Goal: Task Accomplishment & Management: Manage account settings

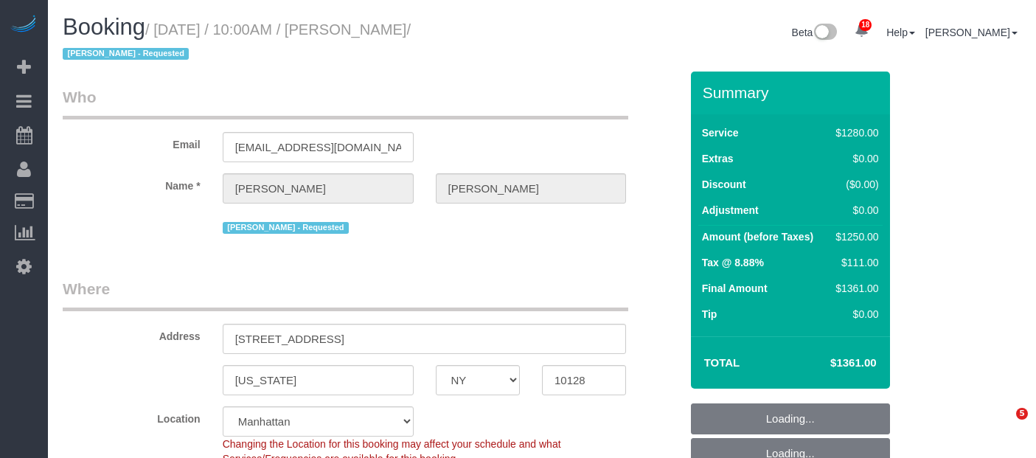
select select "NY"
select select "4"
select select "240"
select select "spot3"
select select "number:58"
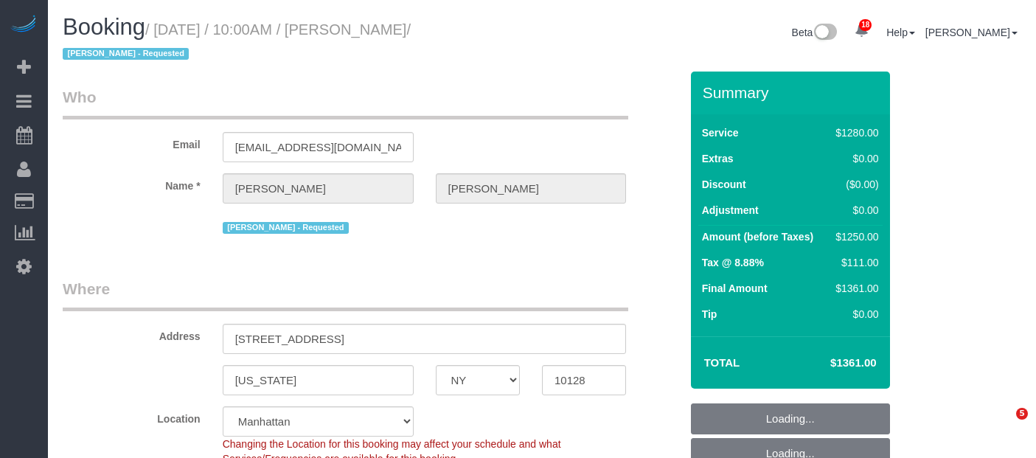
select select "number:70"
select select "number:15"
select select "number:5"
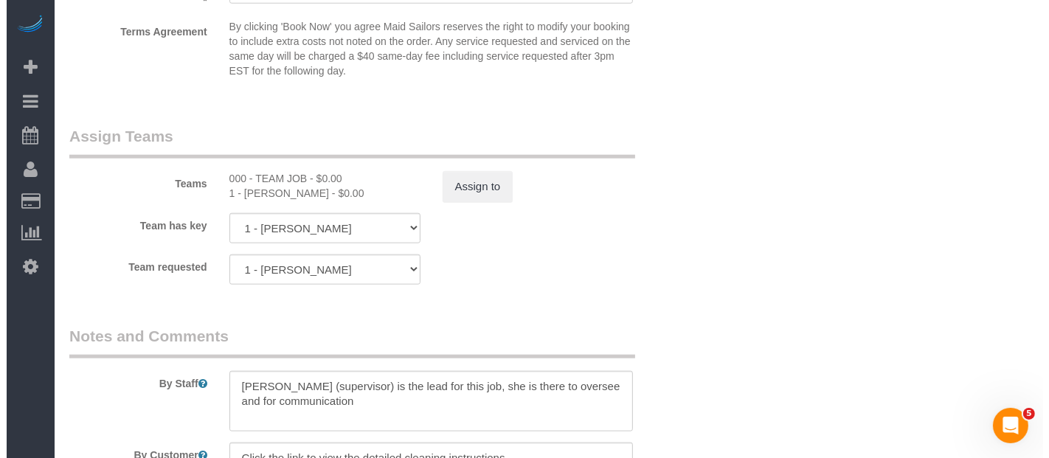
scroll to position [1639, 0]
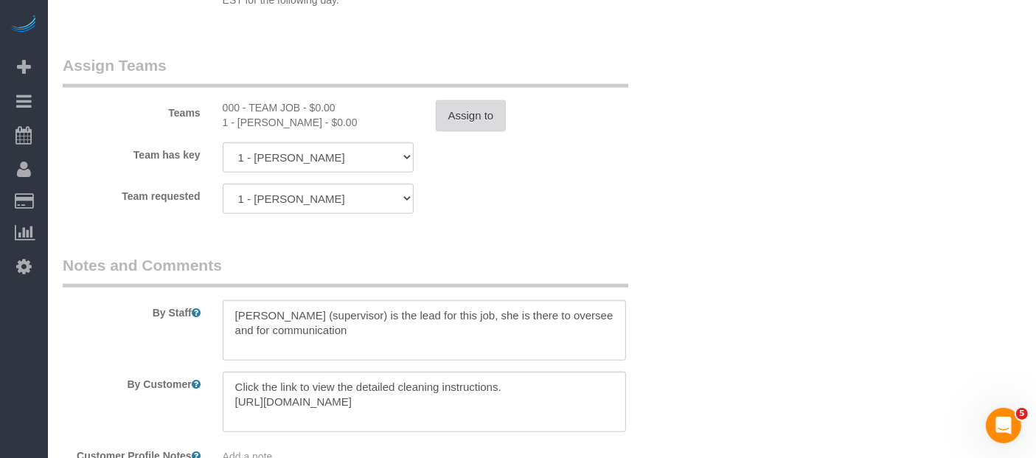
click at [461, 118] on button "Assign to" at bounding box center [471, 115] width 71 height 31
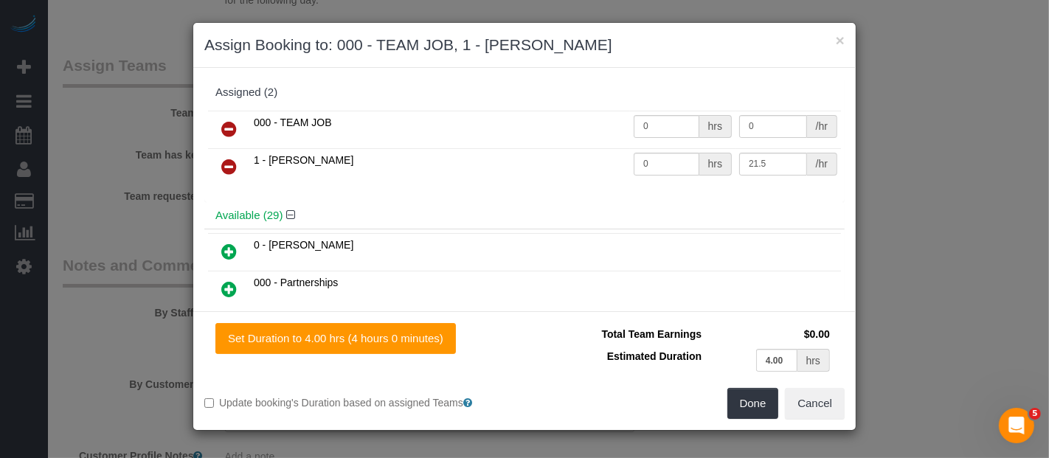
click at [227, 121] on icon at bounding box center [228, 129] width 15 height 18
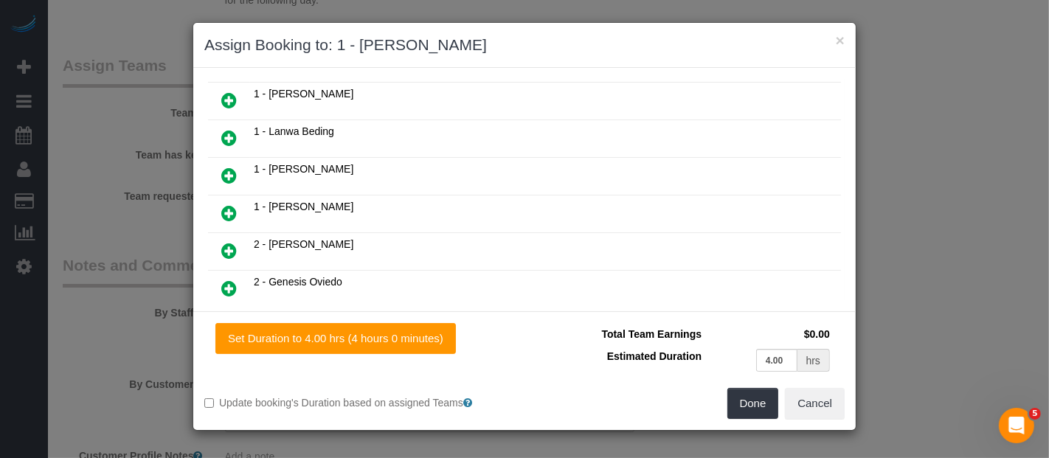
scroll to position [573, 0]
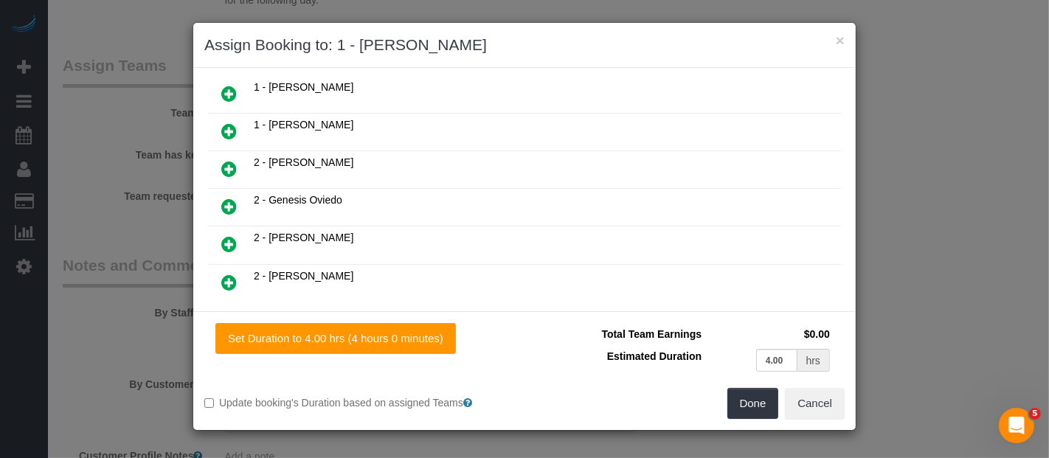
click at [221, 198] on icon at bounding box center [228, 207] width 15 height 18
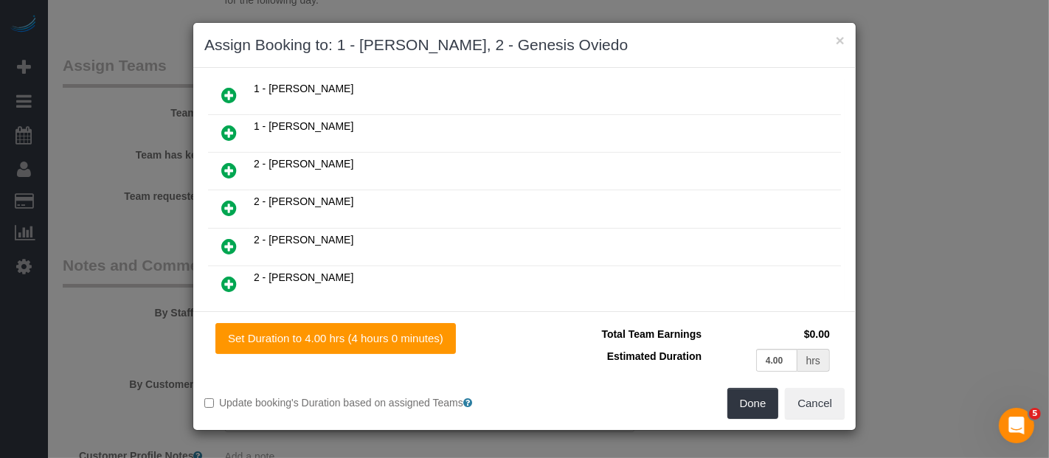
click at [232, 162] on icon at bounding box center [228, 171] width 15 height 18
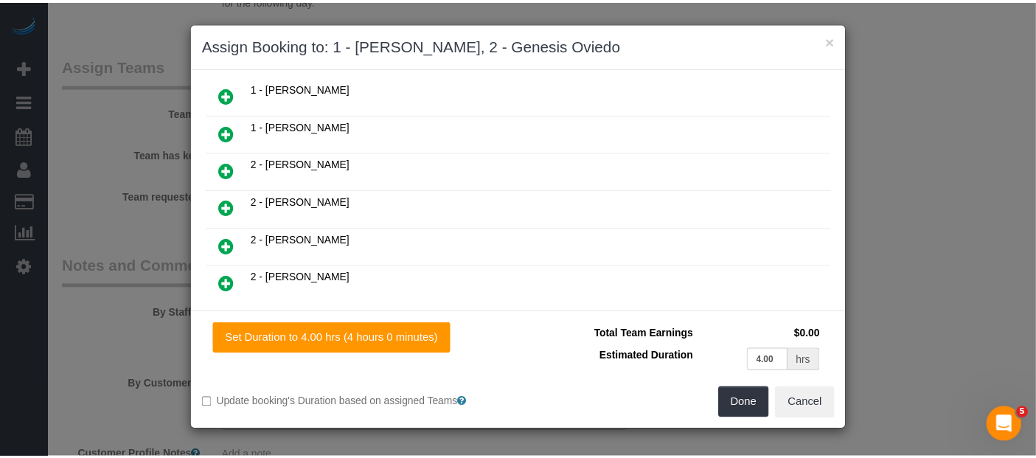
scroll to position [645, 0]
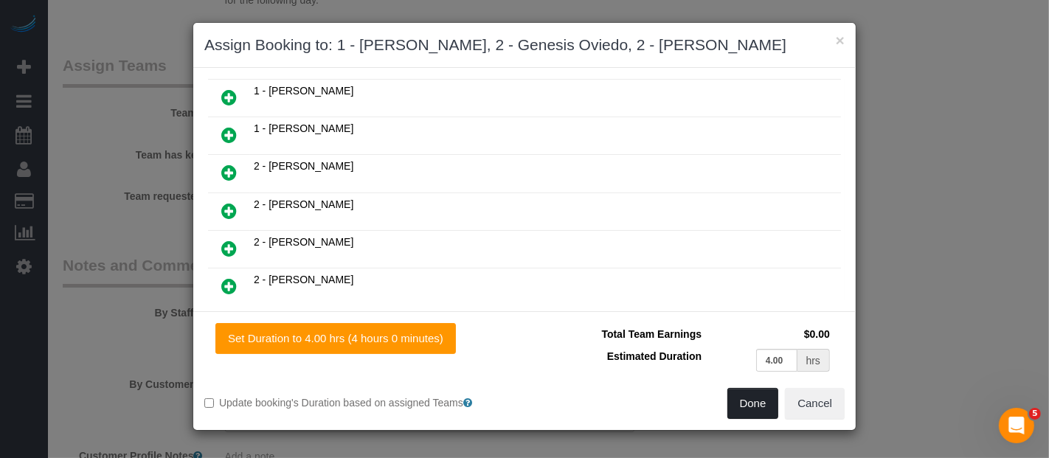
drag, startPoint x: 752, startPoint y: 416, endPoint x: 738, endPoint y: 397, distance: 23.3
click at [752, 415] on button "Done" at bounding box center [753, 403] width 52 height 31
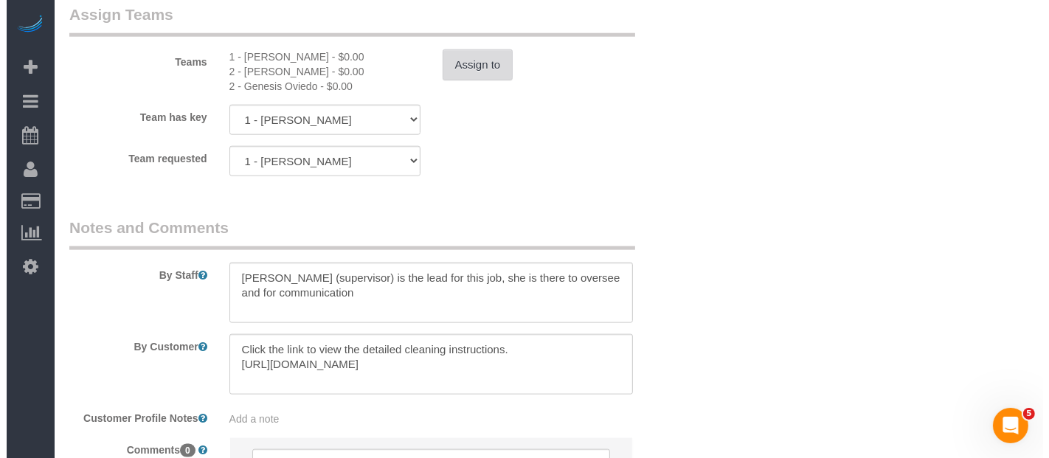
scroll to position [1639, 0]
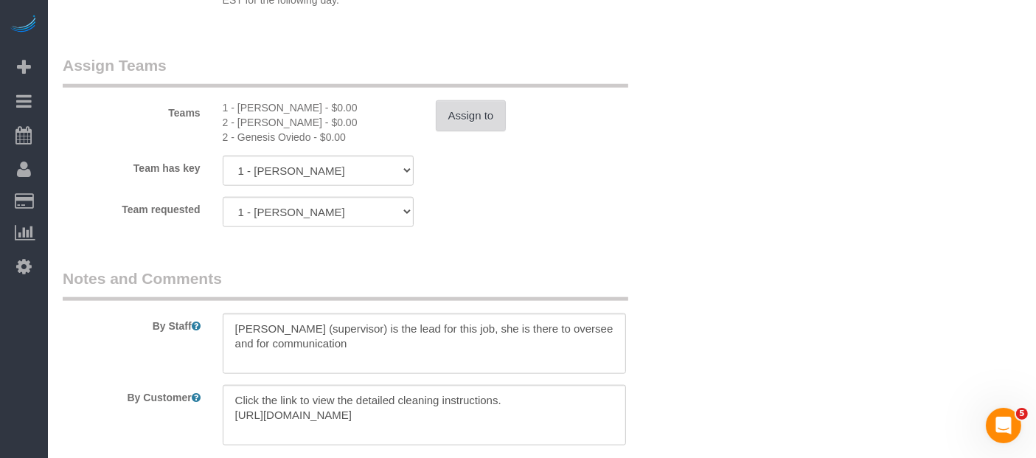
click at [457, 117] on button "Assign to" at bounding box center [471, 115] width 71 height 31
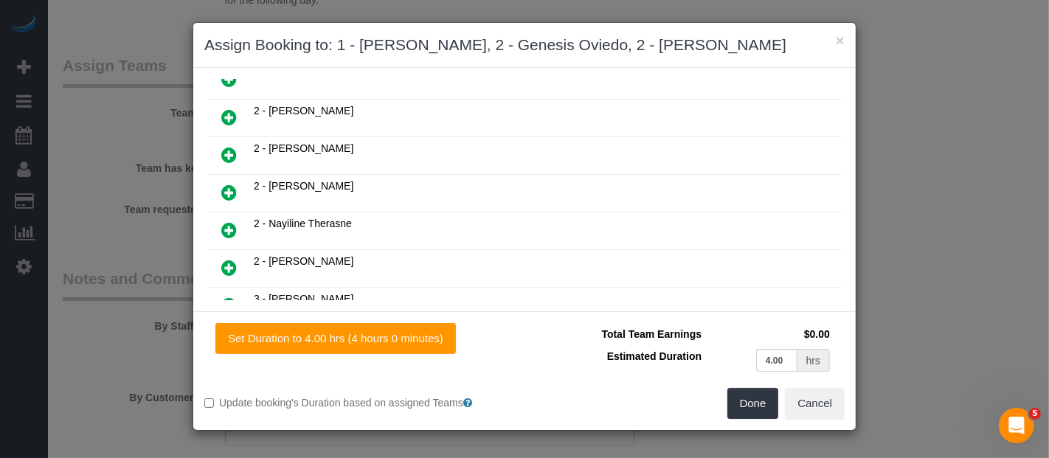
scroll to position [738, 0]
click at [226, 184] on icon at bounding box center [228, 193] width 15 height 18
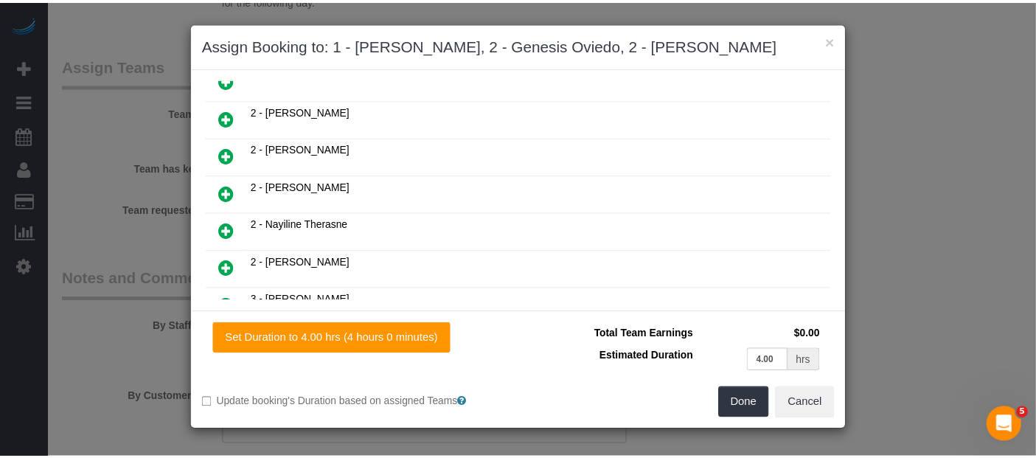
scroll to position [773, 0]
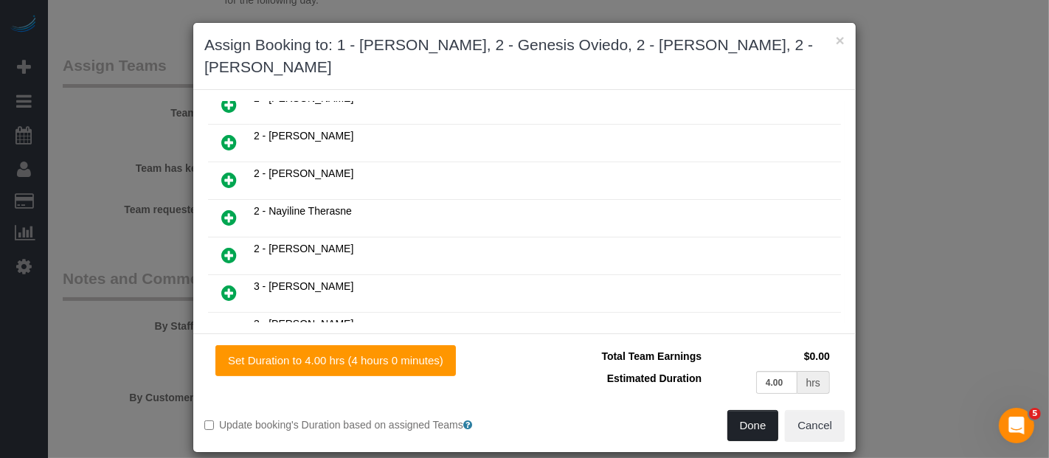
click at [739, 422] on button "Done" at bounding box center [753, 425] width 52 height 31
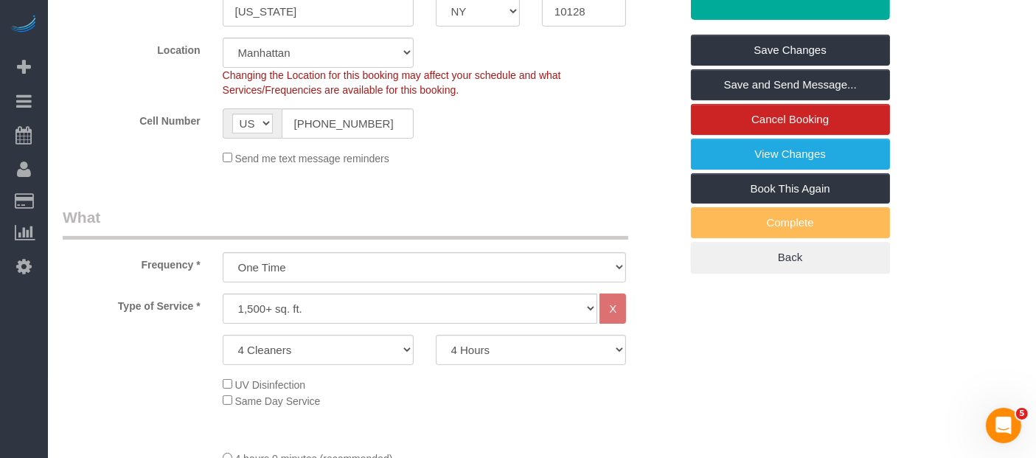
scroll to position [82, 0]
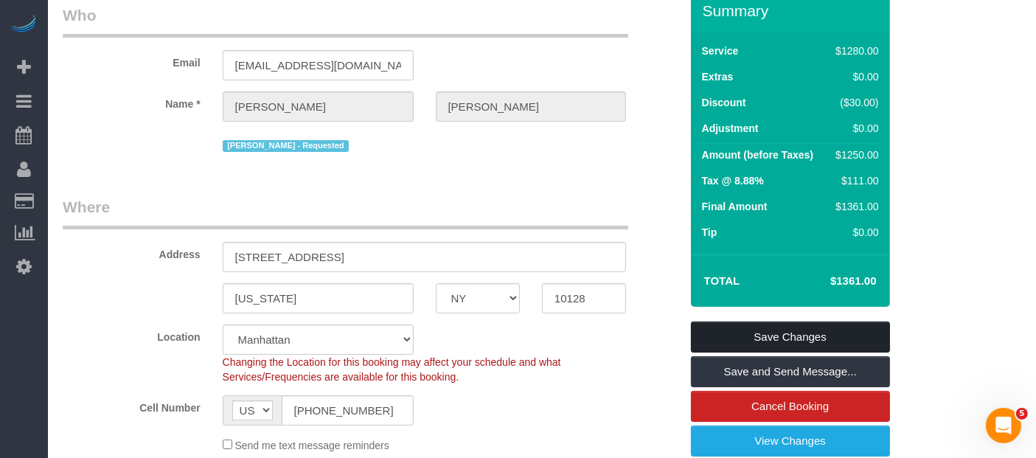
click at [809, 336] on link "Save Changes" at bounding box center [790, 337] width 199 height 31
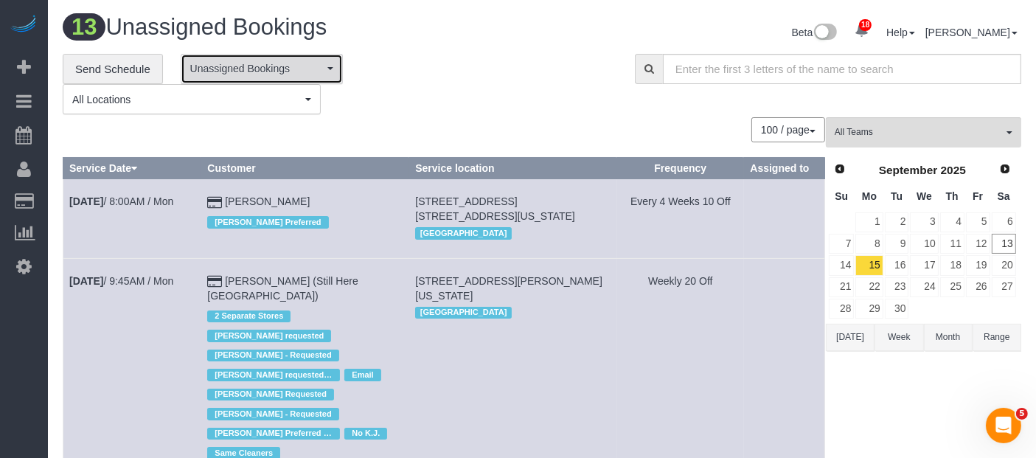
click at [313, 71] on span "Unassigned Bookings" at bounding box center [257, 68] width 134 height 15
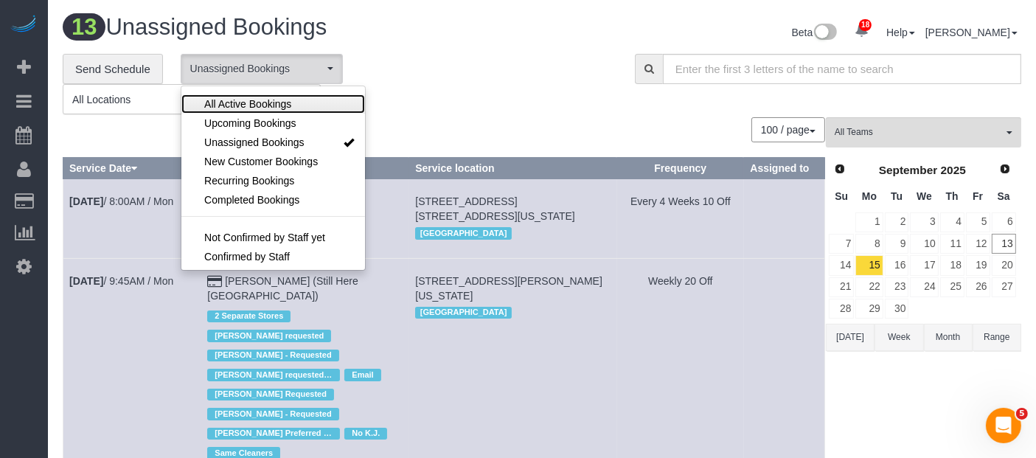
drag, startPoint x: 291, startPoint y: 102, endPoint x: 426, endPoint y: 72, distance: 138.3
click at [297, 100] on link "All Active Bookings" at bounding box center [273, 103] width 184 height 19
click at [426, 69] on div "**********" at bounding box center [338, 84] width 550 height 61
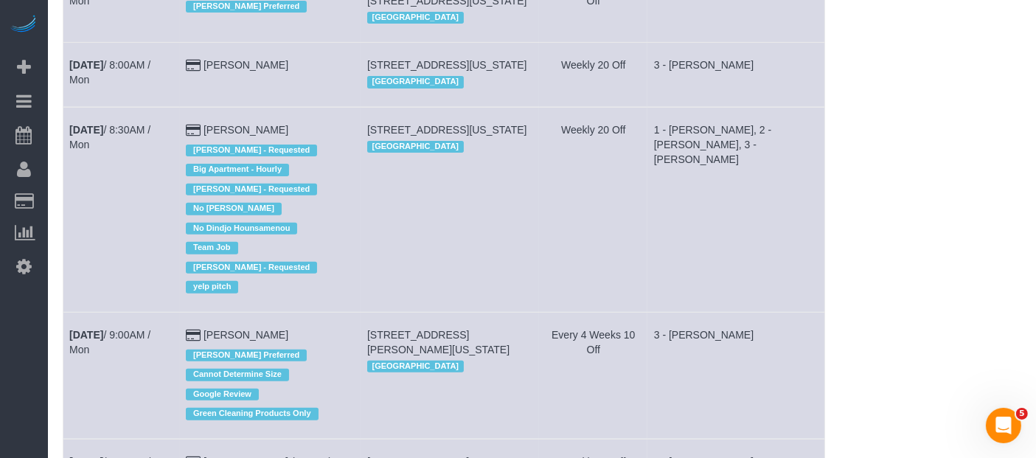
scroll to position [573, 0]
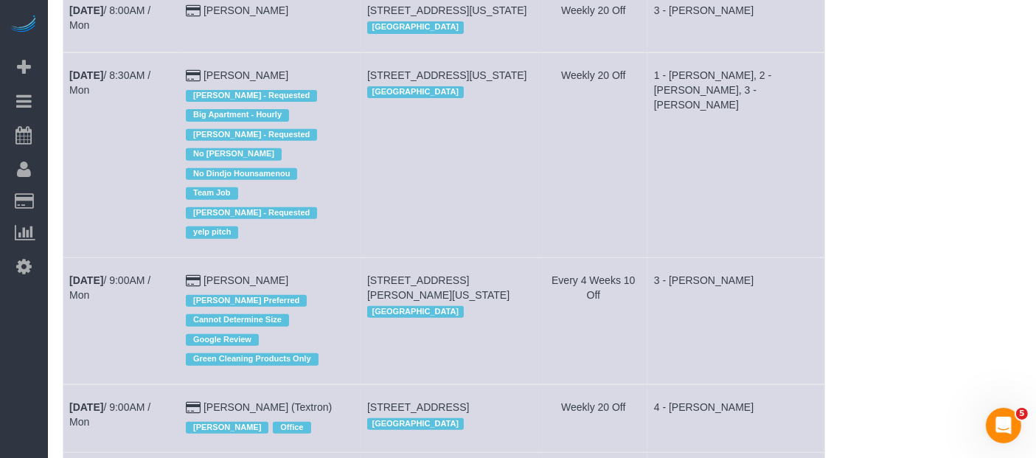
drag, startPoint x: 376, startPoint y: 88, endPoint x: 430, endPoint y: 97, distance: 54.7
click at [430, 97] on td "113 West 95th Street, New York, NY 10025 Manhattan" at bounding box center [450, 154] width 179 height 205
copy span "113 West 95th Street, New York, NY 10025"
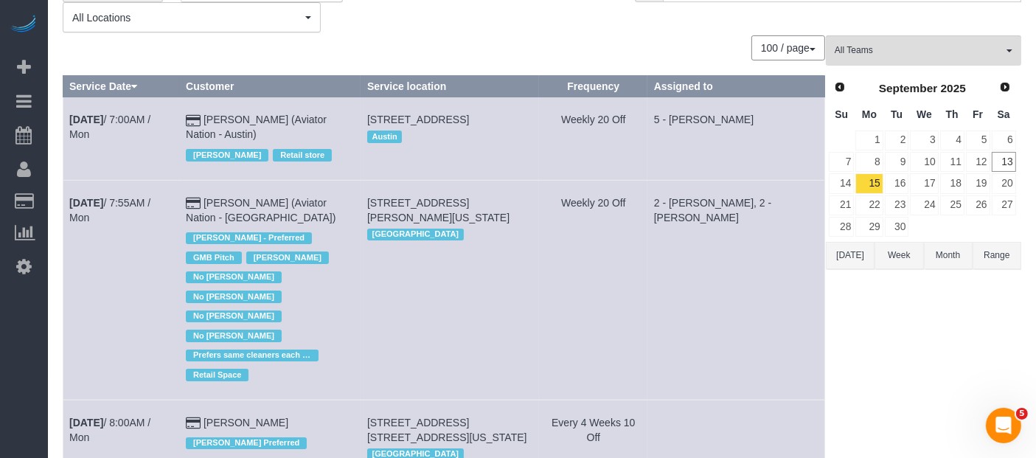
scroll to position [0, 0]
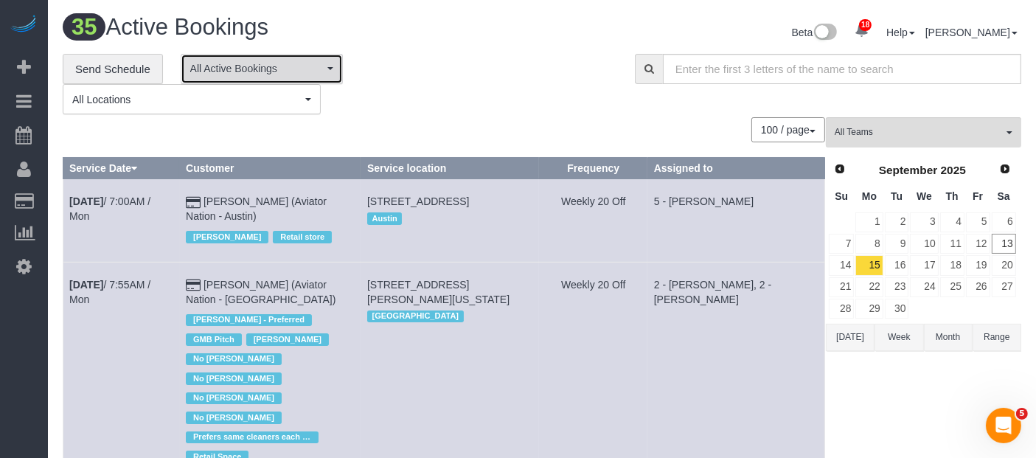
click at [324, 72] on button "All Active Bookings" at bounding box center [262, 69] width 162 height 30
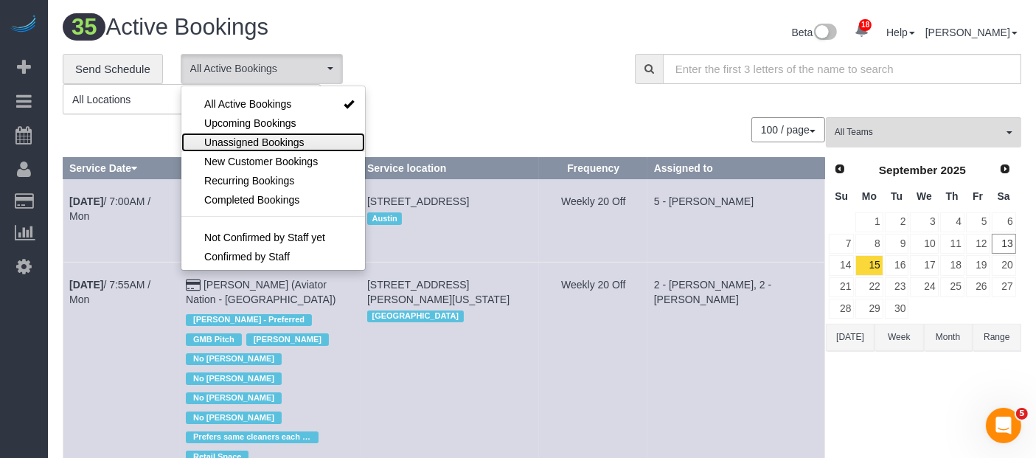
click at [273, 138] on span "Unassigned Bookings" at bounding box center [254, 142] width 100 height 15
click at [555, 73] on div "**********" at bounding box center [338, 84] width 550 height 61
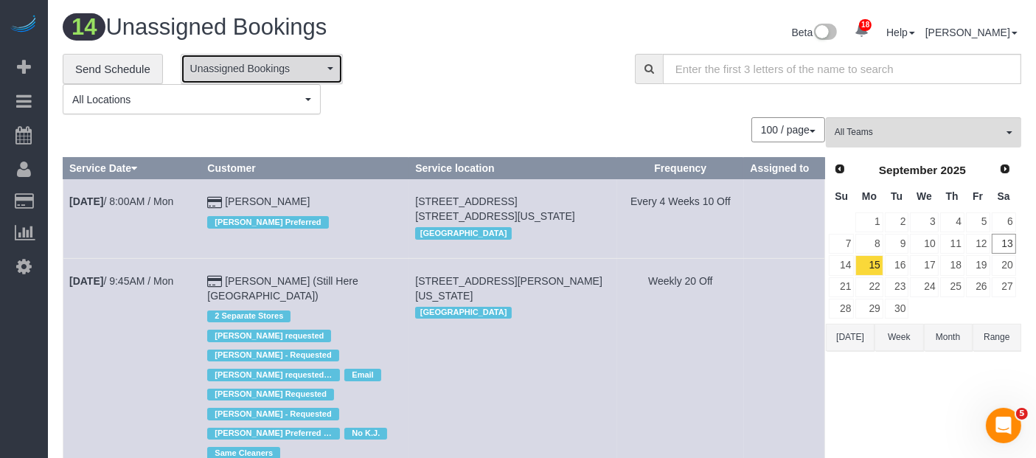
click at [311, 75] on span "Unassigned Bookings" at bounding box center [257, 68] width 134 height 15
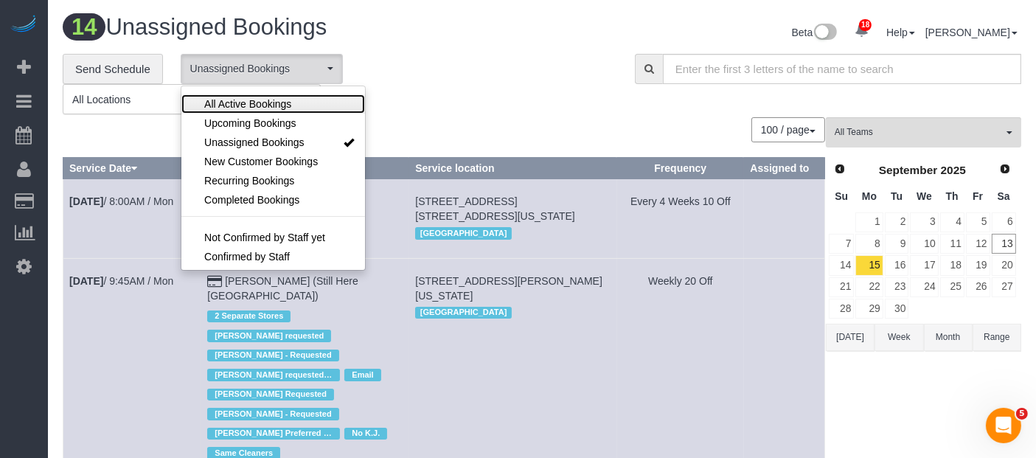
click at [278, 97] on span "All Active Bookings" at bounding box center [247, 104] width 87 height 15
drag, startPoint x: 451, startPoint y: 90, endPoint x: 527, endPoint y: 108, distance: 78.2
click at [453, 90] on div "**********" at bounding box center [338, 84] width 550 height 61
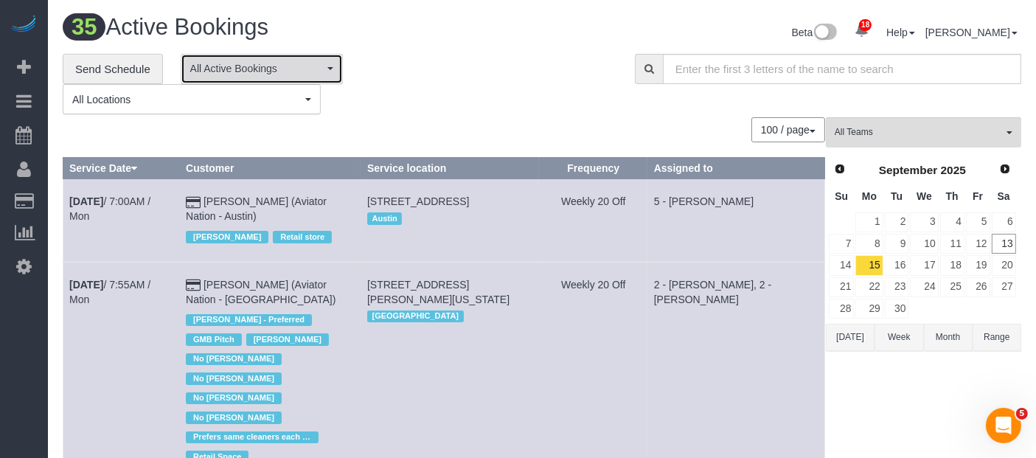
click at [336, 66] on button "All Active Bookings" at bounding box center [262, 69] width 162 height 30
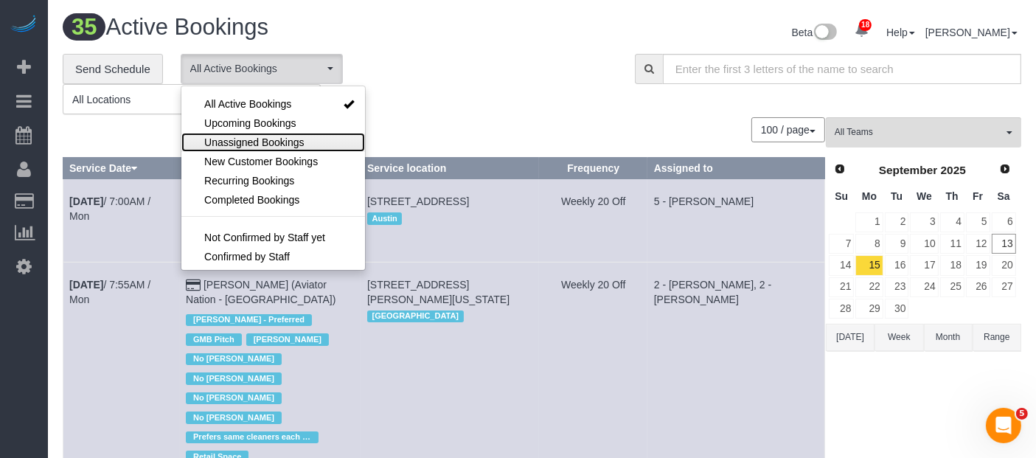
click at [266, 139] on span "Unassigned Bookings" at bounding box center [254, 142] width 100 height 15
select select "**********"
click at [443, 74] on div "**********" at bounding box center [338, 84] width 550 height 61
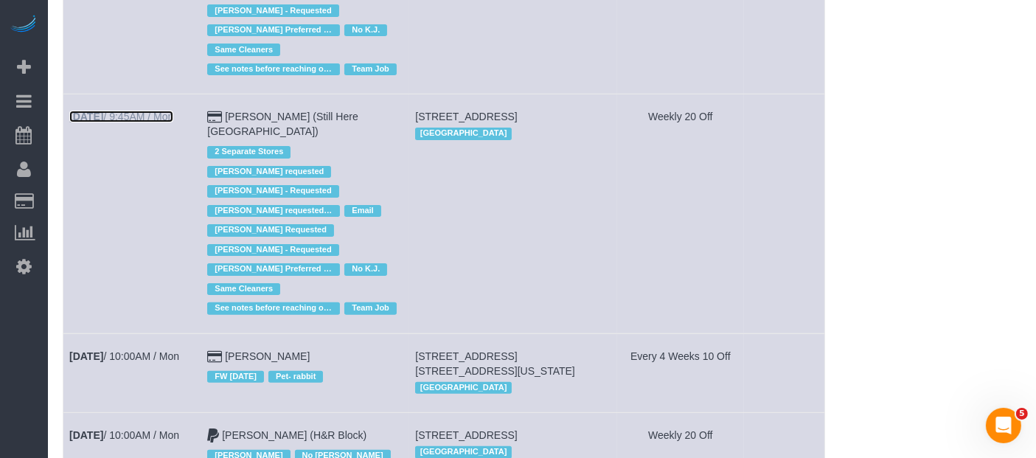
scroll to position [409, 0]
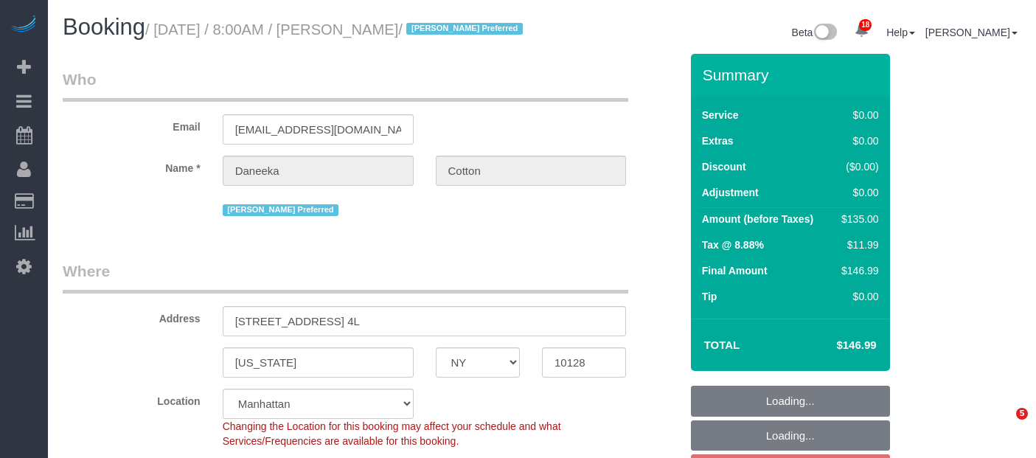
select select "NY"
select select "spot1"
select select "number:89"
select select "number:77"
select select "number:15"
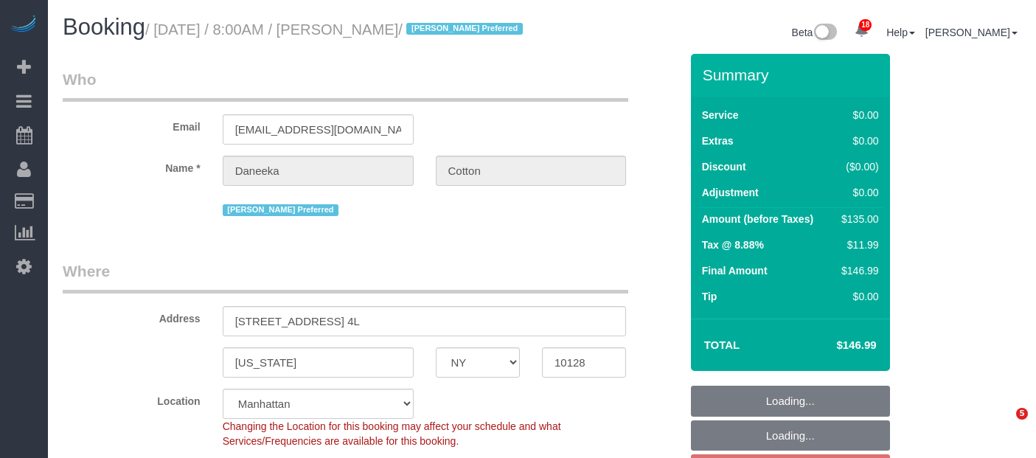
select select "number:5"
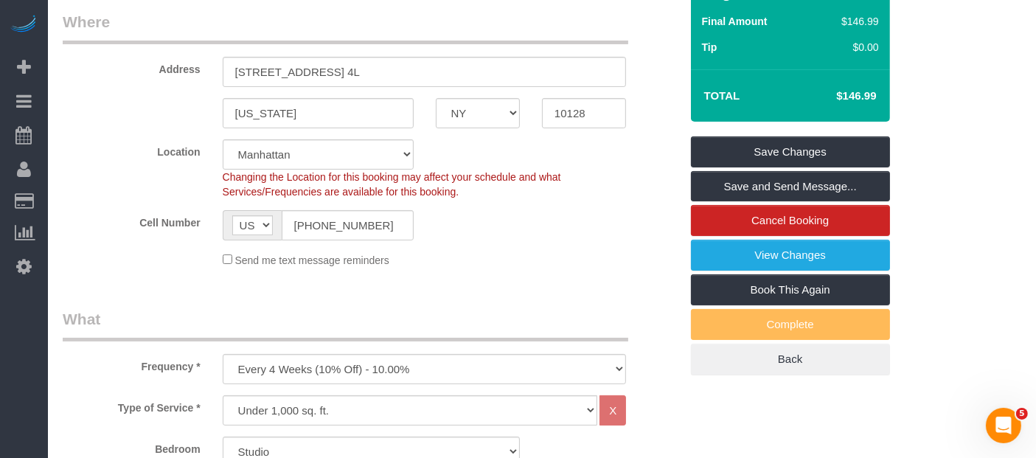
scroll to position [328, 0]
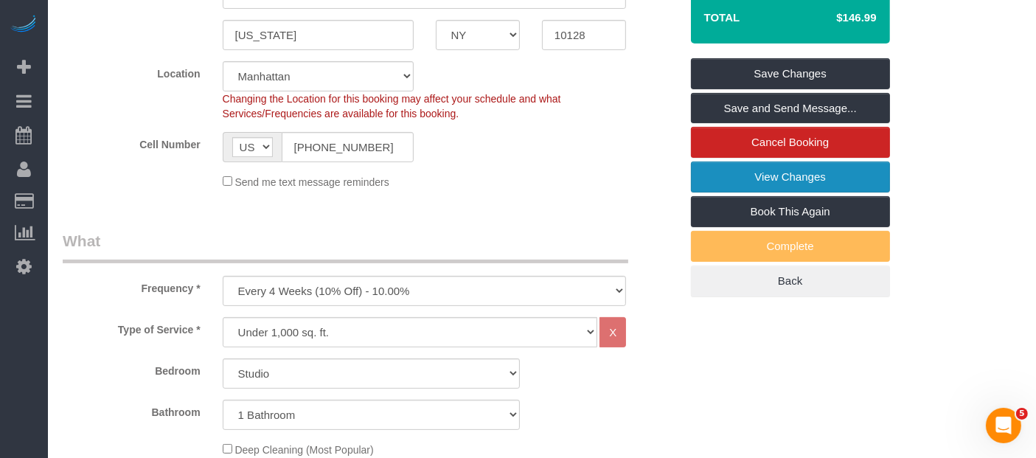
click at [789, 190] on link "View Changes" at bounding box center [790, 177] width 199 height 31
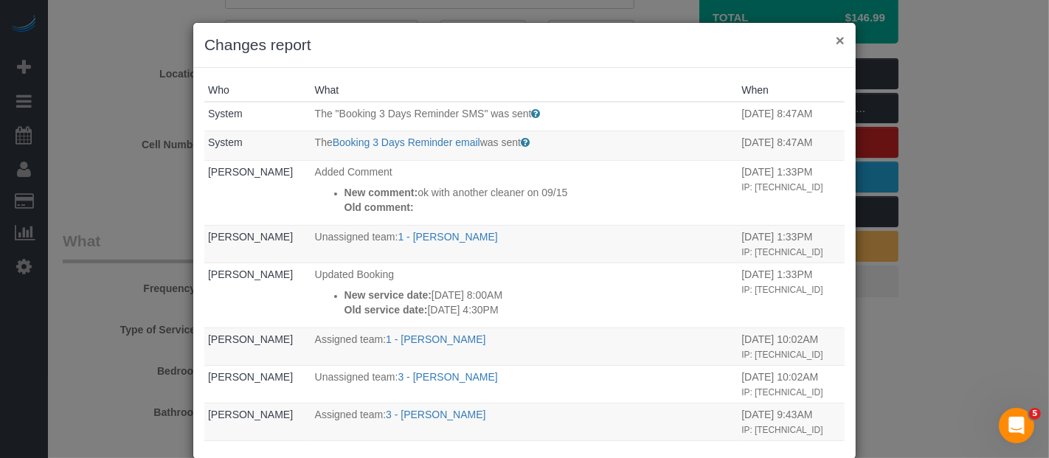
click at [836, 43] on button "×" at bounding box center [840, 39] width 9 height 15
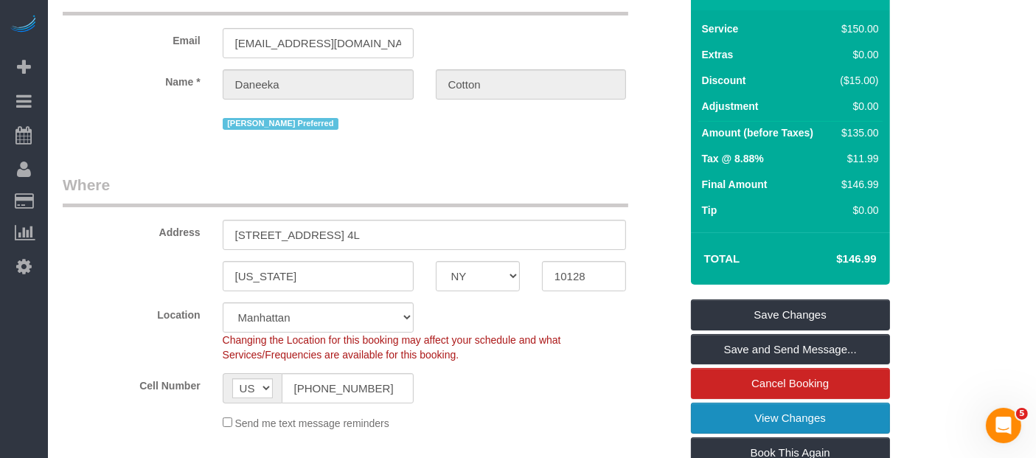
scroll to position [0, 0]
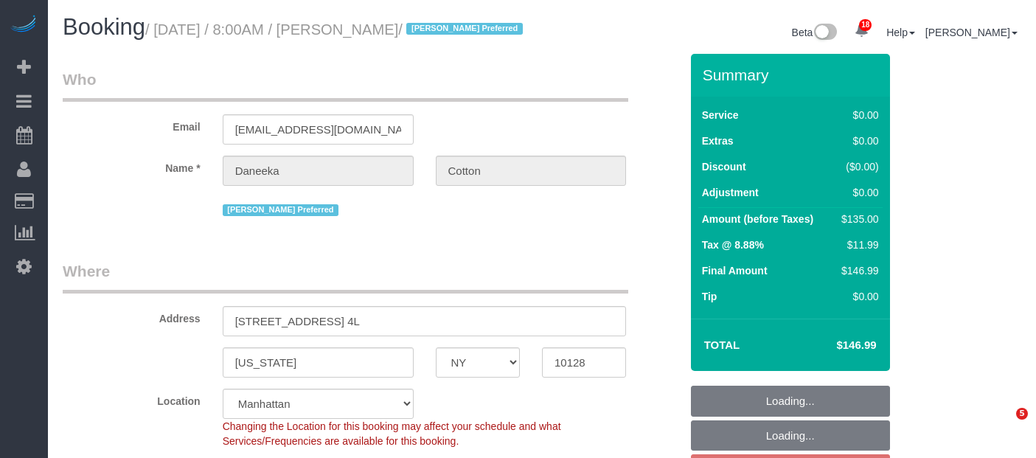
select select "NY"
select select "spot1"
select select "number:89"
select select "number:77"
select select "number:15"
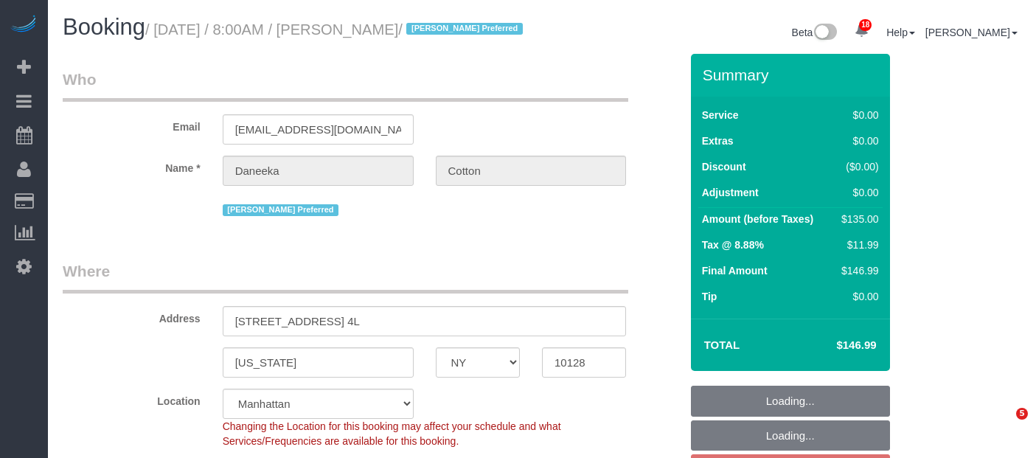
select select "number:5"
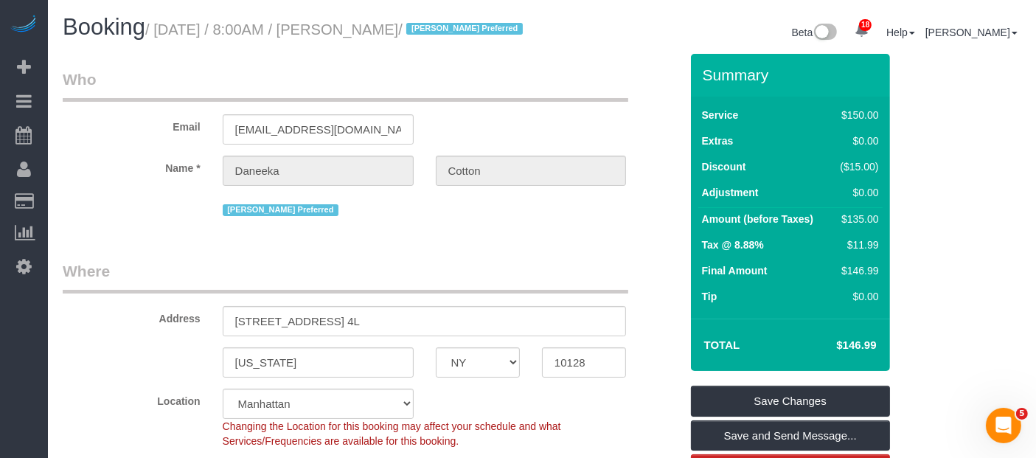
drag, startPoint x: 211, startPoint y: 25, endPoint x: 477, endPoint y: 19, distance: 265.6
click at [477, 19] on h1 "Booking / September 15, 2025 / 8:00AM / Daneeka Cotton / Kariluz Romero Preferr…" at bounding box center [297, 27] width 468 height 25
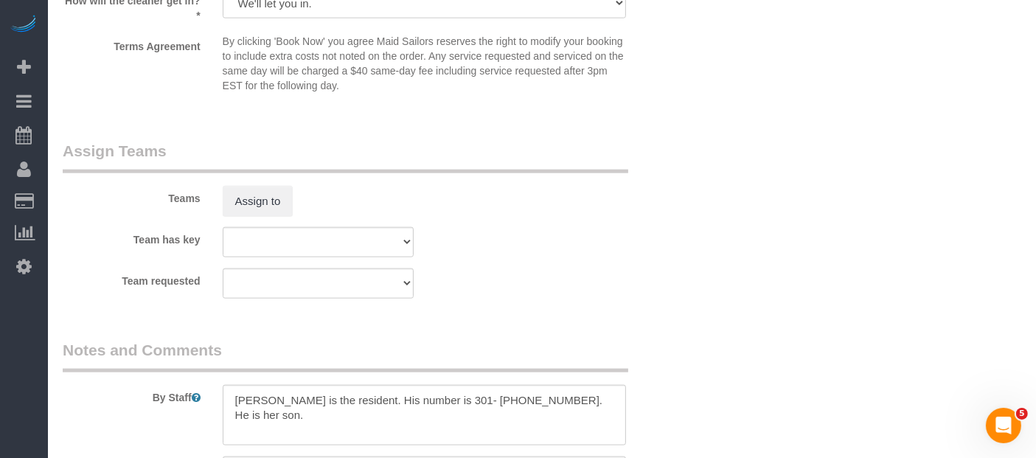
scroll to position [2049, 0]
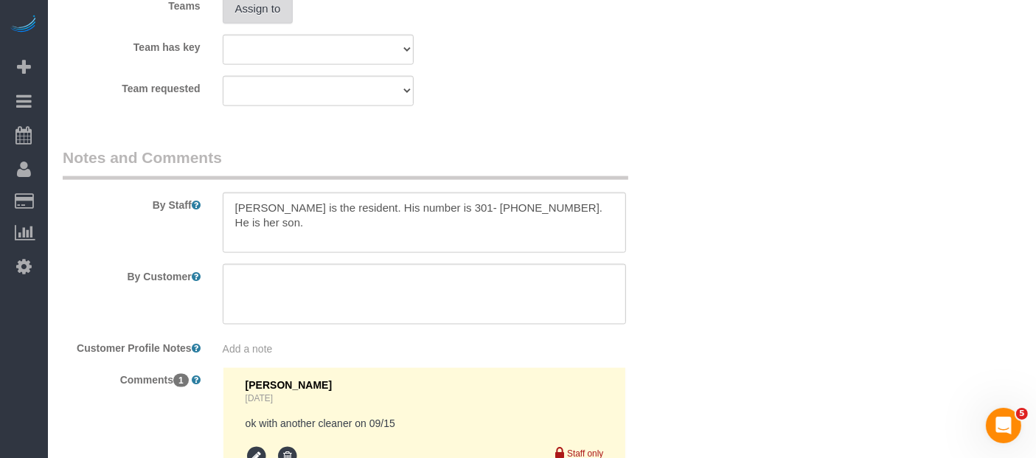
click at [264, 24] on button "Assign to" at bounding box center [258, 8] width 71 height 31
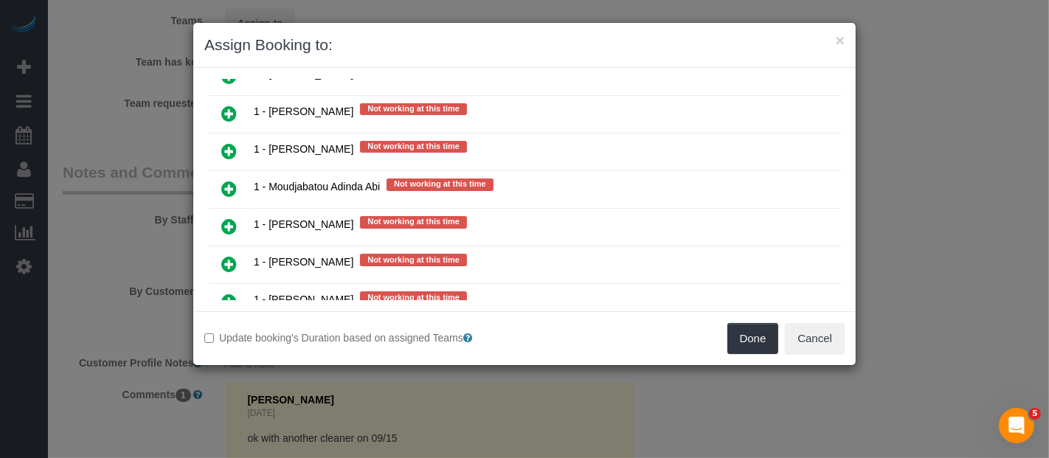
scroll to position [1803, 0]
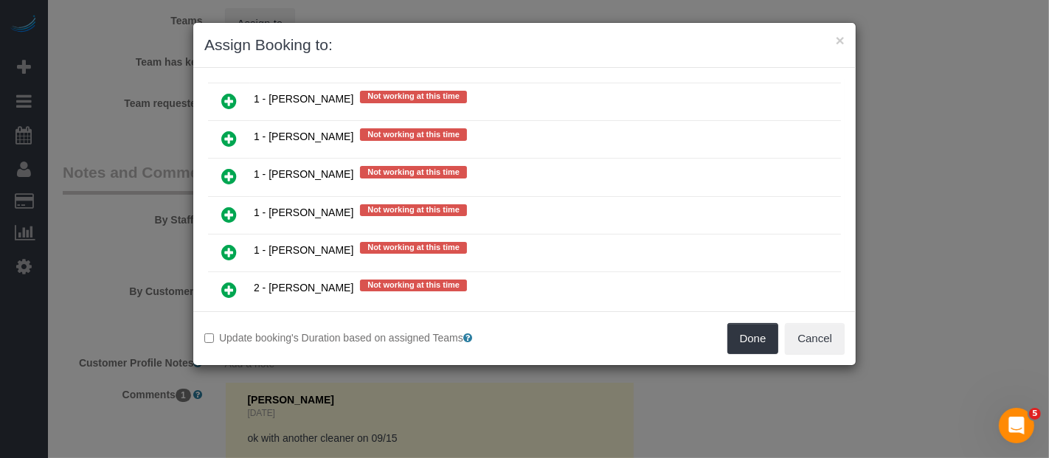
click at [225, 319] on icon at bounding box center [228, 328] width 15 height 18
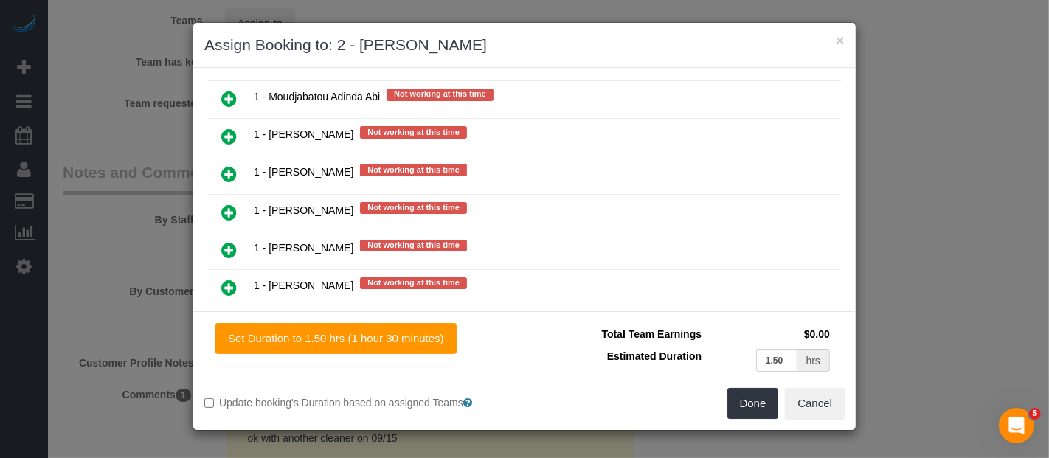
scroll to position [1836, 0]
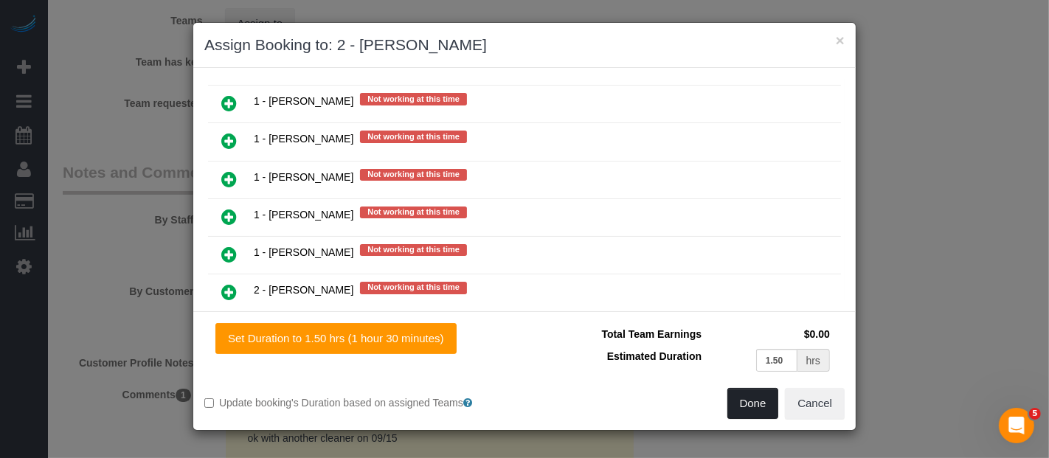
click at [756, 398] on button "Done" at bounding box center [753, 403] width 52 height 31
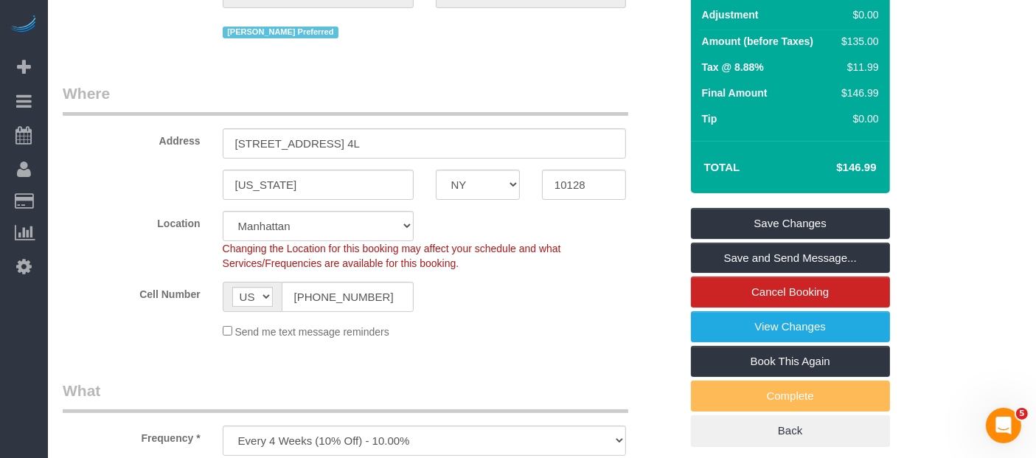
scroll to position [0, 0]
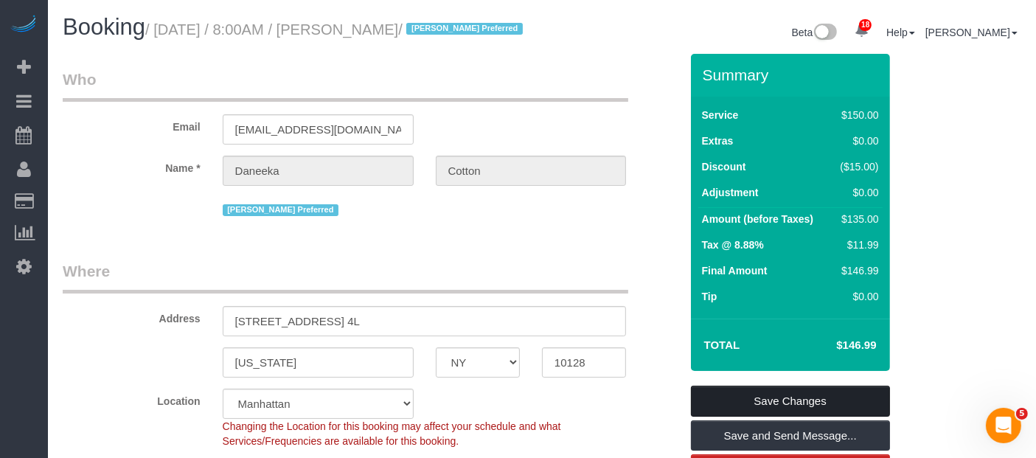
drag, startPoint x: 813, startPoint y: 410, endPoint x: 790, endPoint y: 392, distance: 29.4
click at [813, 409] on link "Save Changes" at bounding box center [790, 401] width 199 height 31
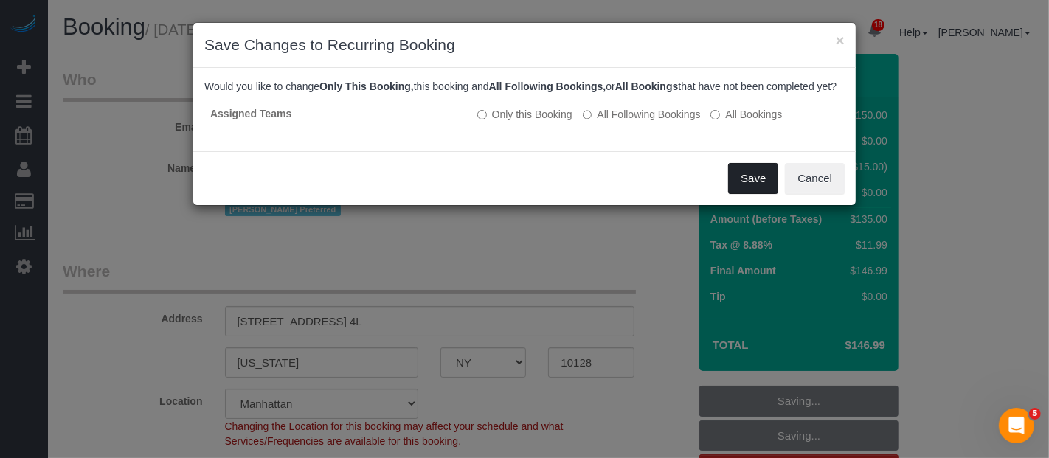
click at [756, 189] on button "Save" at bounding box center [753, 178] width 50 height 31
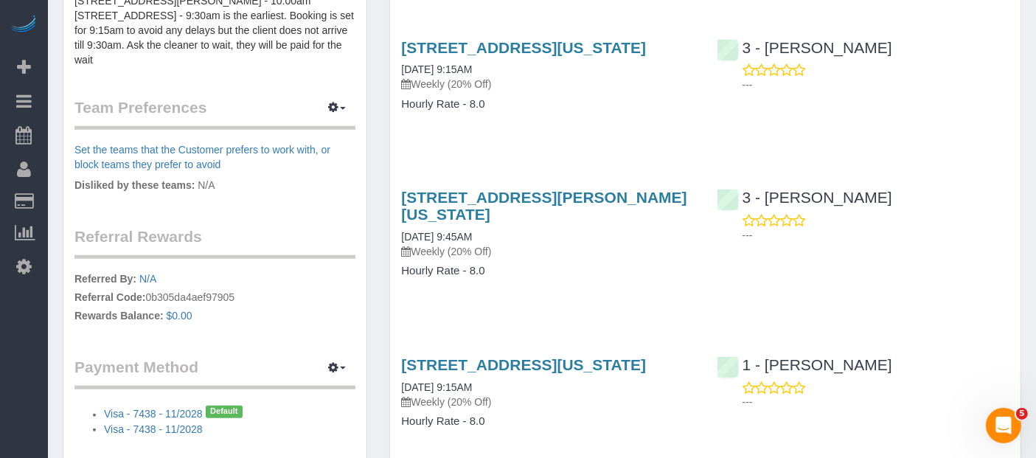
scroll to position [1274, 0]
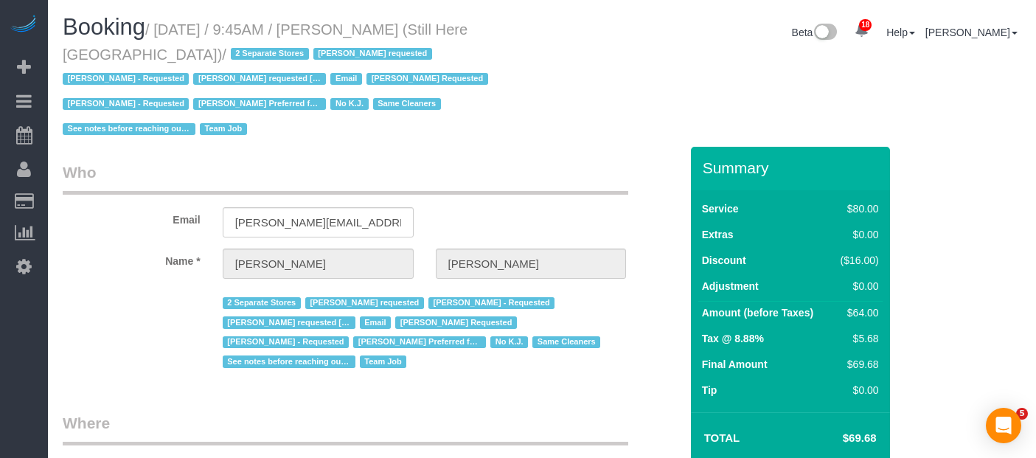
select select "NY"
select select "string:stripe-pm_1Oyz8t4VGloSiKo71skqOF54"
select select "number:89"
select select "number:90"
select select "number:15"
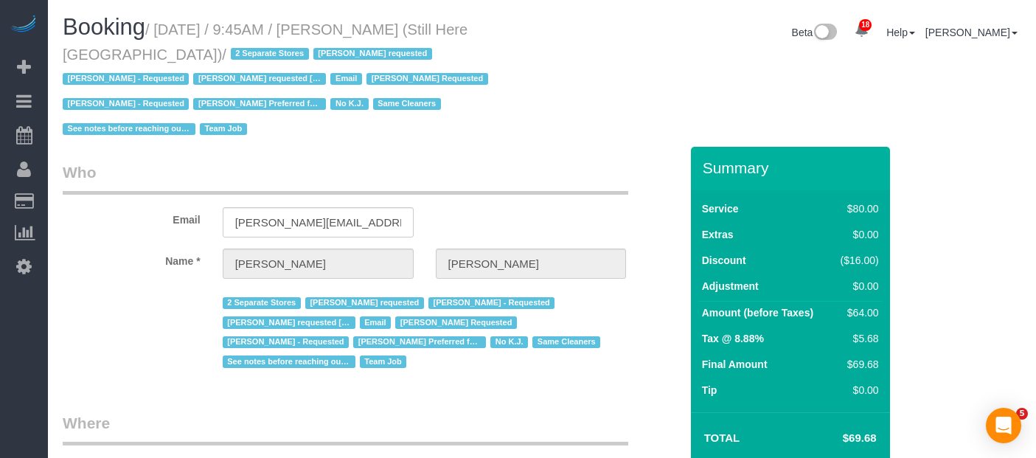
select select "number:5"
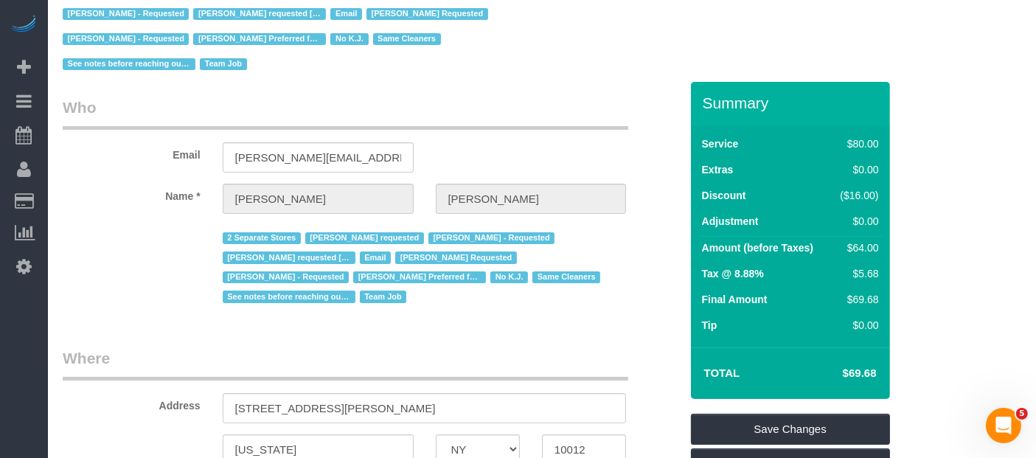
scroll to position [246, 0]
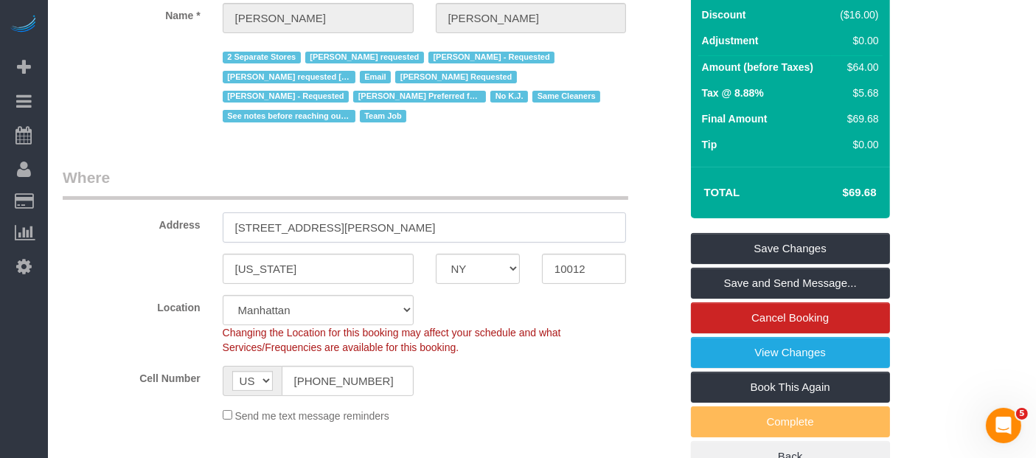
drag, startPoint x: 229, startPoint y: 203, endPoint x: 370, endPoint y: 207, distance: 141.0
click at [370, 212] on input "268 Elizabeth Street" at bounding box center [425, 227] width 404 height 30
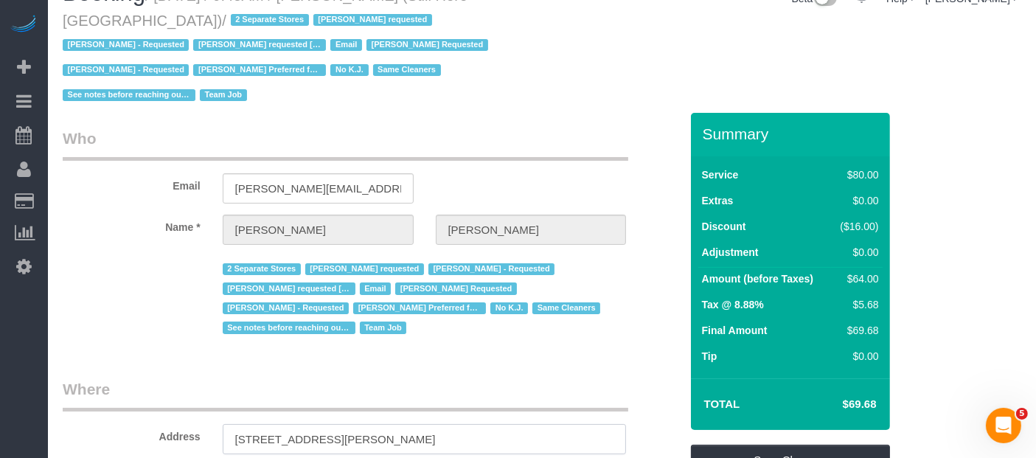
scroll to position [0, 0]
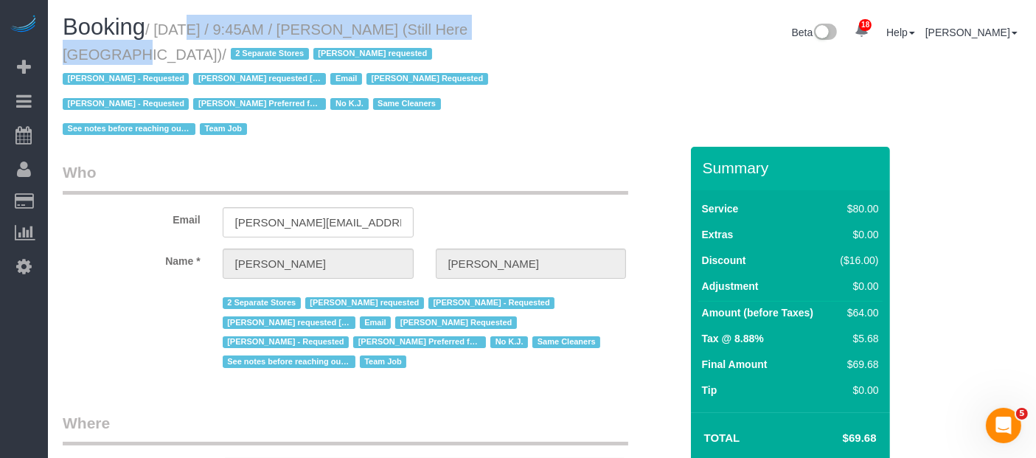
drag, startPoint x: 170, startPoint y: 28, endPoint x: 529, endPoint y: 30, distance: 358.5
click at [527, 30] on h1 "Booking / [DATE] / 9:45AM / [PERSON_NAME] (Still Here [GEOGRAPHIC_DATA]) / 2 Se…" at bounding box center [297, 77] width 468 height 125
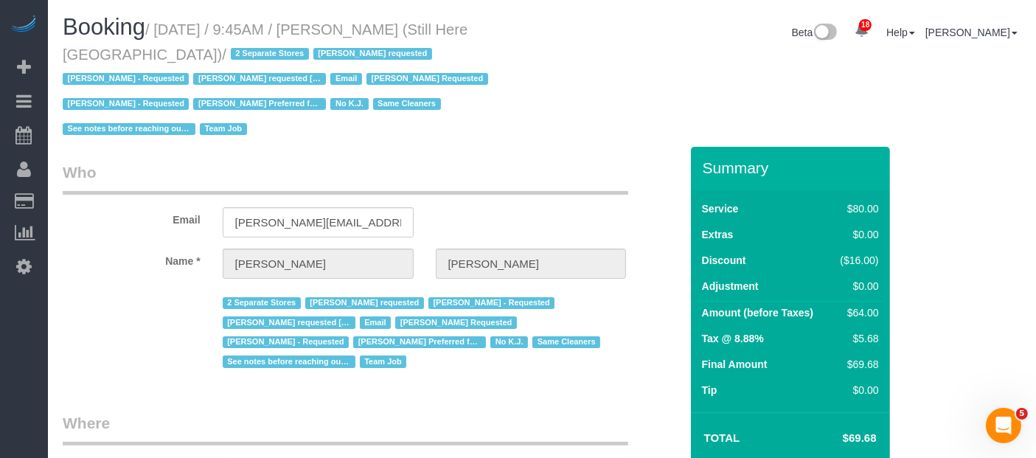
drag, startPoint x: 616, startPoint y: 83, endPoint x: 610, endPoint y: 102, distance: 20.1
click at [615, 96] on div "Booking / September 15, 2025 / 9:45AM / Francesca Racanelli (Still Here NYC) / …" at bounding box center [542, 81] width 981 height 132
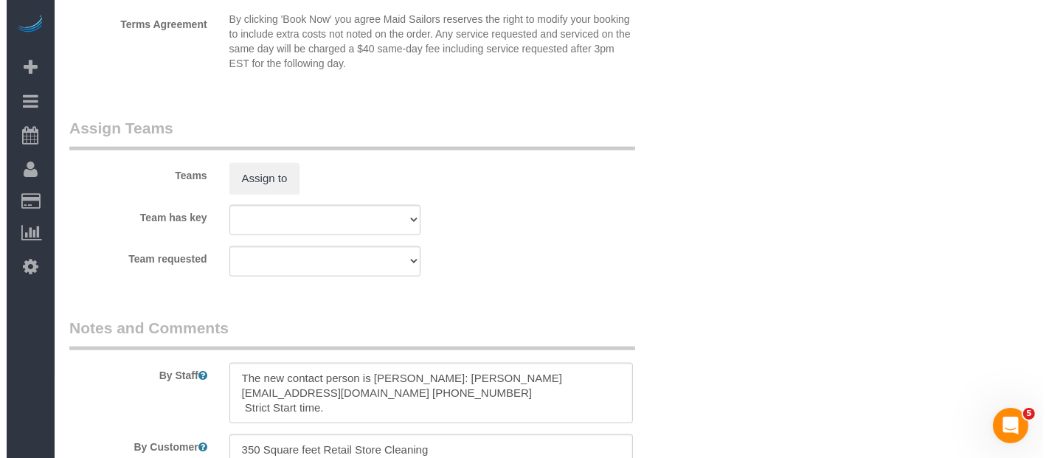
scroll to position [1885, 0]
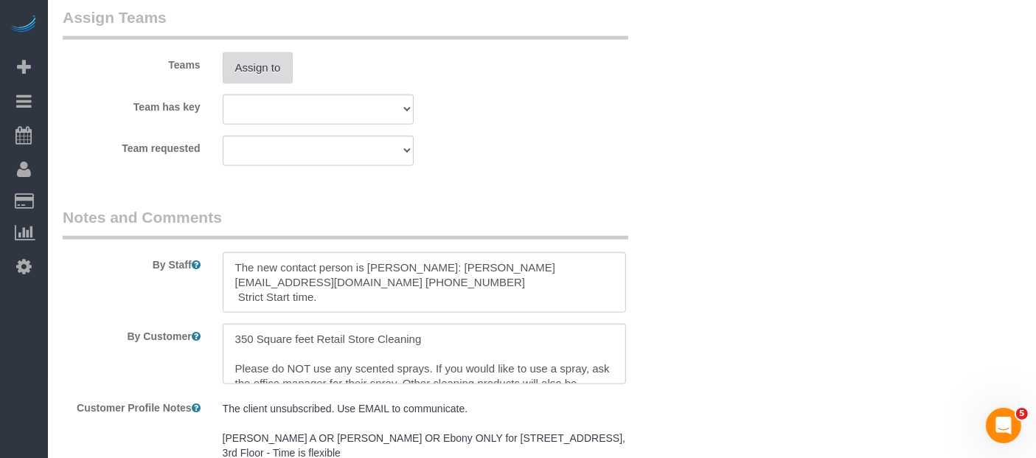
click at [263, 52] on button "Assign to" at bounding box center [258, 67] width 71 height 31
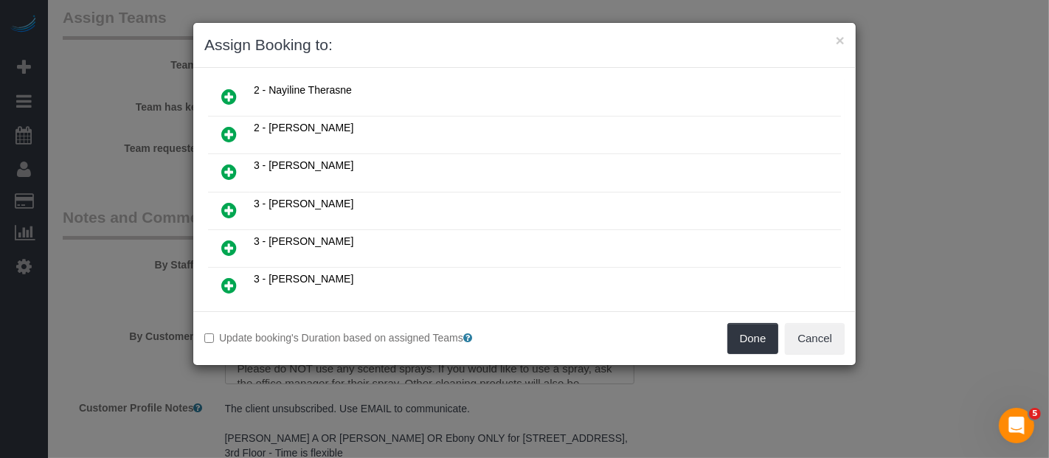
scroll to position [655, 0]
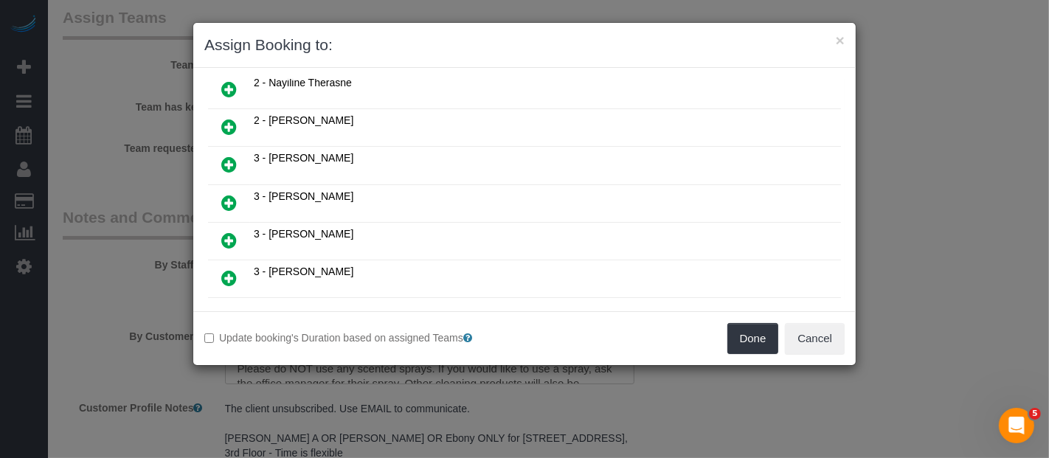
drag, startPoint x: 225, startPoint y: 134, endPoint x: 517, endPoint y: 238, distance: 310.1
click at [225, 156] on icon at bounding box center [228, 165] width 15 height 18
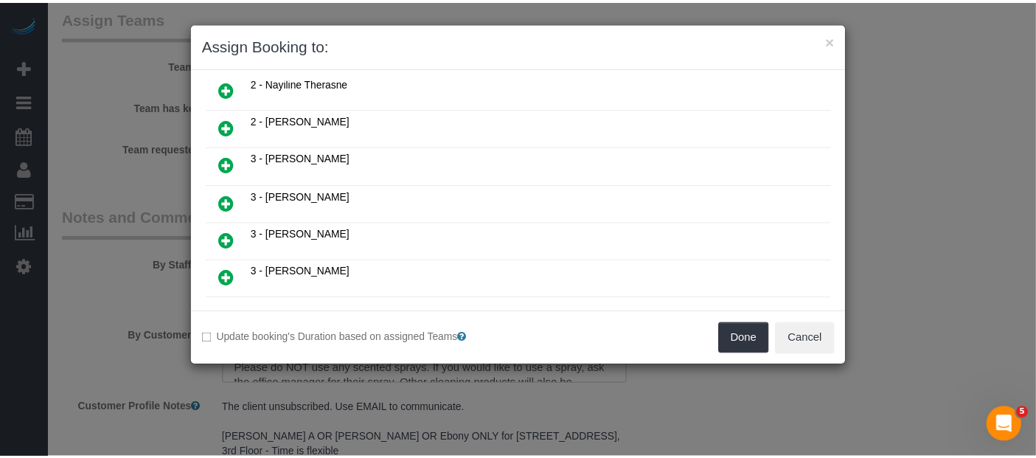
scroll to position [689, 0]
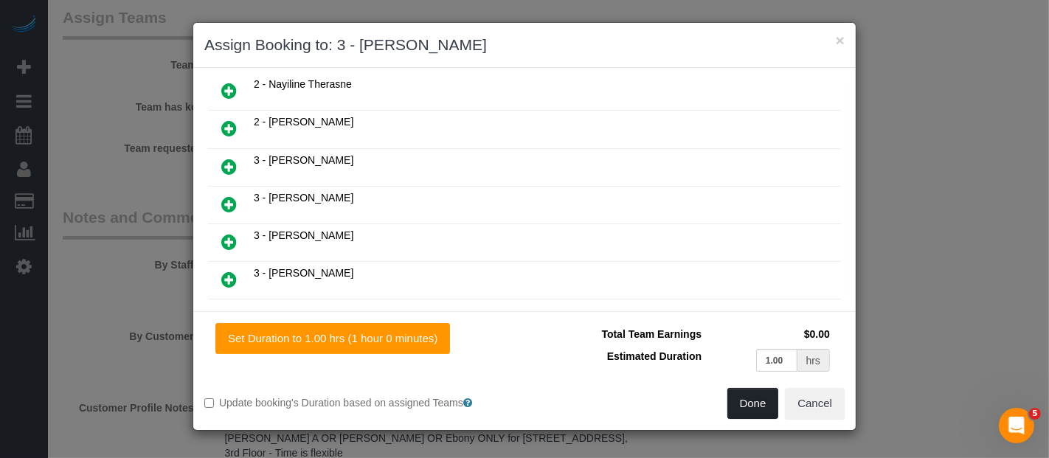
click at [760, 406] on button "Done" at bounding box center [753, 403] width 52 height 31
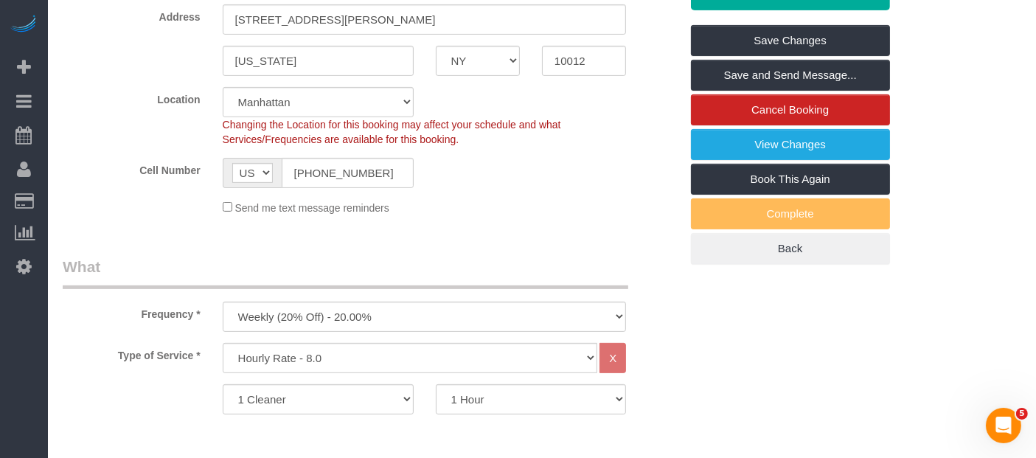
scroll to position [246, 0]
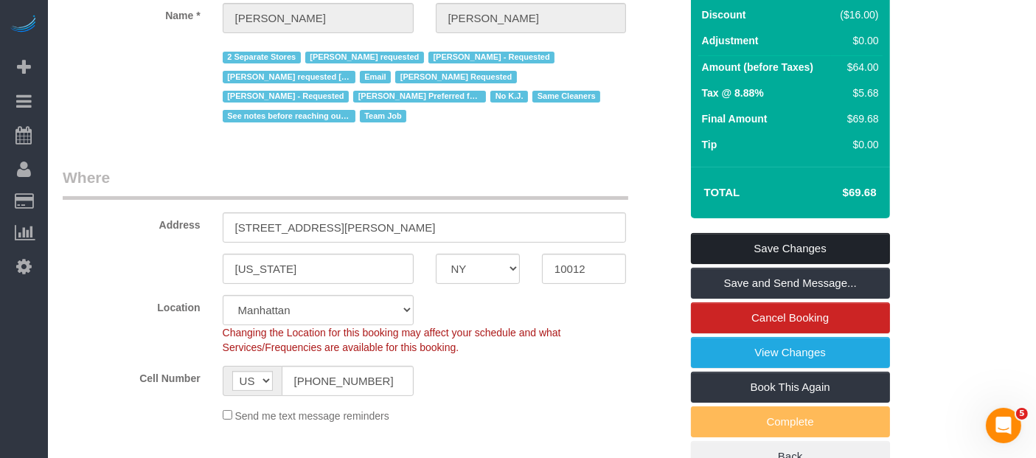
click at [828, 233] on link "Save Changes" at bounding box center [790, 248] width 199 height 31
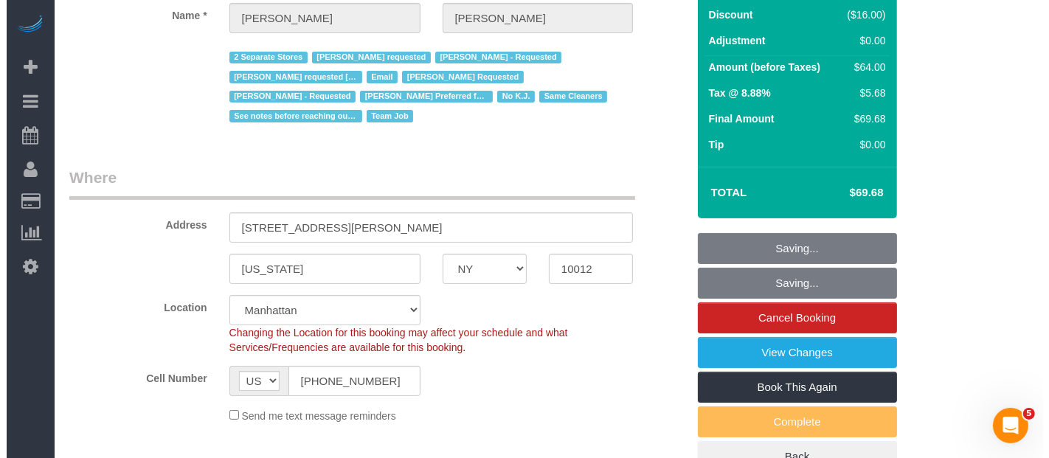
scroll to position [0, 0]
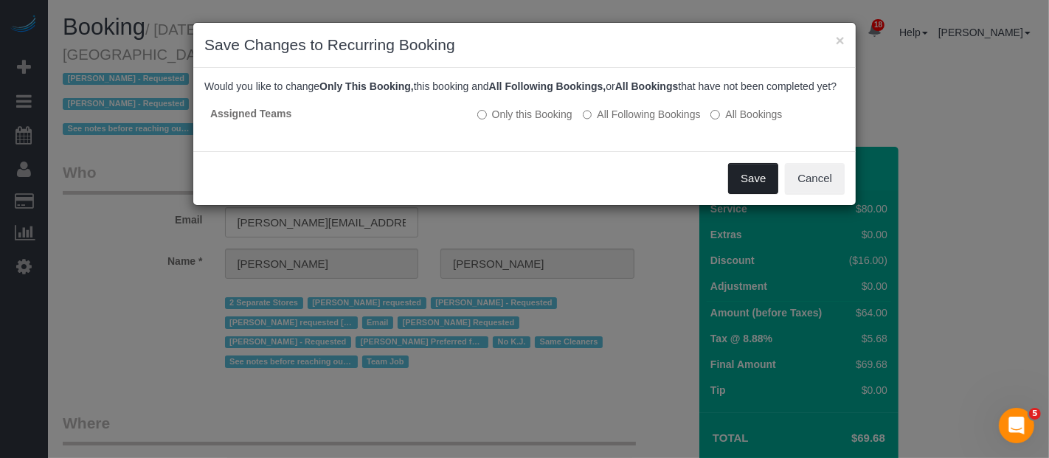
drag, startPoint x: 765, startPoint y: 198, endPoint x: 685, endPoint y: 132, distance: 104.3
click at [763, 194] on button "Save" at bounding box center [753, 178] width 50 height 31
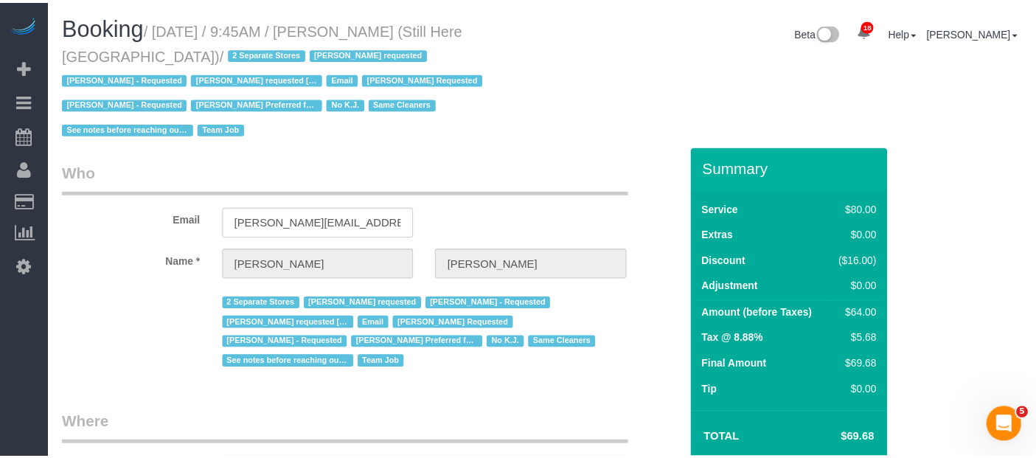
scroll to position [25, 0]
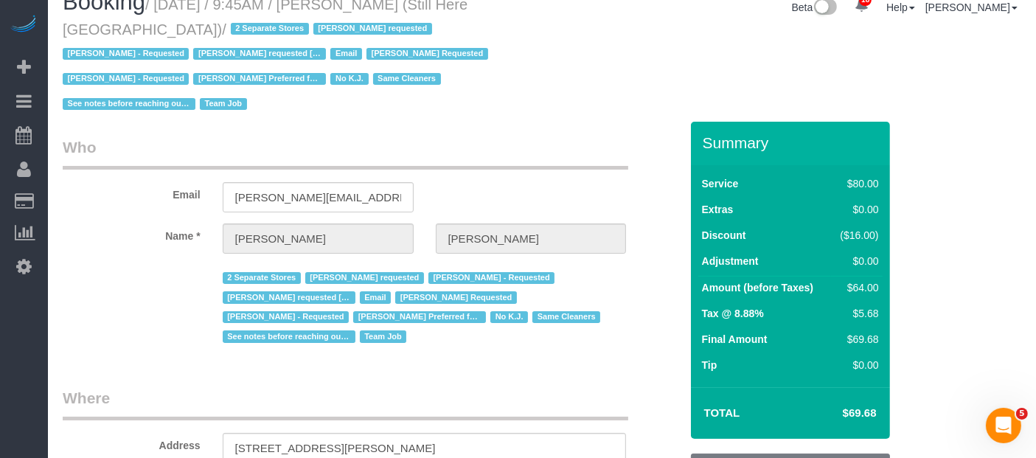
select select "**********"
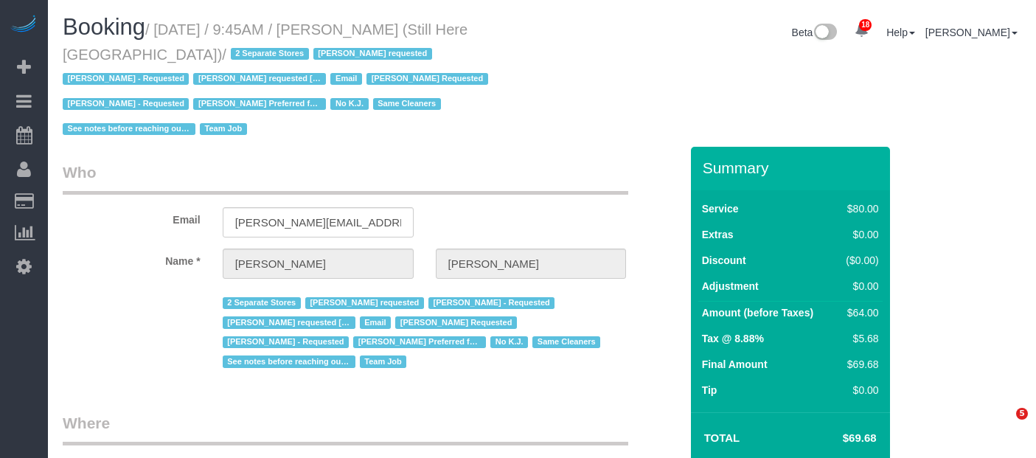
select select "NY"
select select "string:stripe-pm_1Oyz8t4VGloSiKo71skqOF54"
select select "number:89"
select select "number:90"
select select "number:15"
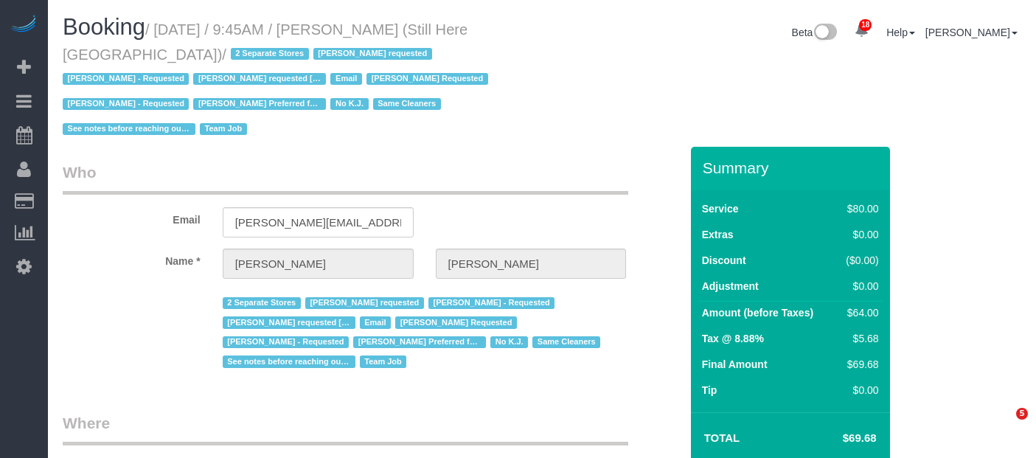
select select "number:5"
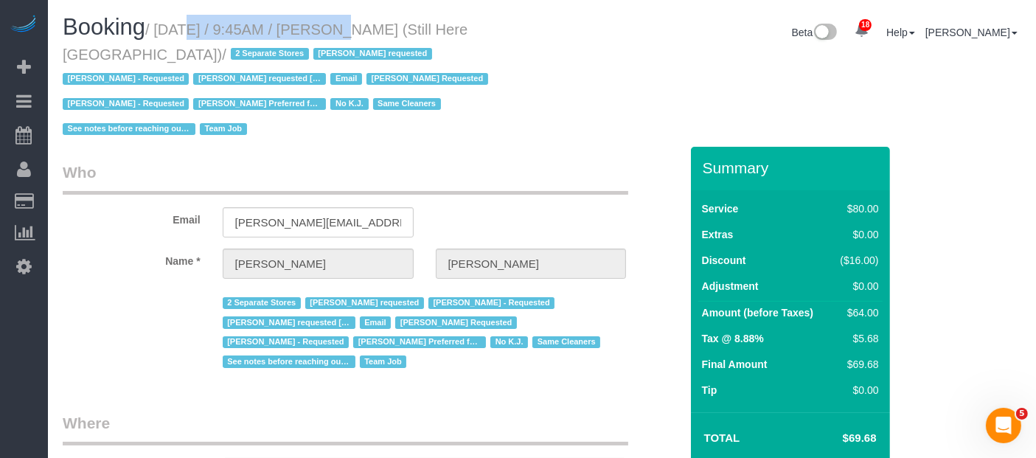
drag, startPoint x: 160, startPoint y: 21, endPoint x: 313, endPoint y: 32, distance: 153.1
click at [313, 32] on small "/ [DATE] / 9:45AM / [PERSON_NAME] (Still Here [GEOGRAPHIC_DATA]) / 2 Separate S…" at bounding box center [278, 79] width 430 height 117
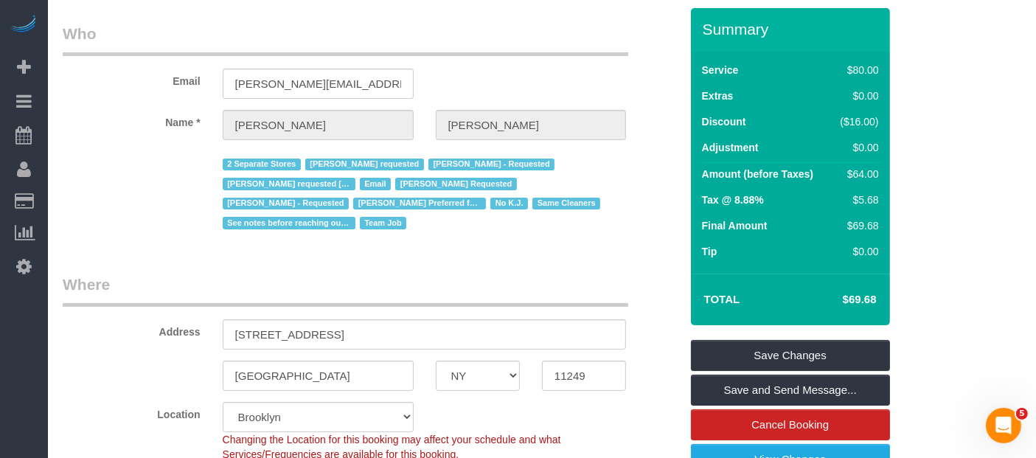
scroll to position [246, 0]
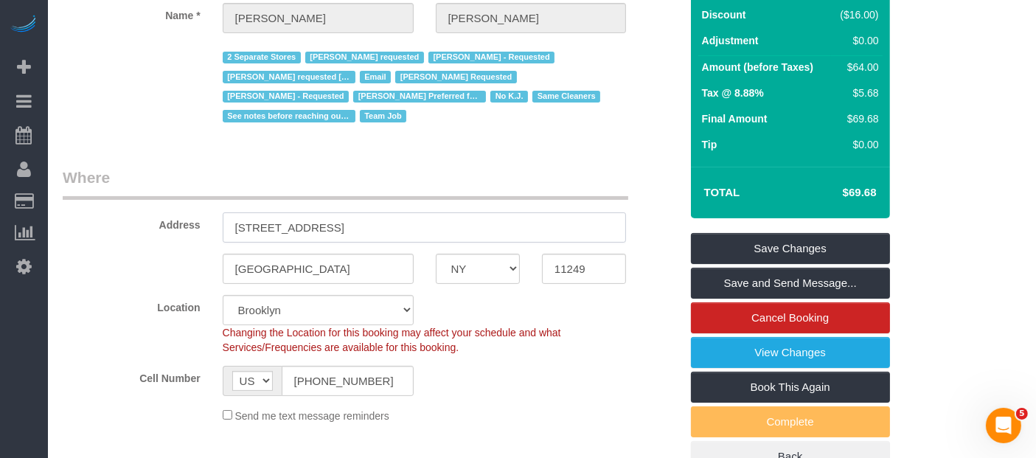
drag, startPoint x: 227, startPoint y: 203, endPoint x: 370, endPoint y: 214, distance: 143.5
click at [344, 212] on input "[STREET_ADDRESS]" at bounding box center [425, 227] width 404 height 30
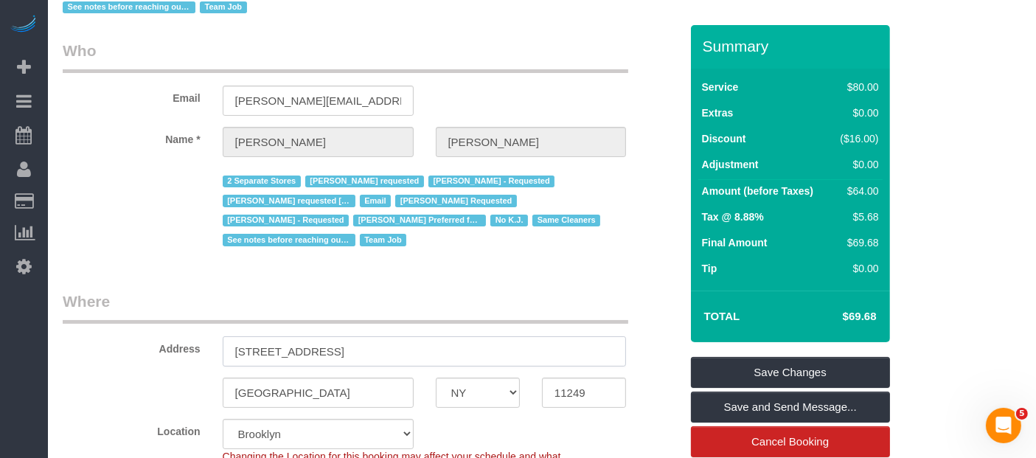
scroll to position [0, 0]
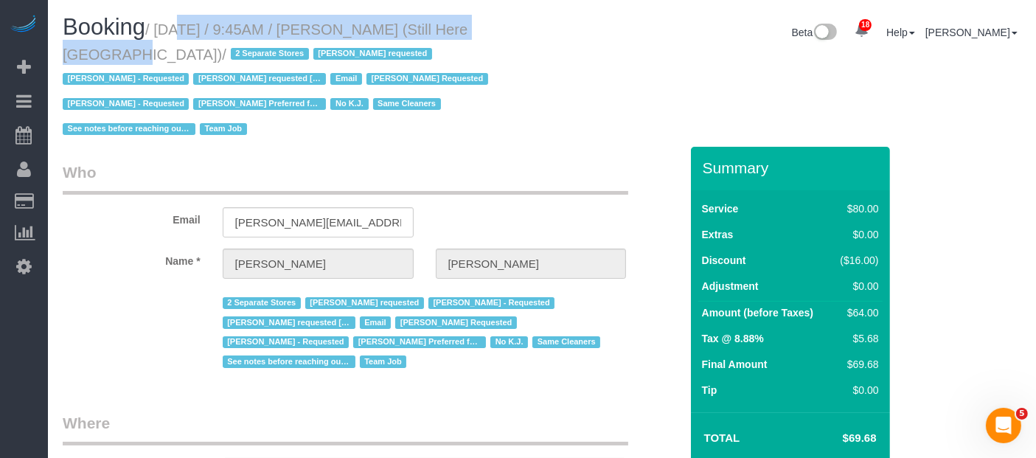
drag, startPoint x: 162, startPoint y: 25, endPoint x: 524, endPoint y: 27, distance: 362.9
click at [524, 27] on h1 "Booking / [DATE] / 9:45AM / [PERSON_NAME] (Still Here [GEOGRAPHIC_DATA]) / 2 Se…" at bounding box center [297, 77] width 468 height 125
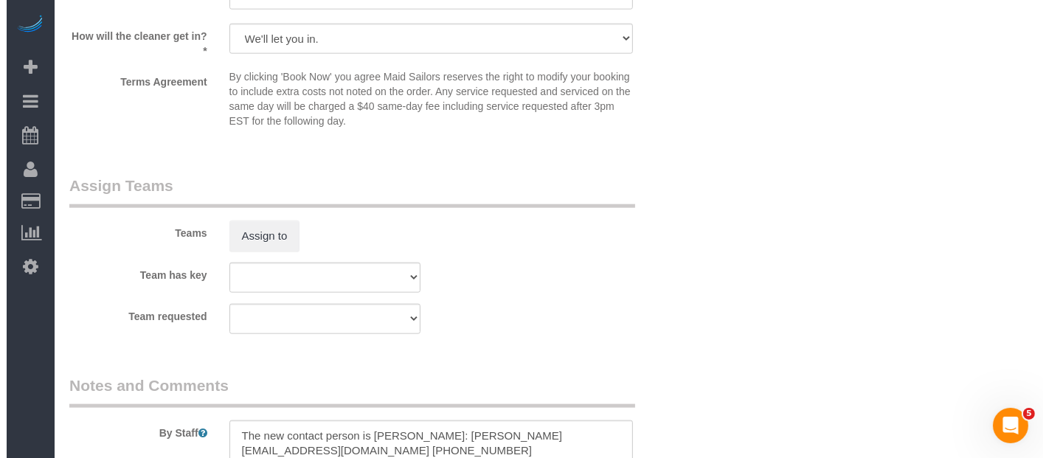
scroll to position [1721, 0]
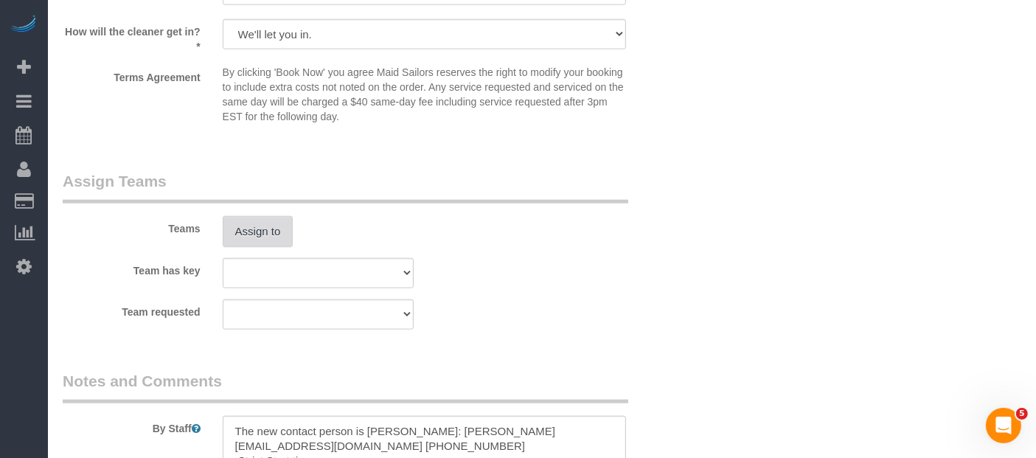
click at [269, 216] on button "Assign to" at bounding box center [258, 231] width 71 height 31
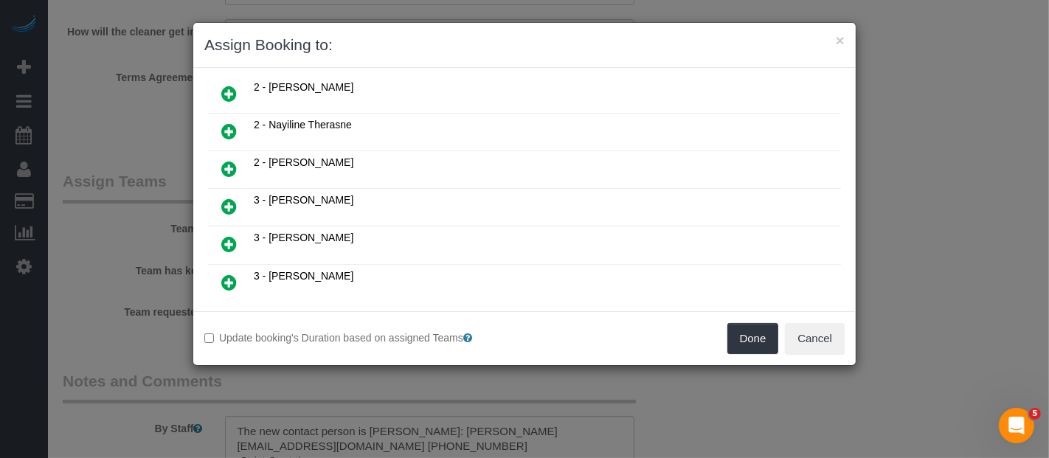
scroll to position [573, 0]
click at [225, 125] on icon at bounding box center [228, 134] width 15 height 18
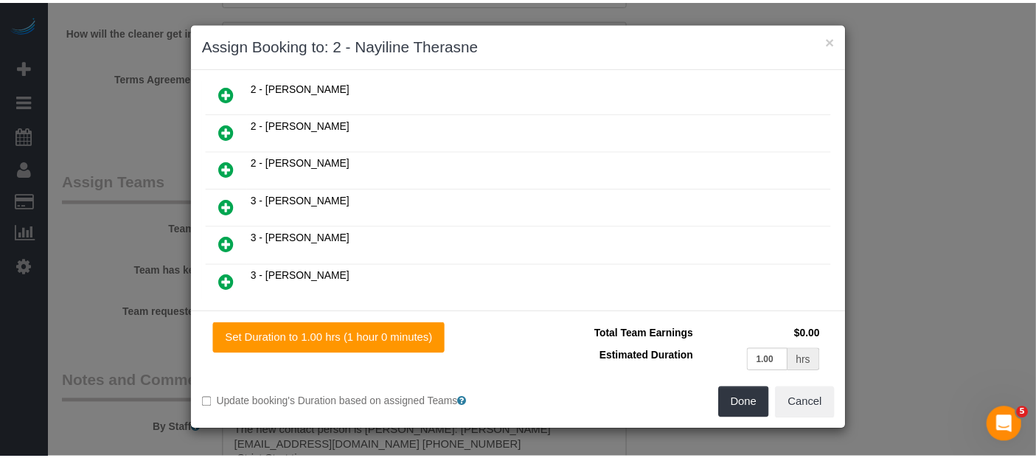
scroll to position [607, 0]
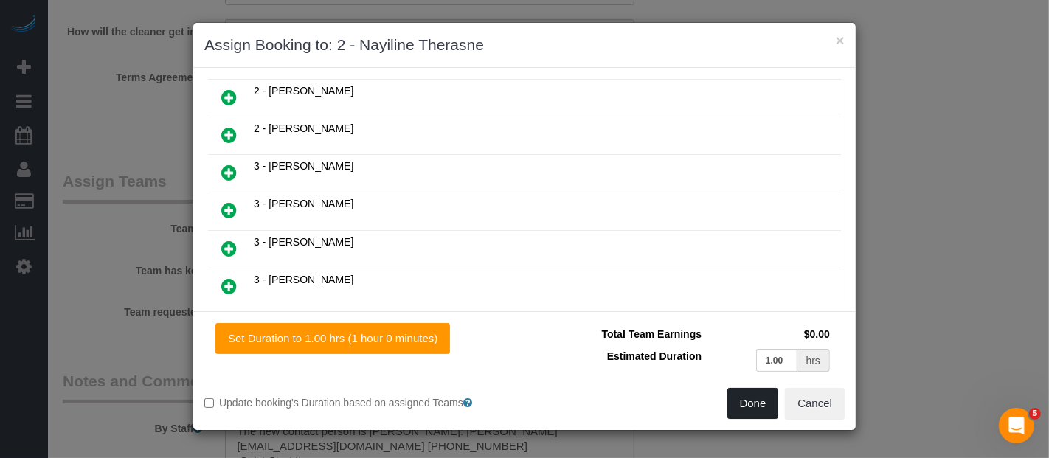
click at [747, 404] on button "Done" at bounding box center [753, 403] width 52 height 31
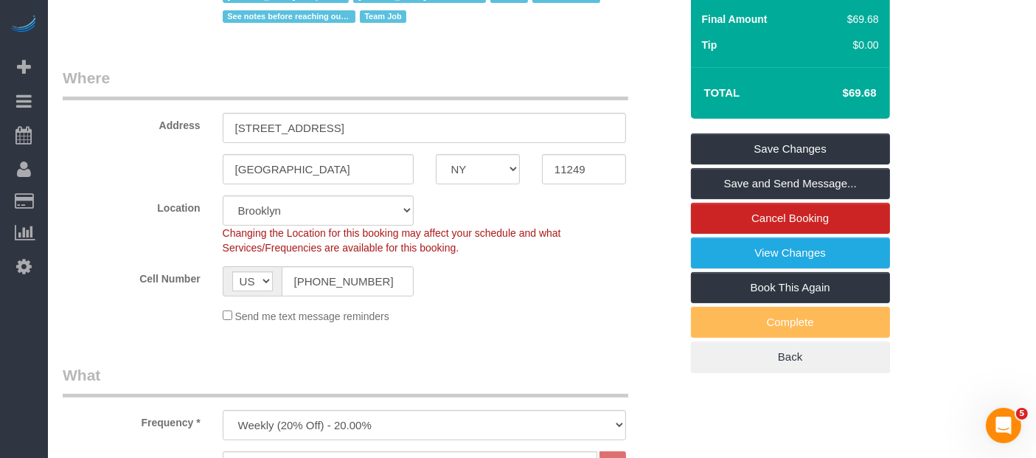
scroll to position [164, 0]
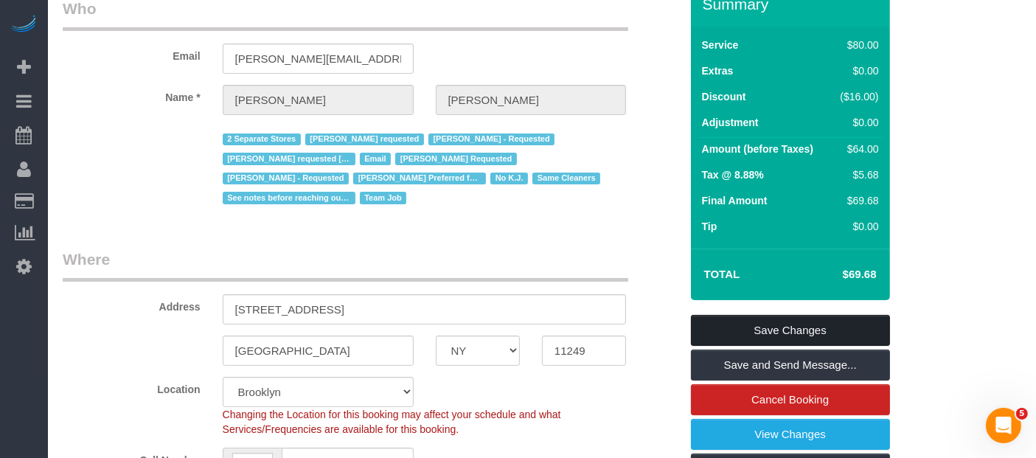
click at [829, 315] on link "Save Changes" at bounding box center [790, 330] width 199 height 31
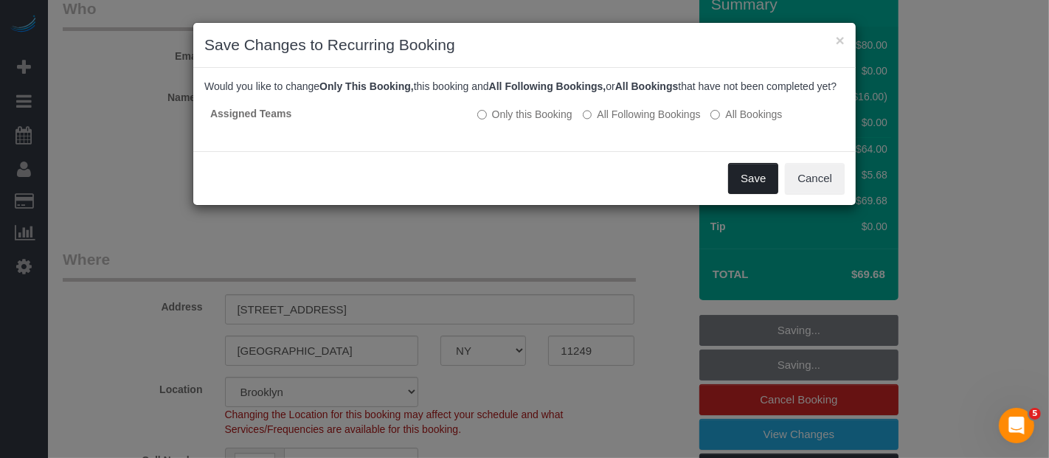
drag, startPoint x: 740, startPoint y: 195, endPoint x: 667, endPoint y: 168, distance: 77.7
click at [741, 194] on button "Save" at bounding box center [753, 178] width 50 height 31
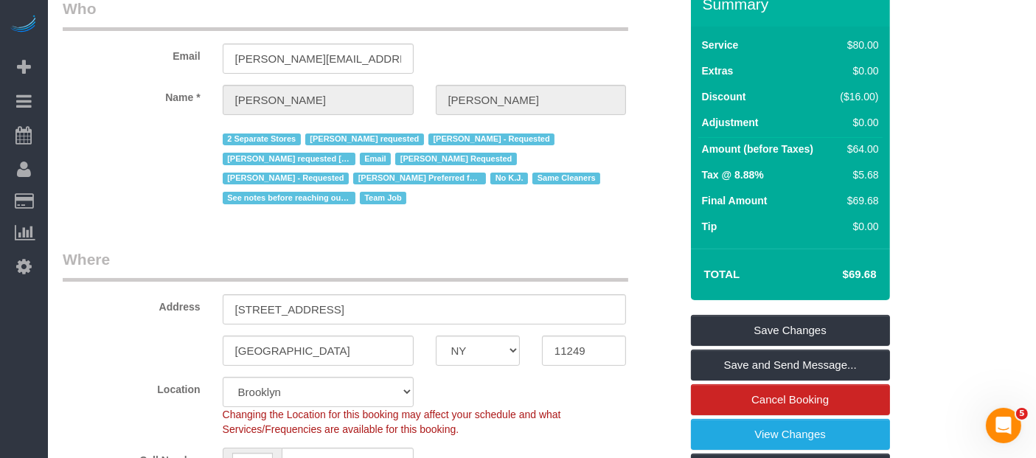
select select "**********"
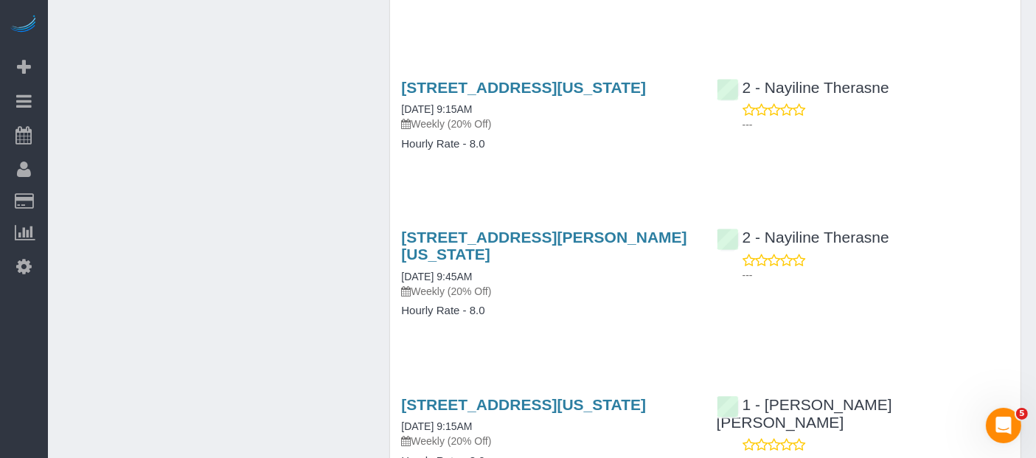
scroll to position [1885, 0]
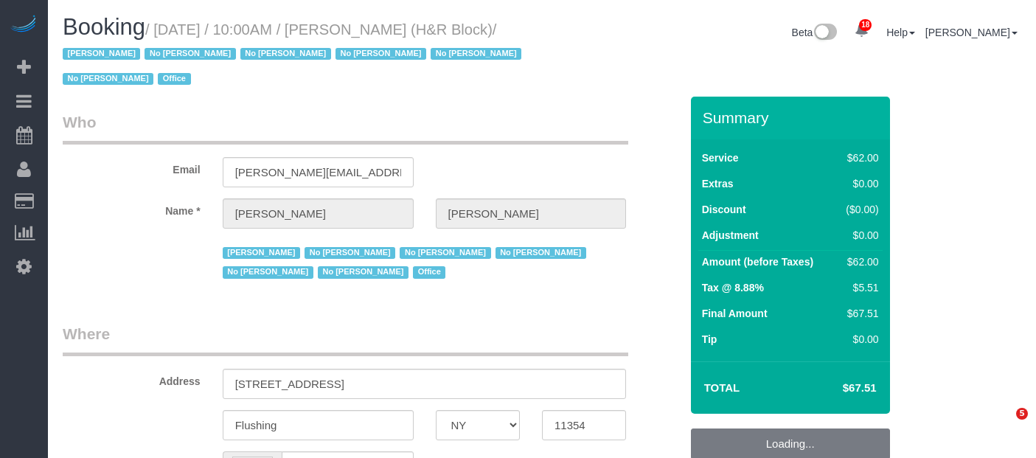
select select "NY"
select select "object:1430"
select select "string:[GEOGRAPHIC_DATA]"
select select "number:89"
select select "number:90"
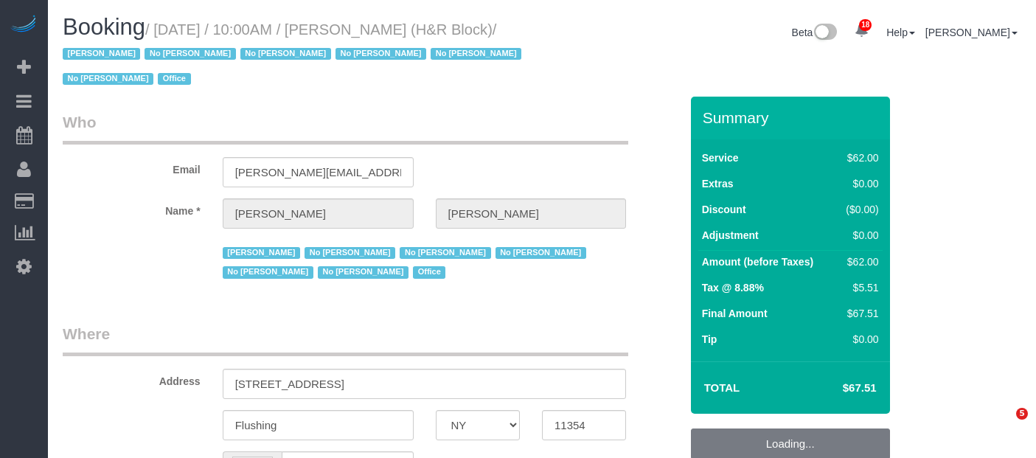
select select "number:15"
select select "number:7"
select select "spot3"
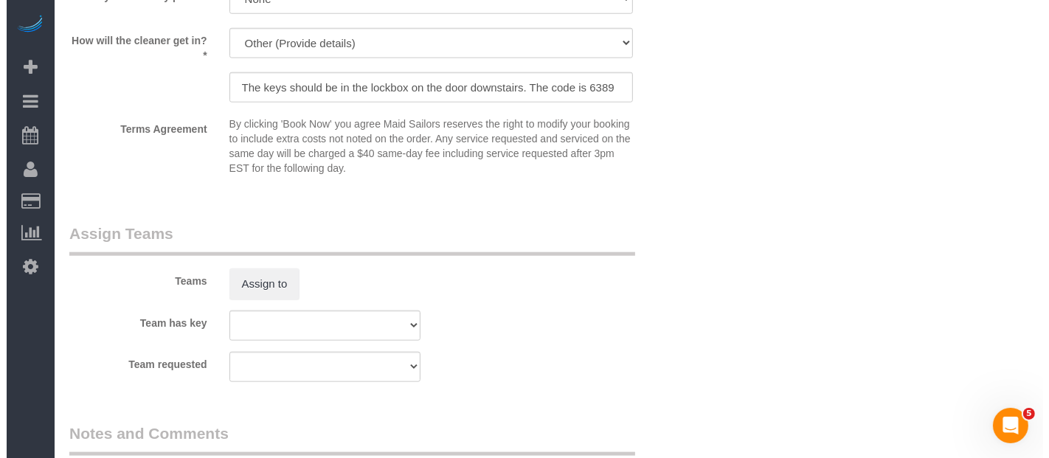
scroll to position [1721, 0]
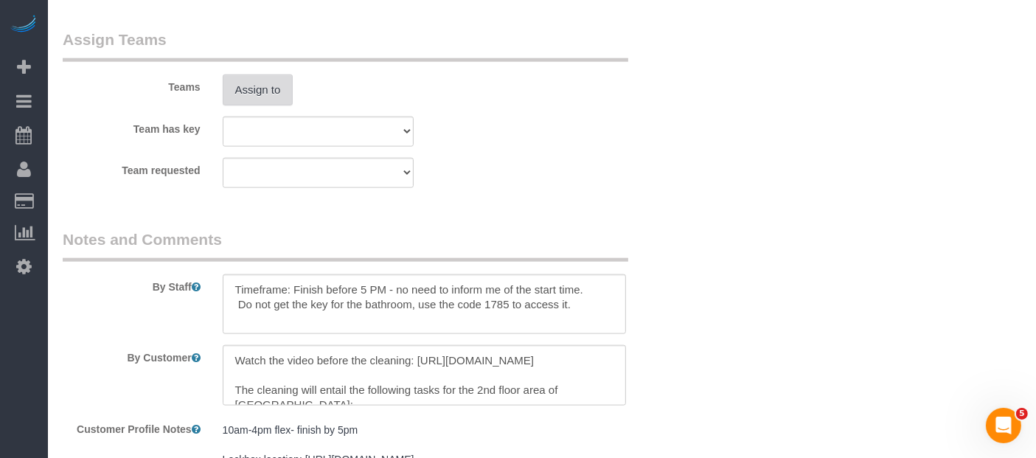
click at [278, 95] on button "Assign to" at bounding box center [258, 90] width 71 height 31
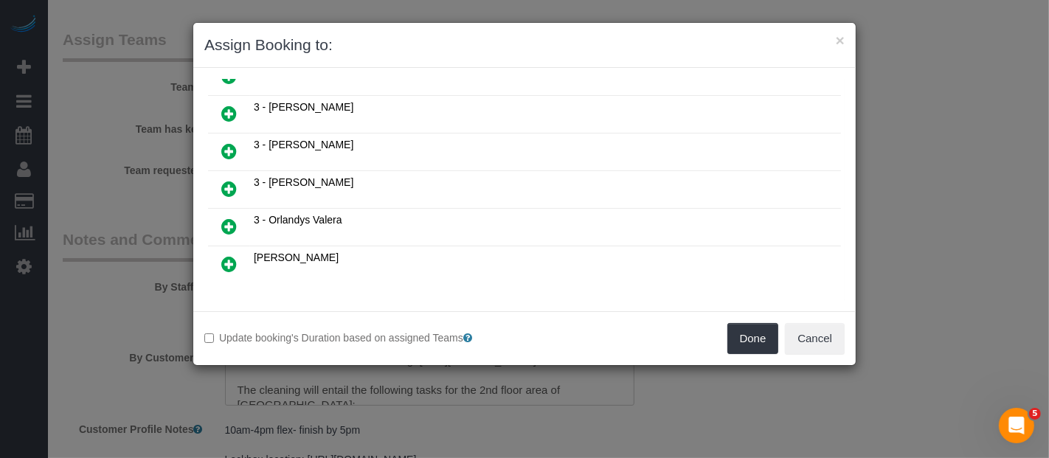
scroll to position [1147, 0]
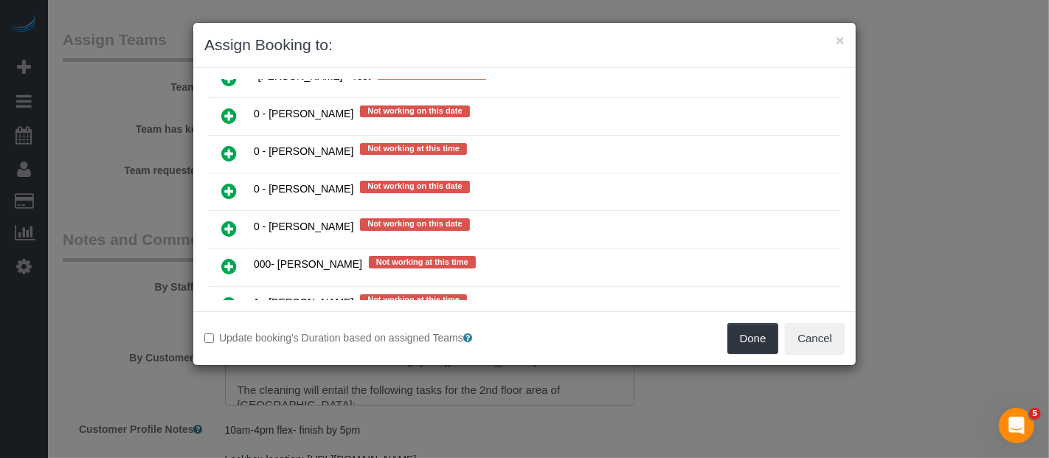
drag, startPoint x: 226, startPoint y: 208, endPoint x: 251, endPoint y: 209, distance: 25.1
click at [227, 257] on icon at bounding box center [228, 266] width 15 height 18
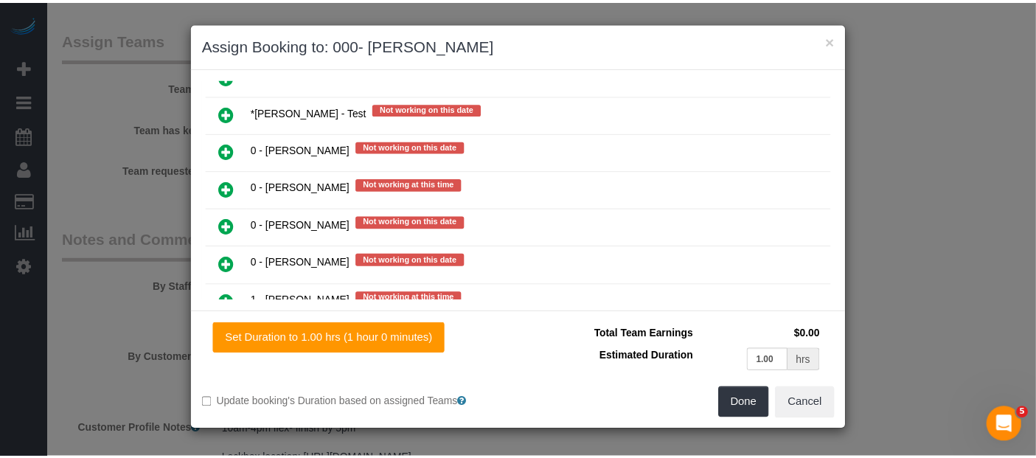
scroll to position [1180, 0]
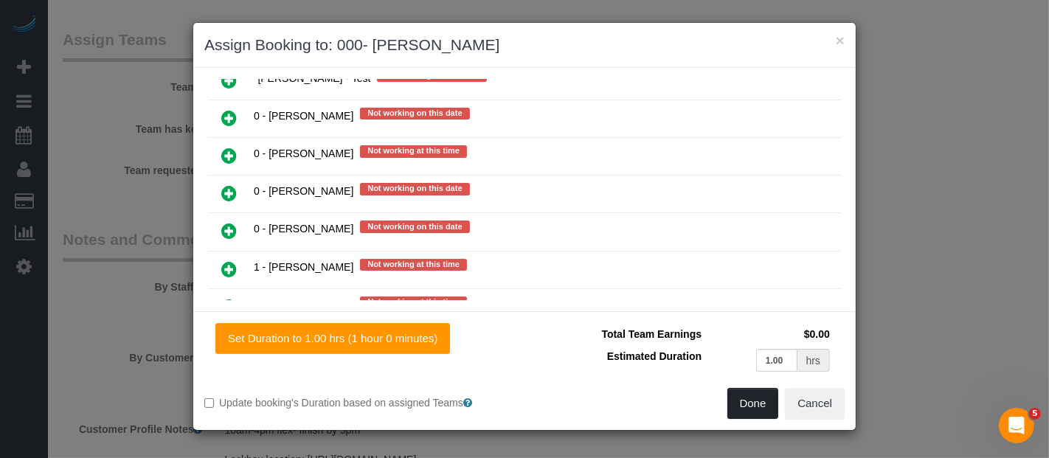
drag, startPoint x: 763, startPoint y: 402, endPoint x: 755, endPoint y: 399, distance: 7.9
click at [763, 402] on button "Done" at bounding box center [753, 403] width 52 height 31
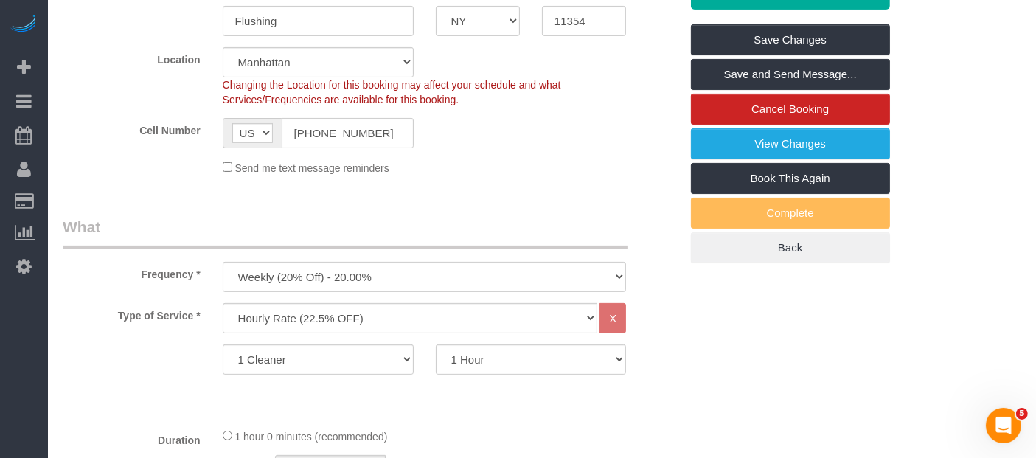
scroll to position [246, 0]
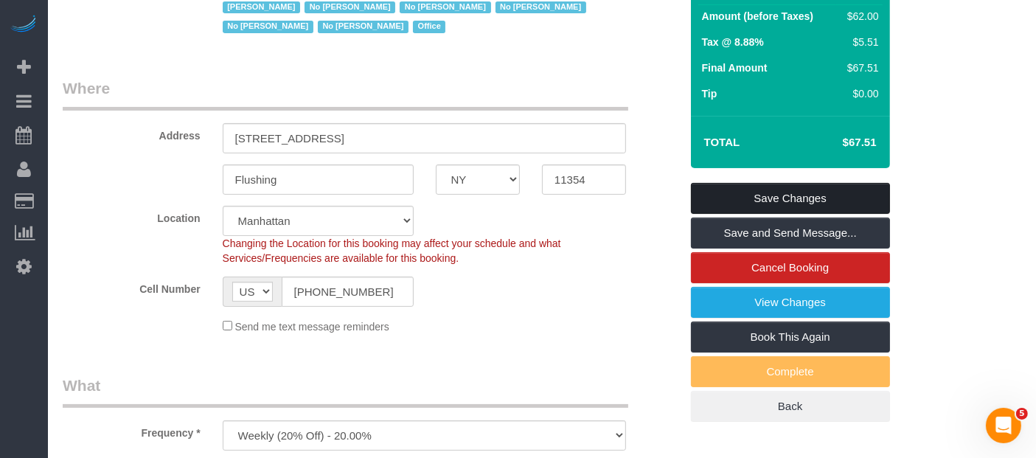
click at [790, 199] on link "Save Changes" at bounding box center [790, 198] width 199 height 31
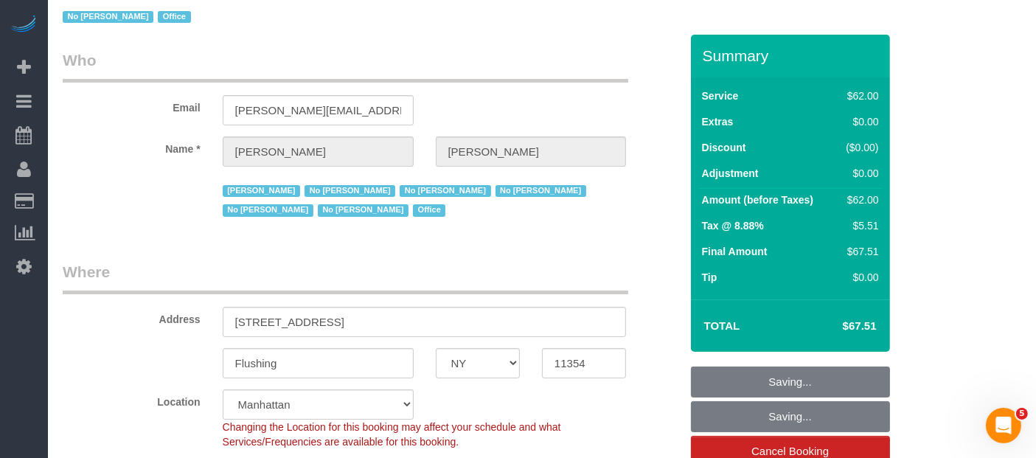
scroll to position [0, 0]
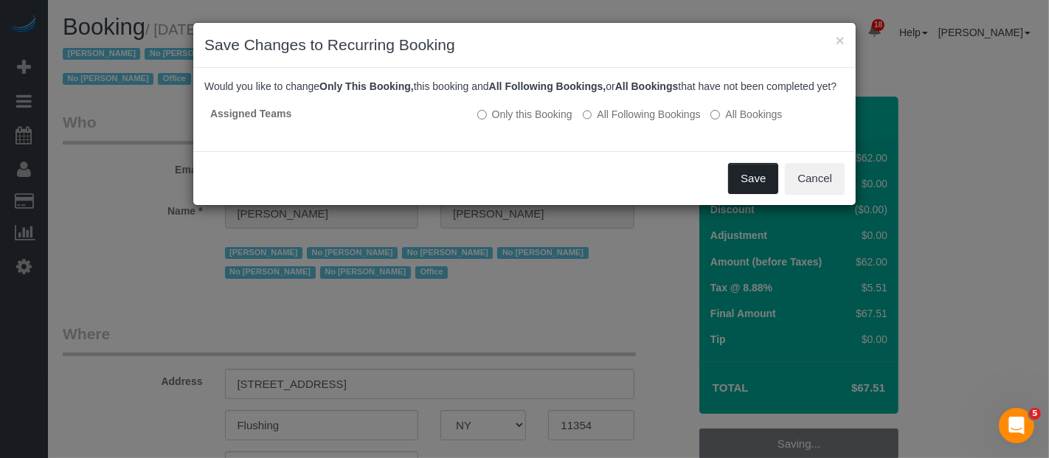
drag, startPoint x: 748, startPoint y: 193, endPoint x: 809, endPoint y: 244, distance: 80.1
click at [748, 193] on button "Save" at bounding box center [753, 178] width 50 height 31
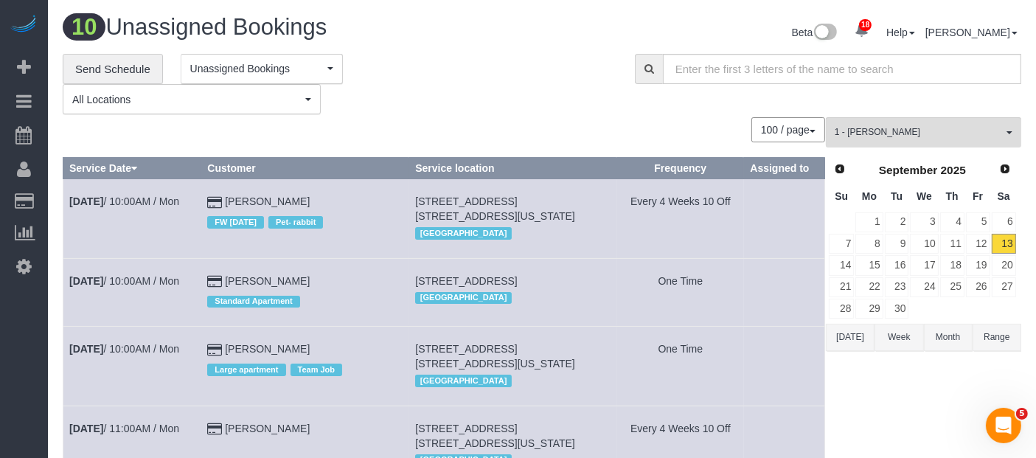
click at [563, 97] on div "**********" at bounding box center [338, 84] width 550 height 61
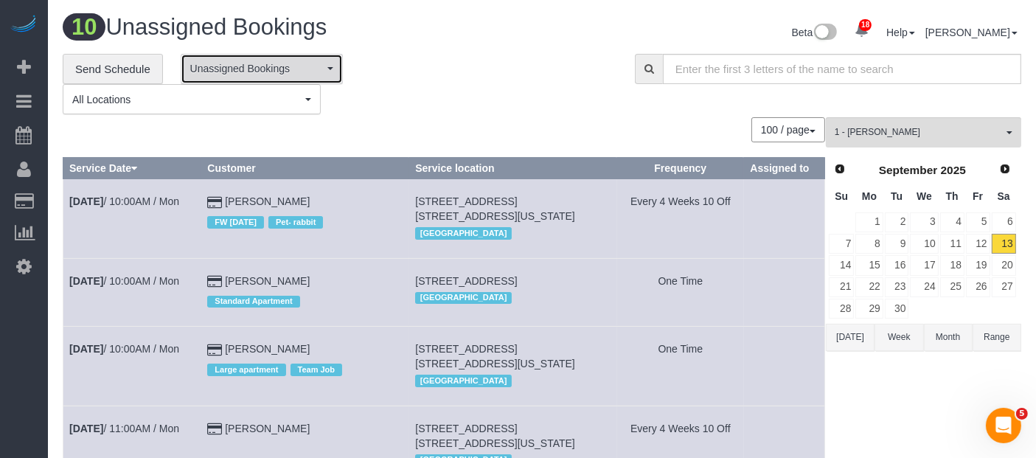
click at [330, 75] on button "Unassigned Bookings" at bounding box center [262, 69] width 162 height 30
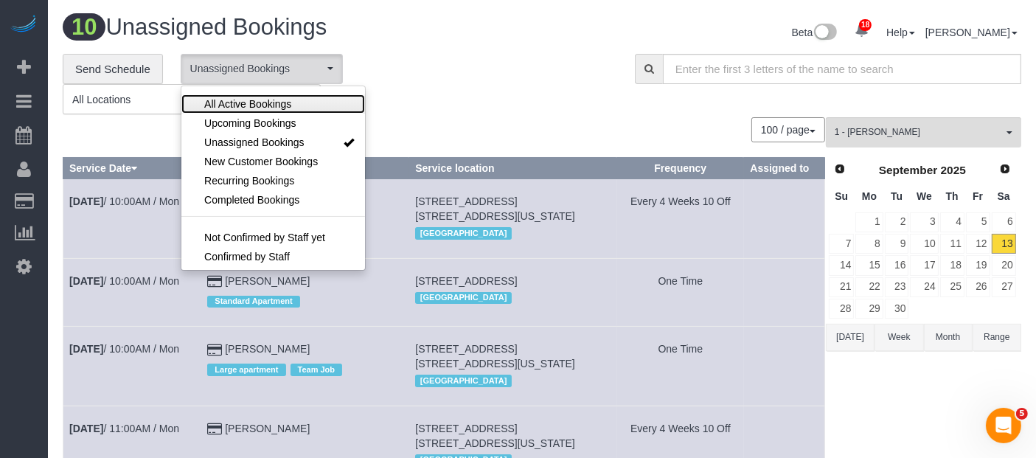
click at [284, 100] on span "All Active Bookings" at bounding box center [247, 104] width 87 height 15
select select "***"
click at [471, 62] on div "**********" at bounding box center [338, 84] width 550 height 61
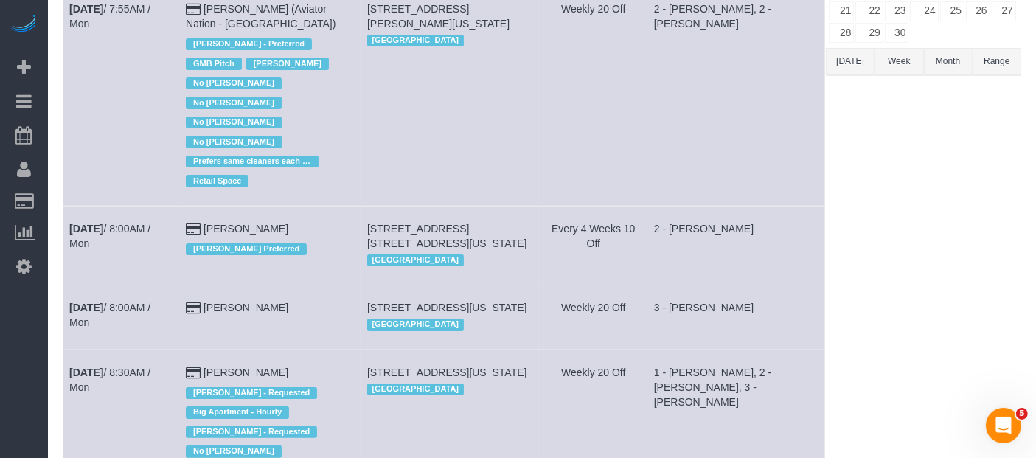
scroll to position [328, 0]
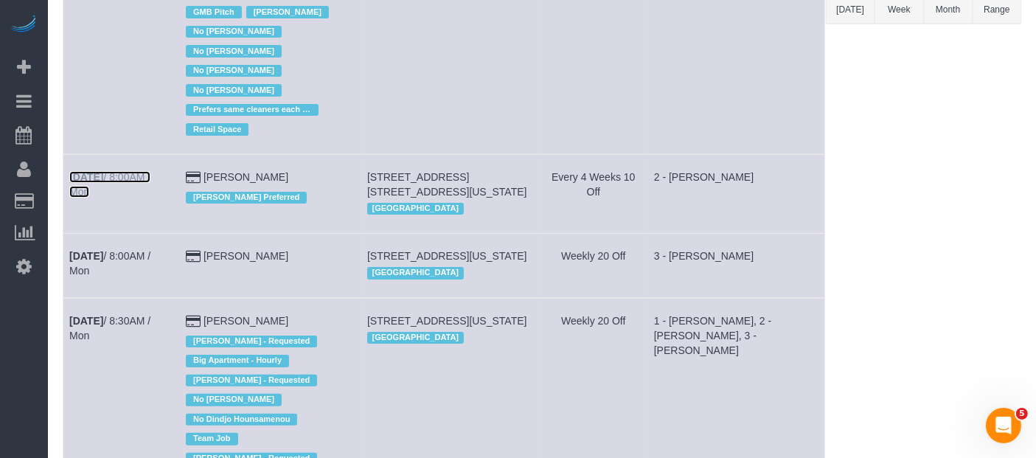
click at [134, 173] on link "Sep 15th / 8:00AM / Mon" at bounding box center [109, 184] width 81 height 27
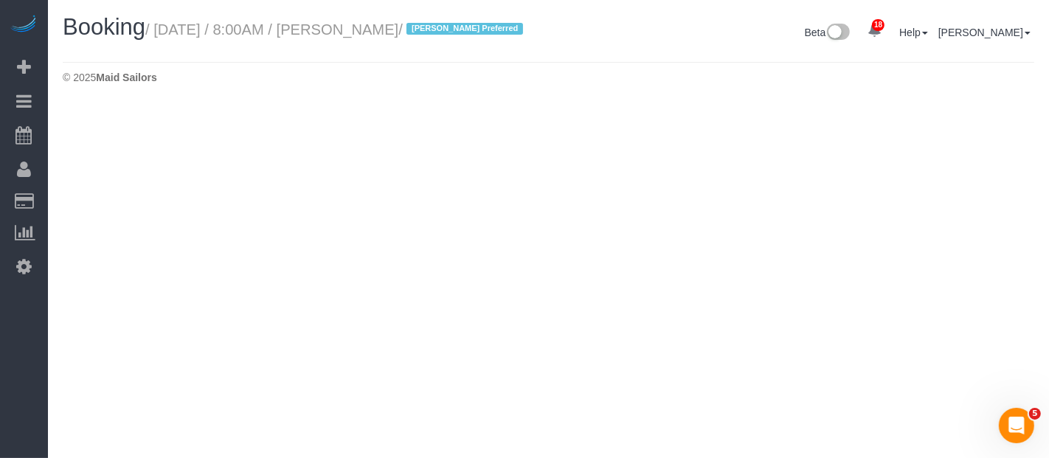
select select "NY"
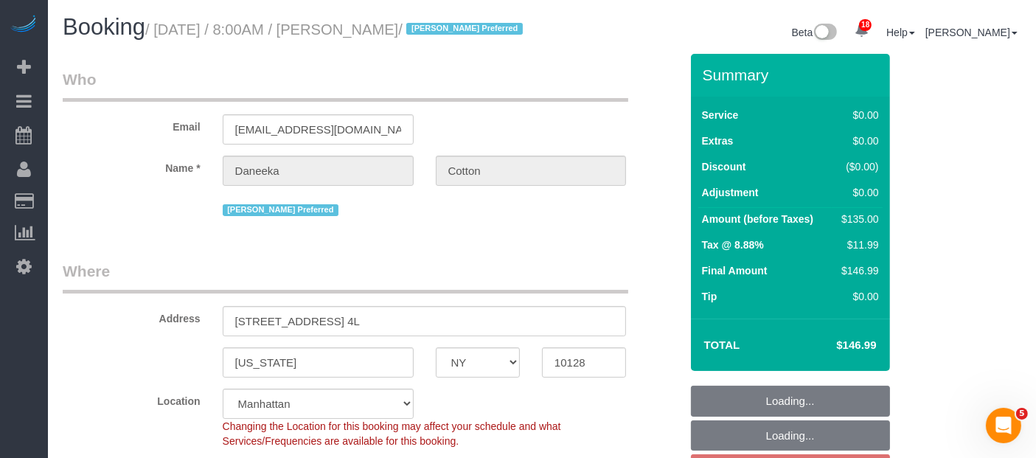
scroll to position [41, 0]
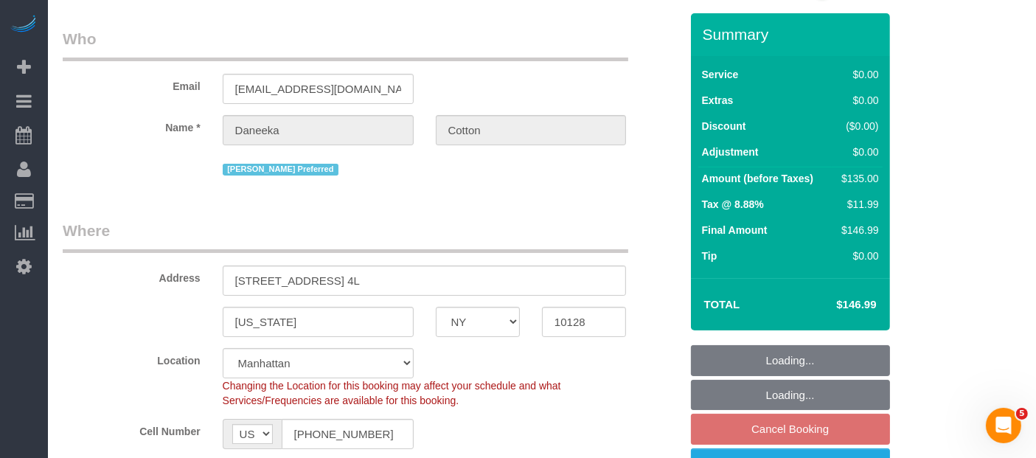
select select "object:4804"
select select "number:89"
select select "number:77"
select select "number:15"
select select "number:5"
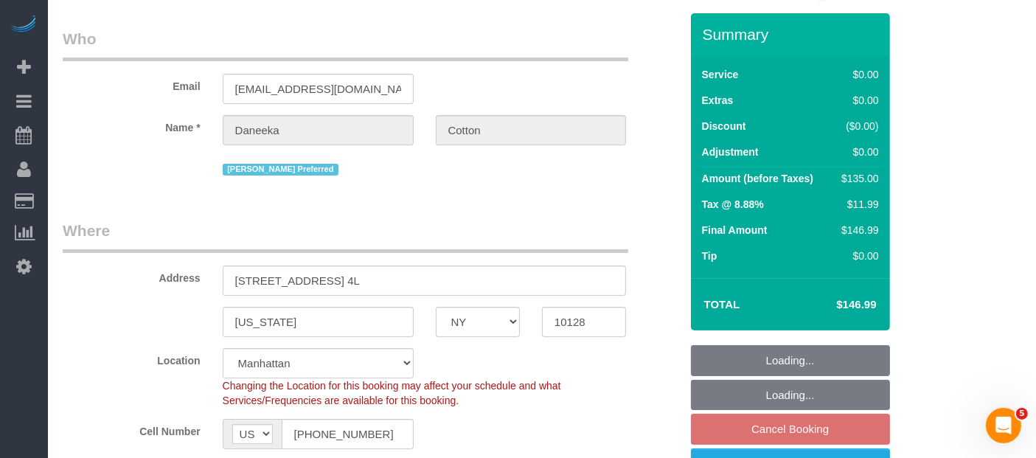
select select "string:stripe-pm_1RoBkK4VGloSiKo75qHJLE3h"
select select "spot61"
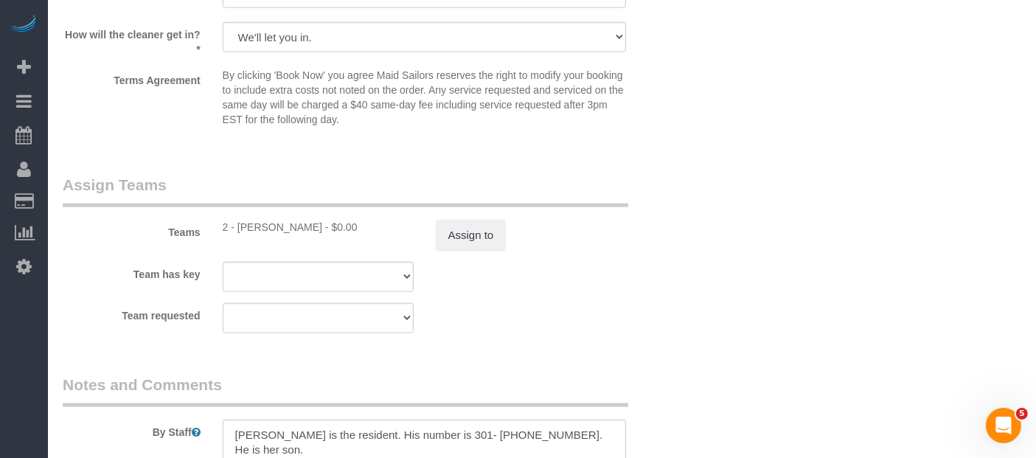
select select "object:5483"
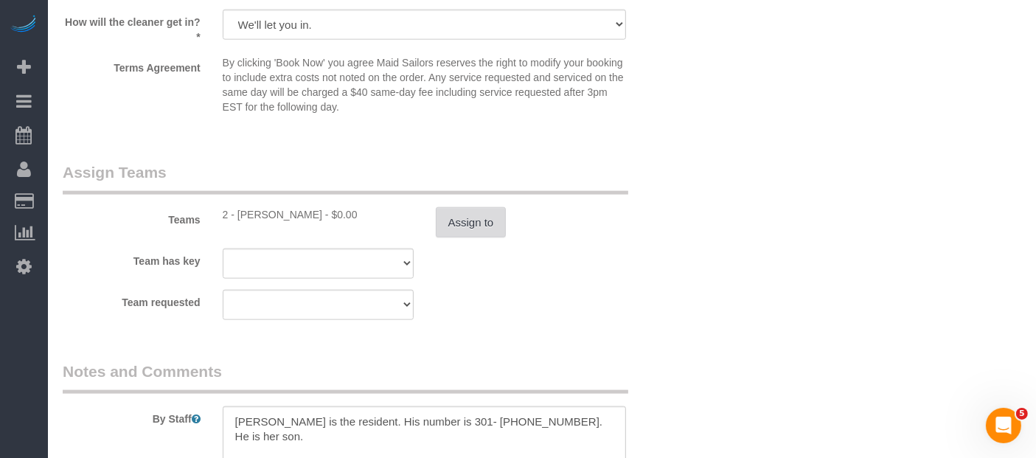
click at [465, 238] on button "Assign to" at bounding box center [471, 222] width 71 height 31
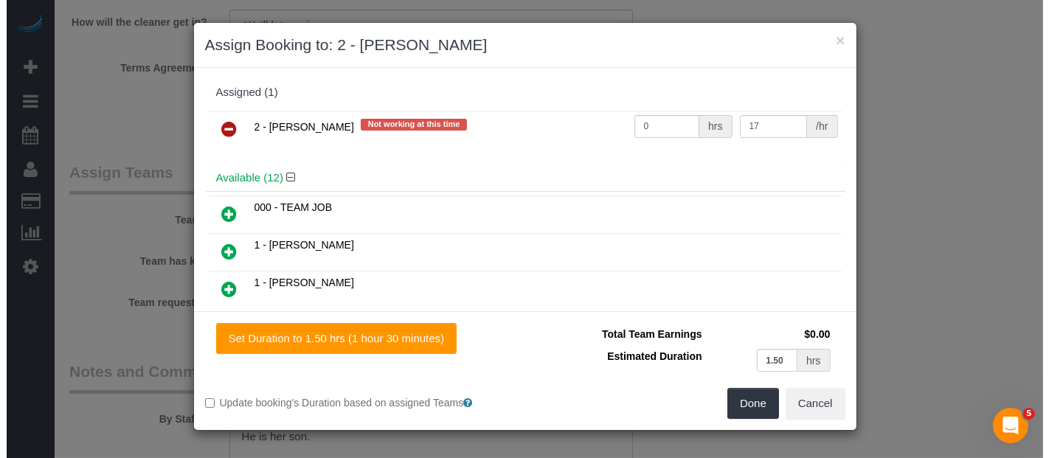
scroll to position [1820, 0]
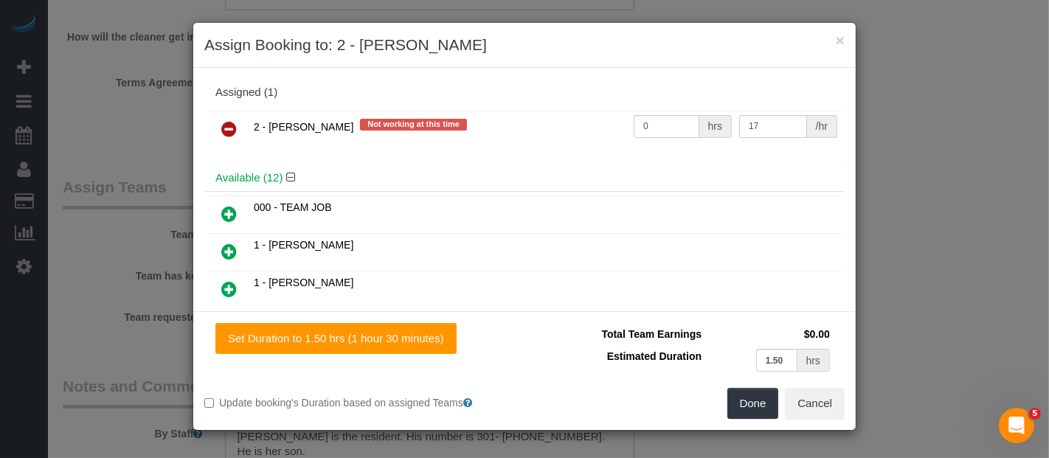
drag, startPoint x: 225, startPoint y: 132, endPoint x: 499, endPoint y: 230, distance: 290.7
click at [224, 131] on icon at bounding box center [228, 129] width 15 height 18
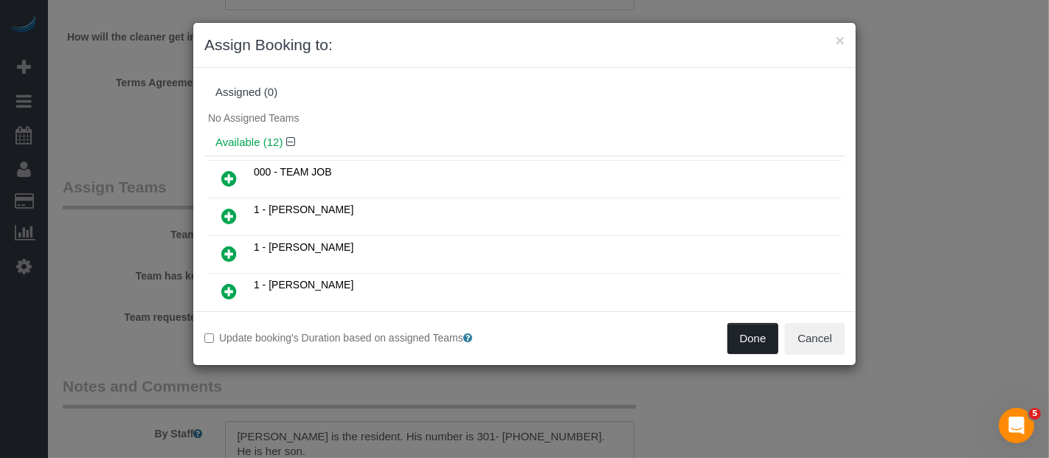
click at [748, 338] on button "Done" at bounding box center [753, 338] width 52 height 31
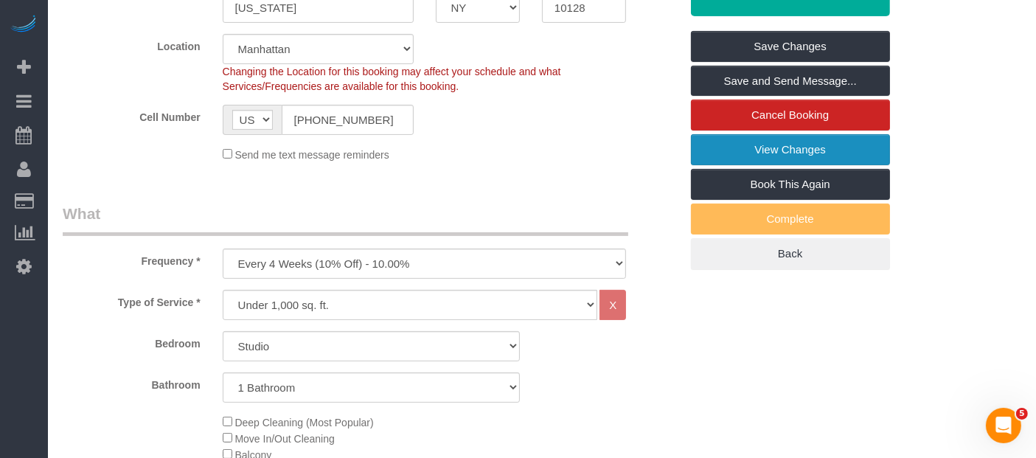
scroll to position [0, 0]
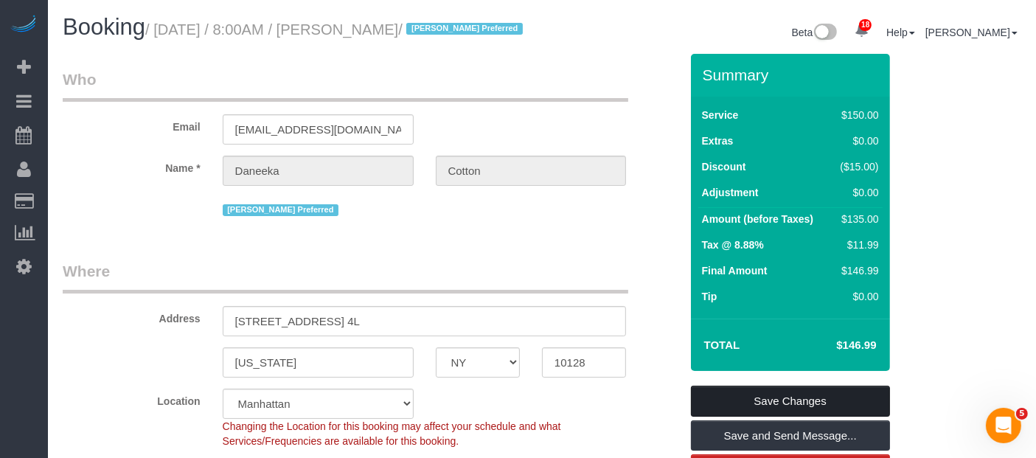
click at [803, 414] on link "Save Changes" at bounding box center [790, 401] width 199 height 31
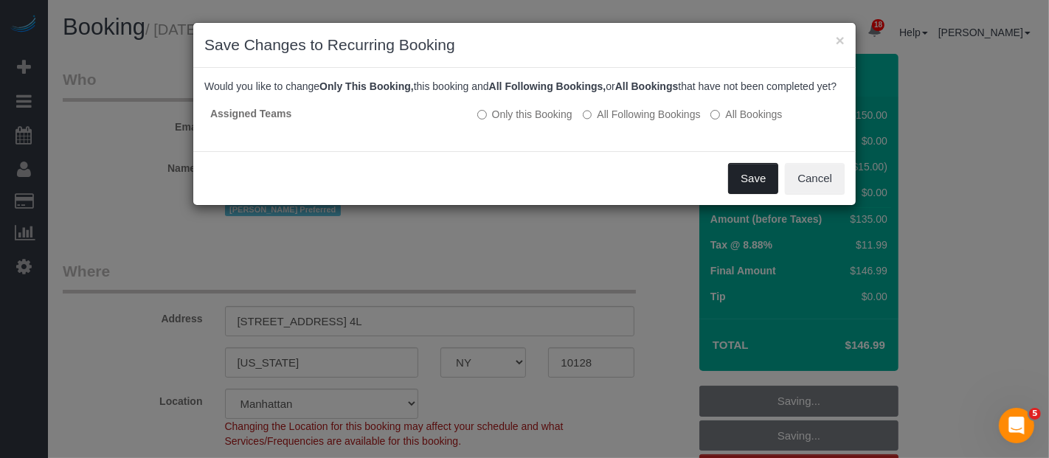
click at [735, 193] on button "Save" at bounding box center [753, 178] width 50 height 31
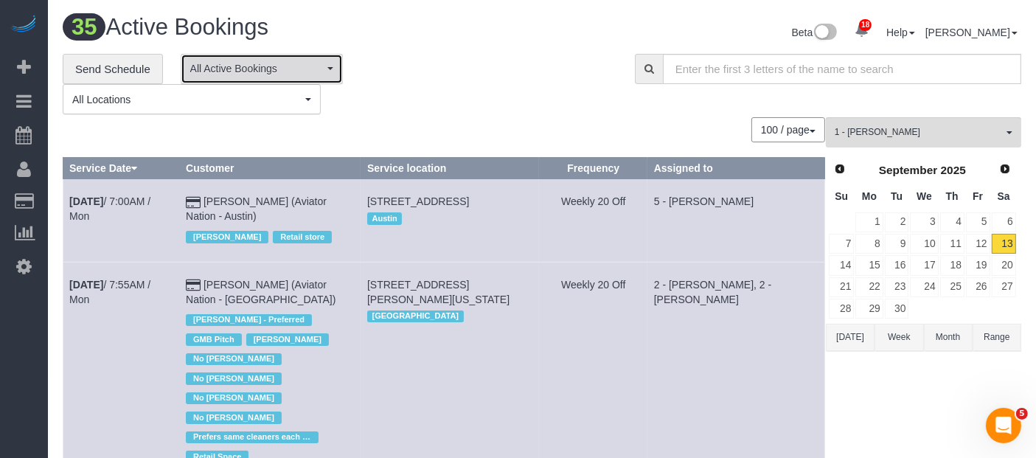
click at [323, 73] on button "All Active Bookings" at bounding box center [262, 69] width 162 height 30
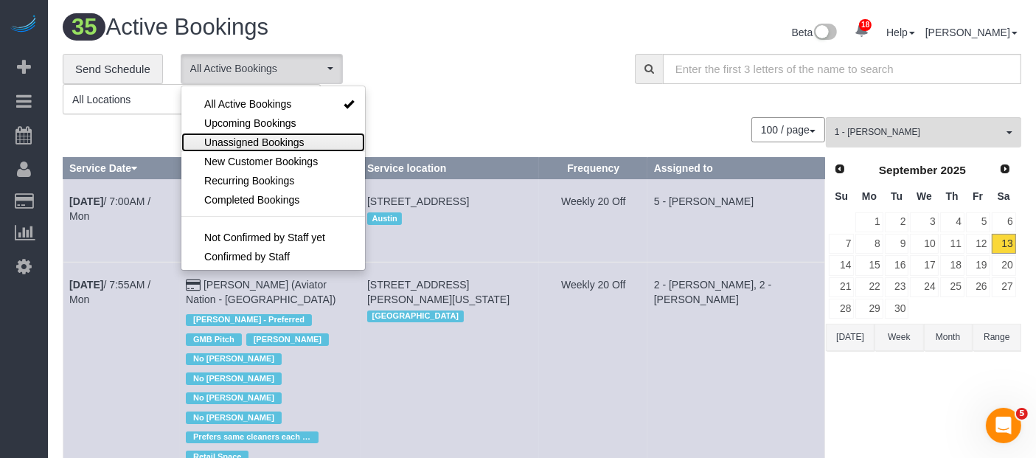
drag, startPoint x: 285, startPoint y: 139, endPoint x: 343, endPoint y: 111, distance: 64.3
click at [285, 137] on span "Unassigned Bookings" at bounding box center [254, 142] width 100 height 15
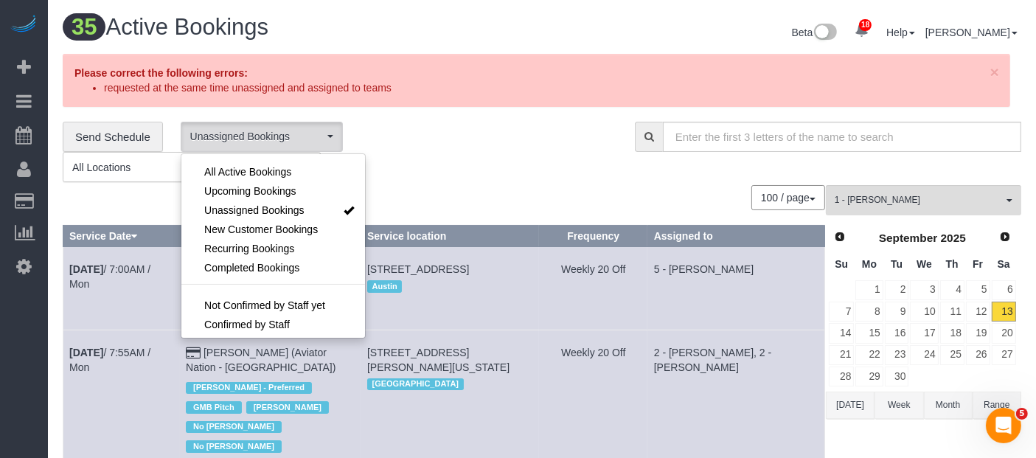
click at [464, 70] on p "Please correct the following errors:" at bounding box center [530, 73] width 910 height 15
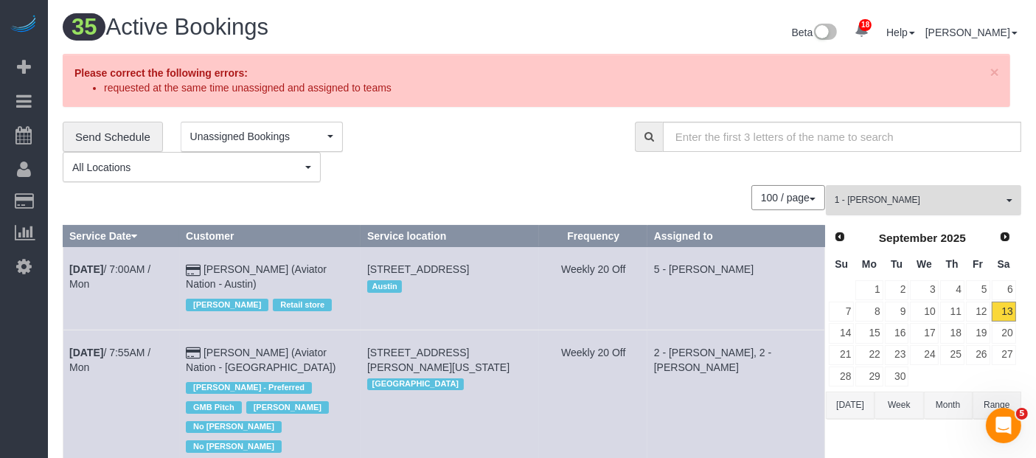
click at [1000, 204] on span "1 - [PERSON_NAME]" at bounding box center [919, 200] width 168 height 13
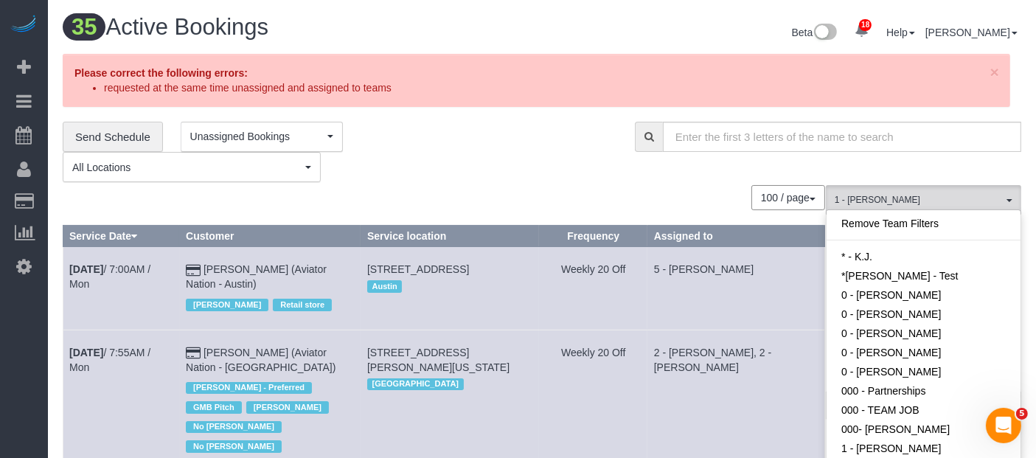
scroll to position [480, 0]
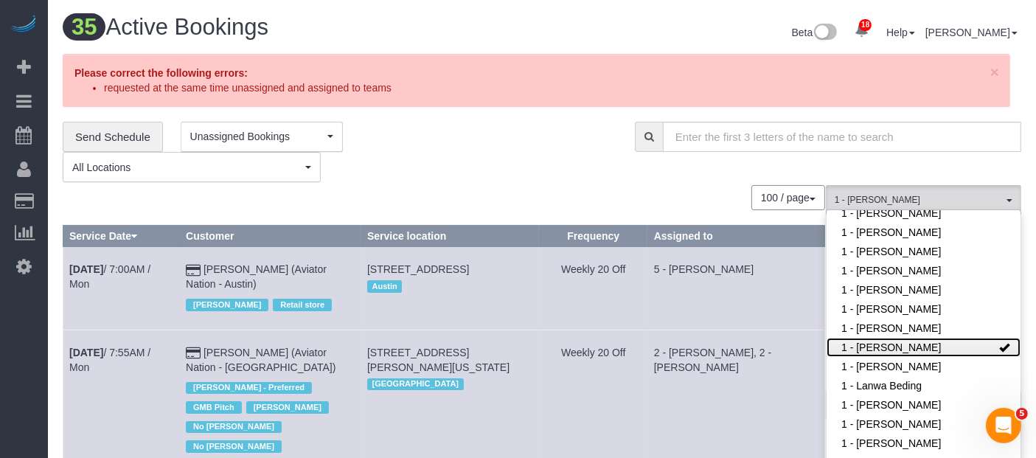
drag, startPoint x: 969, startPoint y: 348, endPoint x: 828, endPoint y: 238, distance: 179.2
click at [968, 348] on link "1 - [PERSON_NAME]" at bounding box center [924, 347] width 194 height 19
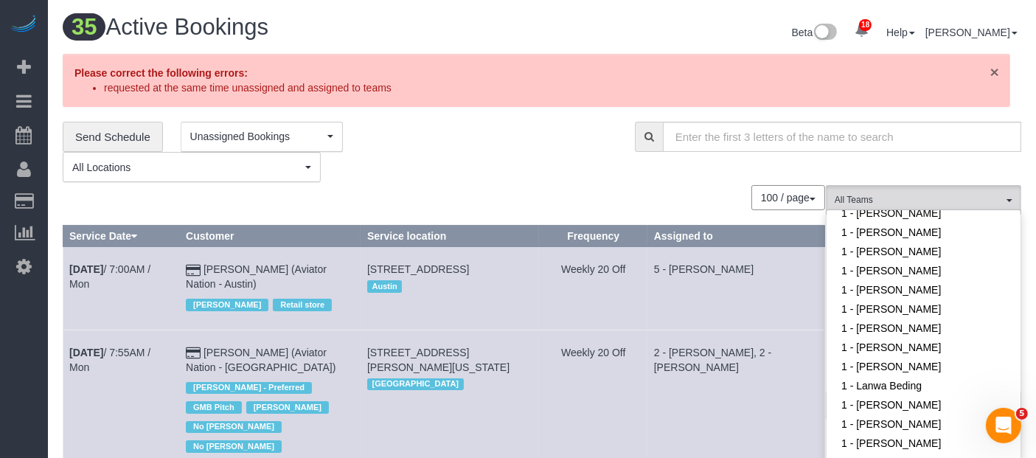
drag, startPoint x: 994, startPoint y: 69, endPoint x: 938, endPoint y: 79, distance: 56.9
click at [989, 71] on div "× Please correct the following errors: requested at the same time unassigned an…" at bounding box center [537, 80] width 948 height 53
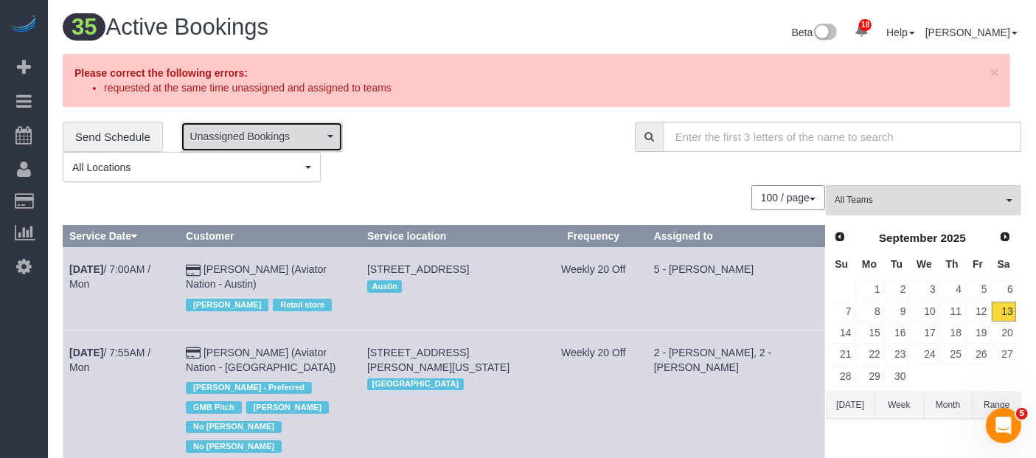
click at [319, 131] on span "Unassigned Bookings" at bounding box center [257, 136] width 134 height 15
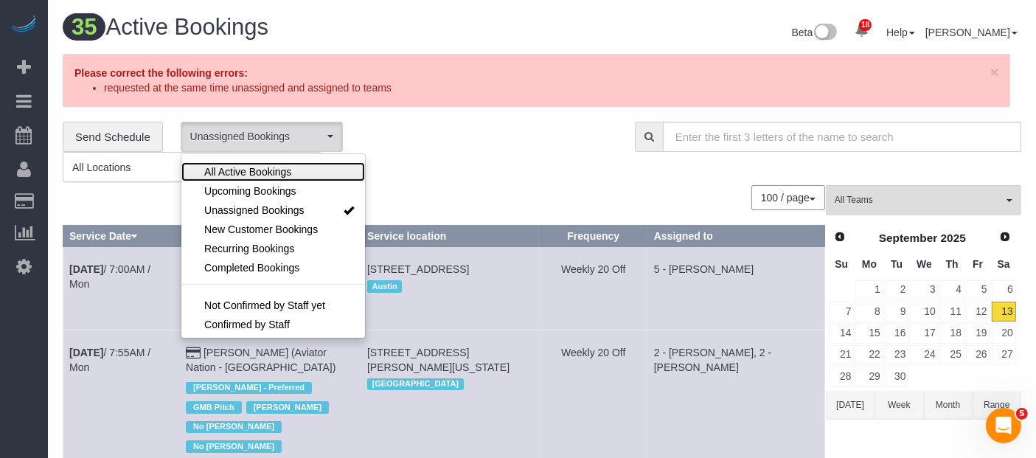
click at [291, 167] on link "All Active Bookings" at bounding box center [273, 171] width 184 height 19
drag, startPoint x: 415, startPoint y: 142, endPoint x: 384, endPoint y: 82, distance: 67.6
click at [417, 142] on div "**********" at bounding box center [338, 152] width 550 height 61
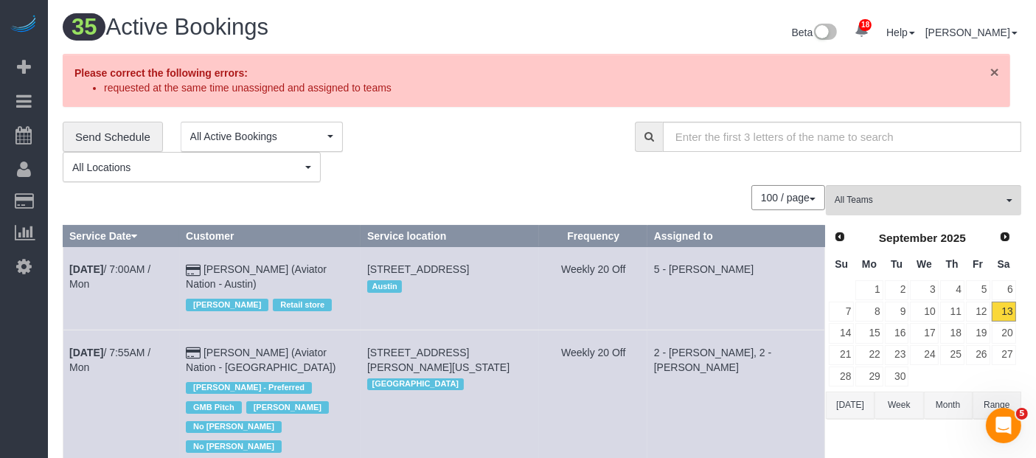
click at [992, 69] on span "×" at bounding box center [995, 71] width 9 height 17
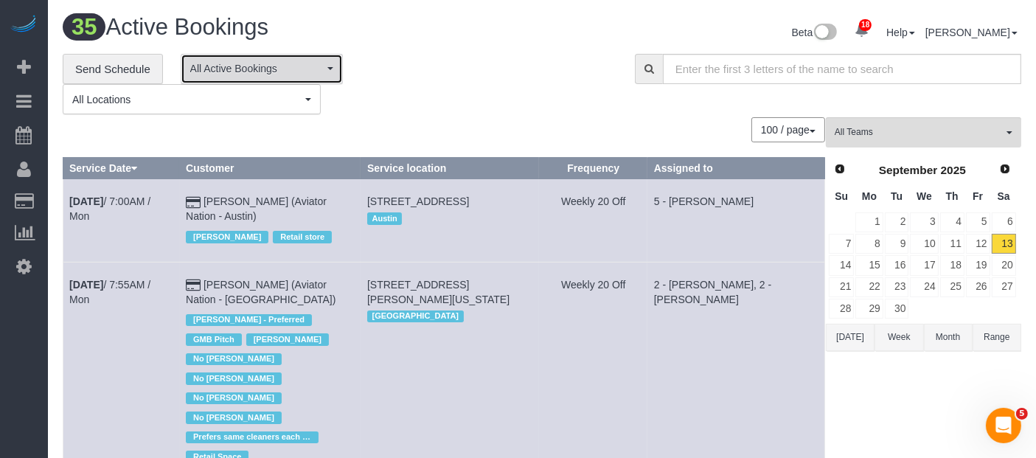
click at [322, 73] on span "All Active Bookings" at bounding box center [257, 68] width 134 height 15
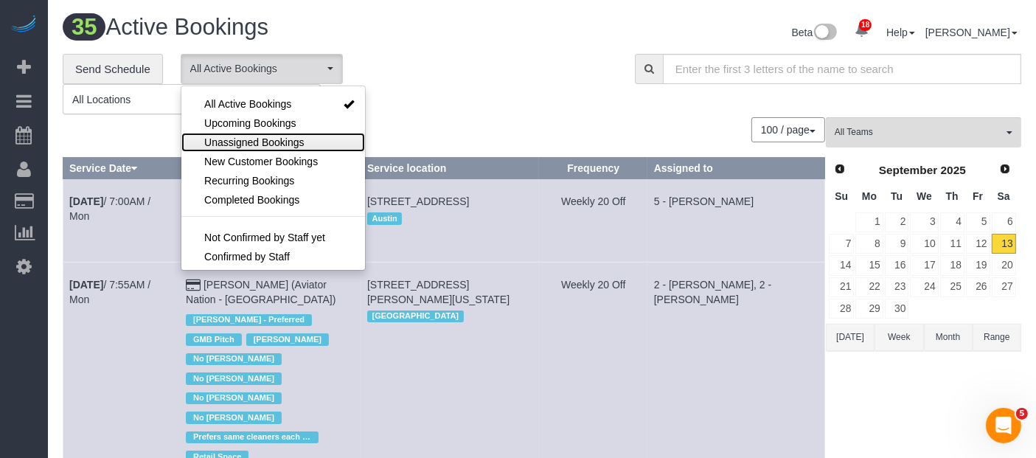
drag, startPoint x: 262, startPoint y: 133, endPoint x: 398, endPoint y: 107, distance: 138.9
click at [263, 133] on link "Unassigned Bookings" at bounding box center [273, 142] width 184 height 19
click at [440, 89] on div "**********" at bounding box center [338, 84] width 550 height 61
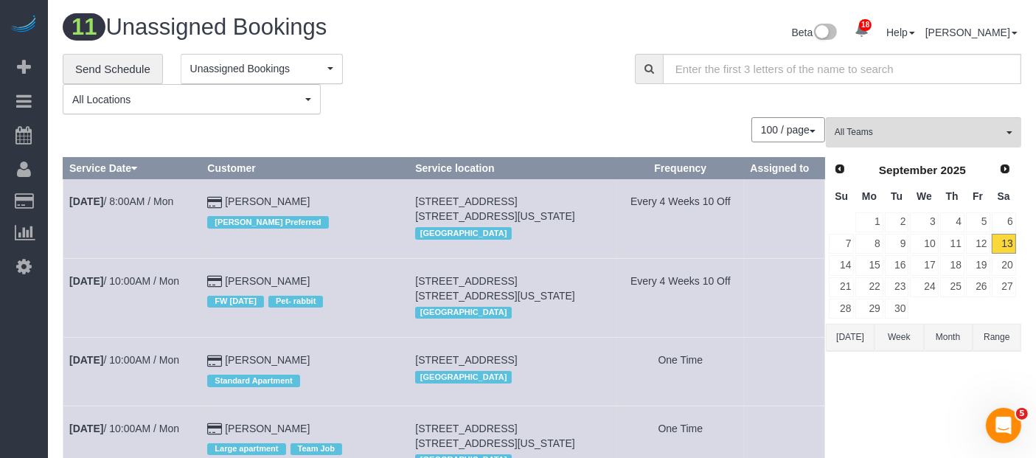
drag, startPoint x: 66, startPoint y: 190, endPoint x: 302, endPoint y: 189, distance: 236.1
click at [302, 189] on tr "Sep 15th / 8:00AM / Mon Daneeka Cotton Kariluz Romero Preferred 160 East 88th S…" at bounding box center [444, 218] width 762 height 79
click at [350, 226] on div "[PERSON_NAME] Preferred" at bounding box center [304, 220] width 195 height 23
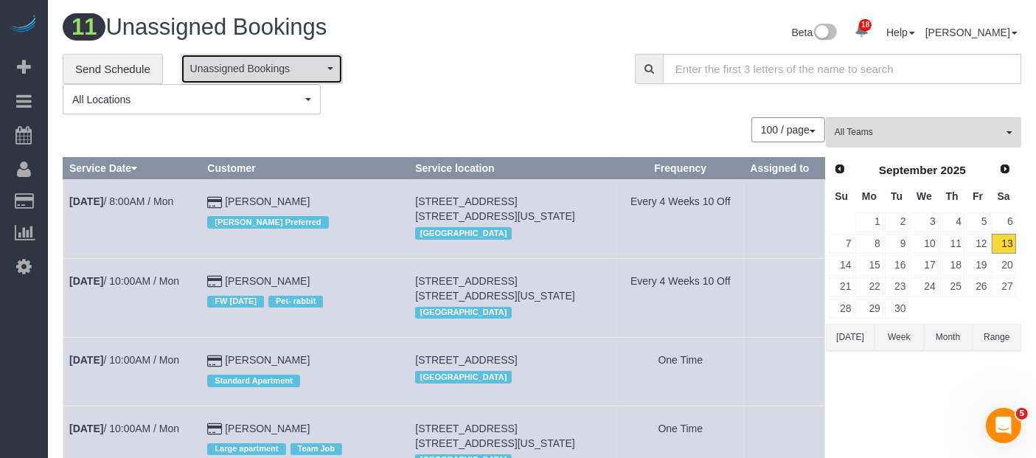
click at [315, 72] on span "Unassigned Bookings" at bounding box center [257, 68] width 134 height 15
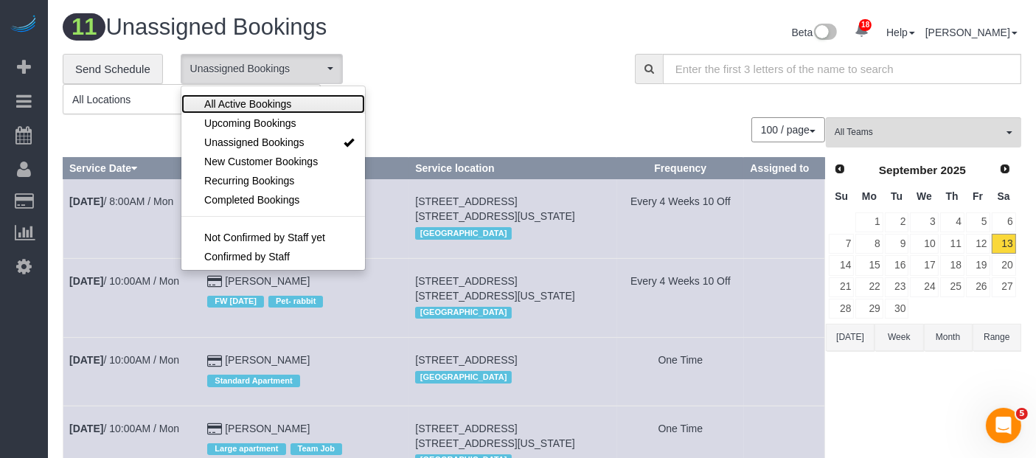
click at [283, 105] on span "All Active Bookings" at bounding box center [247, 104] width 87 height 15
select select "***"
click at [449, 80] on div "**********" at bounding box center [338, 84] width 550 height 61
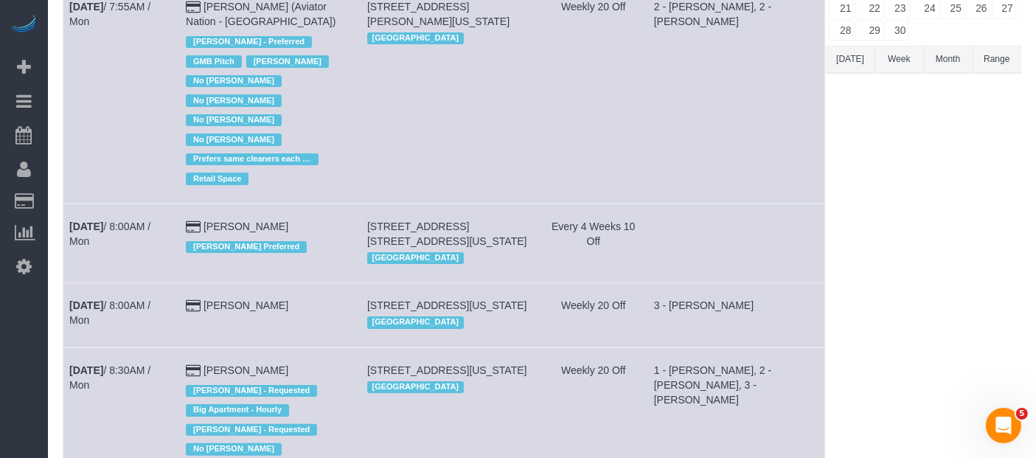
scroll to position [328, 0]
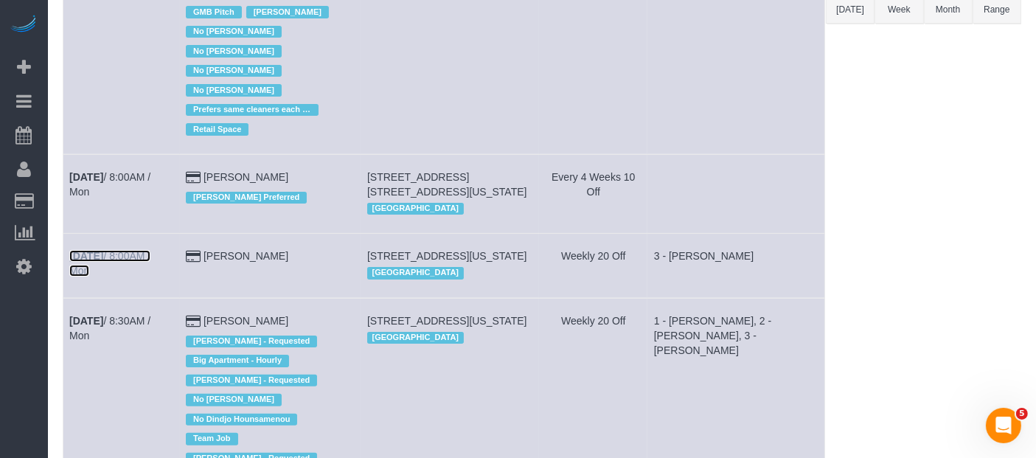
click at [143, 257] on link "Sep 15th / 8:00AM / Mon" at bounding box center [109, 263] width 81 height 27
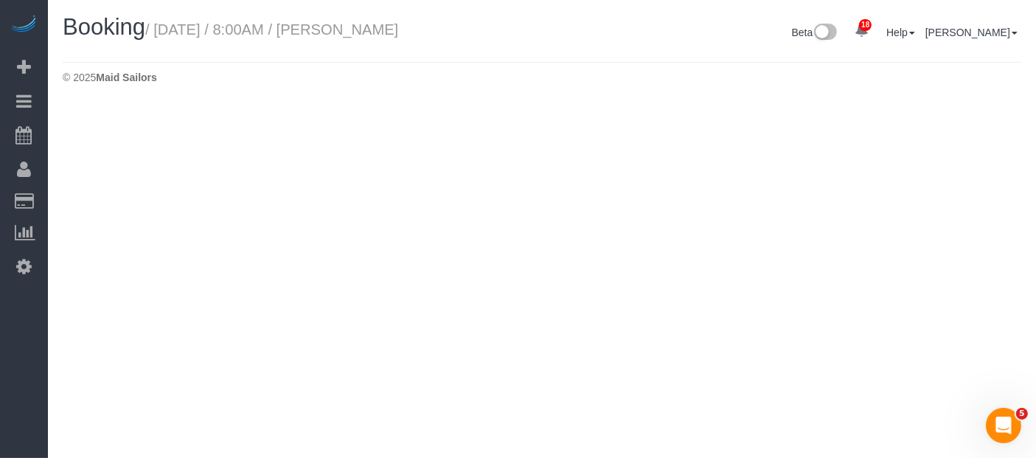
select select "NY"
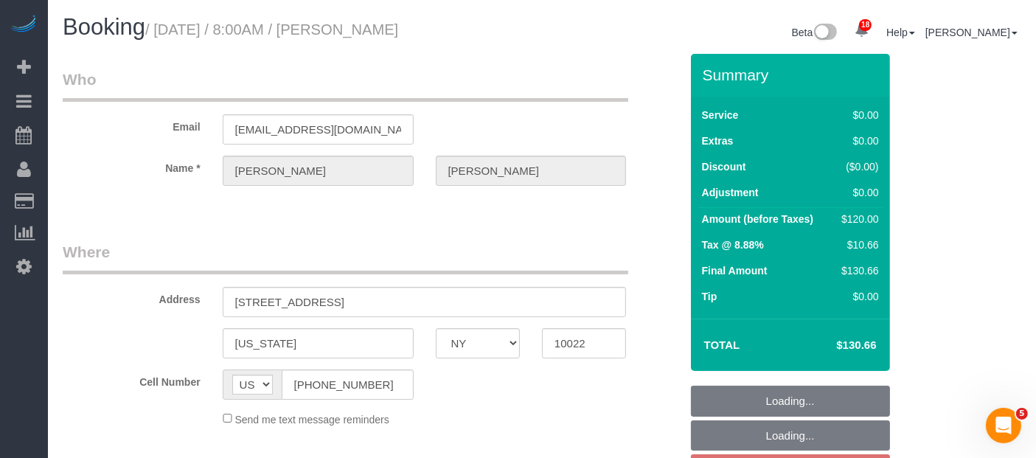
select select "number:56"
select select "number:75"
select select "number:15"
select select "number:5"
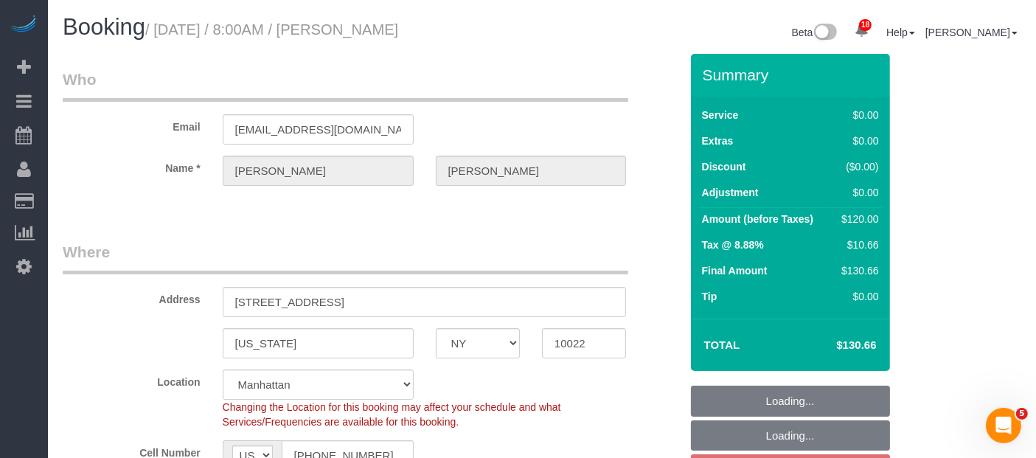
select select "object:11844"
select select "string:stripe-pm_1RXRrg4VGloSiKo7FM9HbDbq"
select select "spot121"
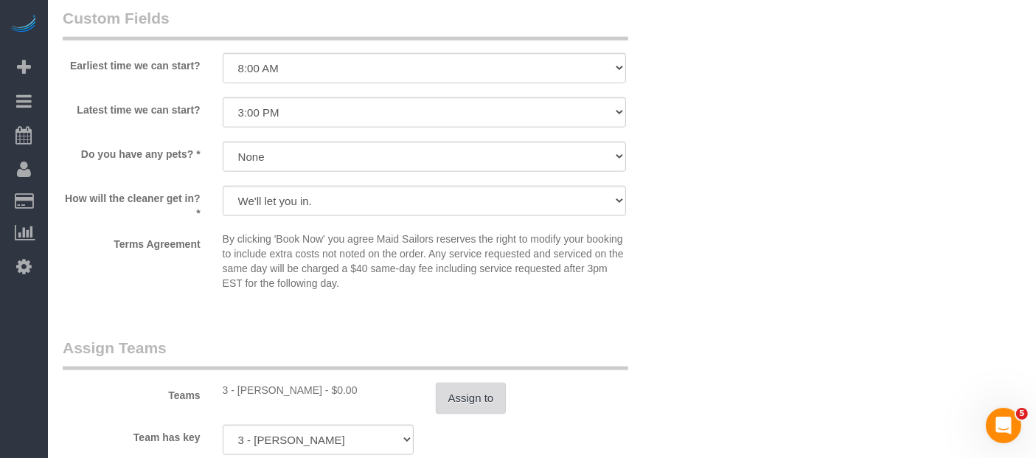
scroll to position [1885, 0]
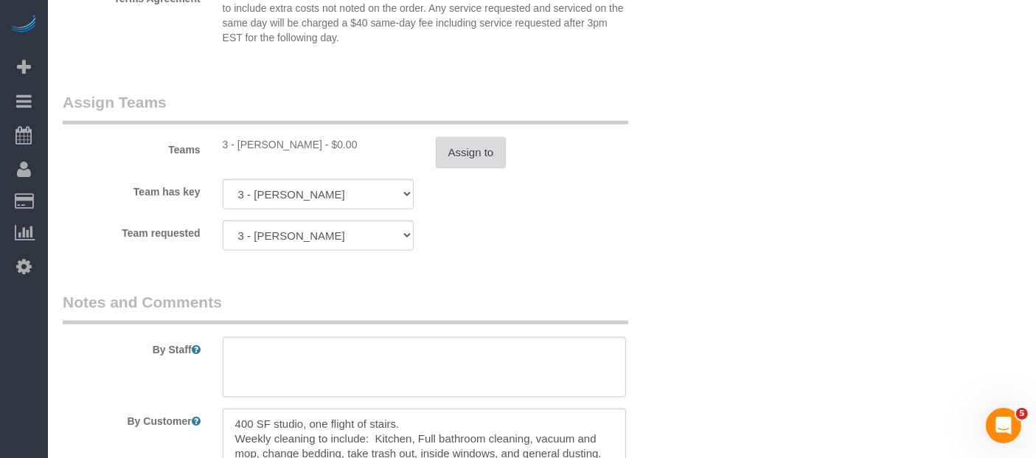
click at [459, 160] on button "Assign to" at bounding box center [471, 152] width 71 height 31
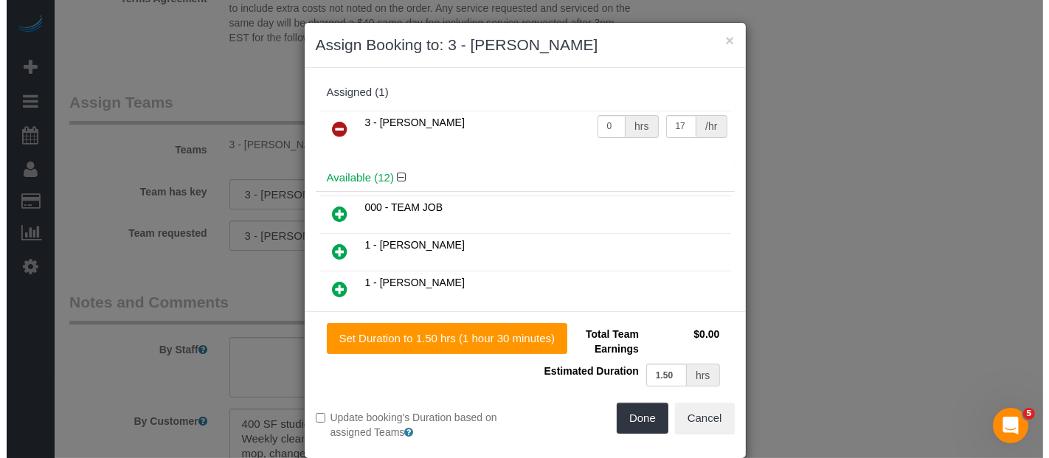
scroll to position [1870, 0]
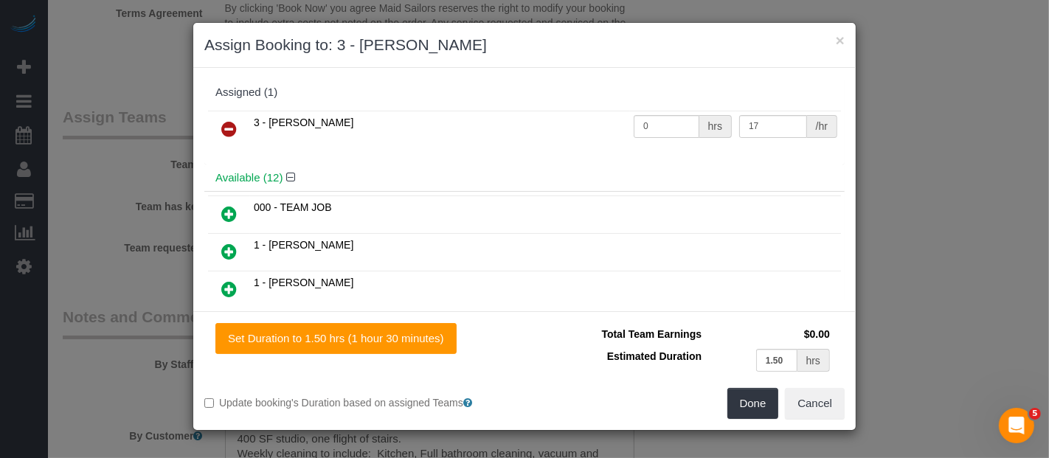
drag, startPoint x: 226, startPoint y: 127, endPoint x: 354, endPoint y: 150, distance: 129.8
click at [227, 126] on icon at bounding box center [228, 129] width 15 height 18
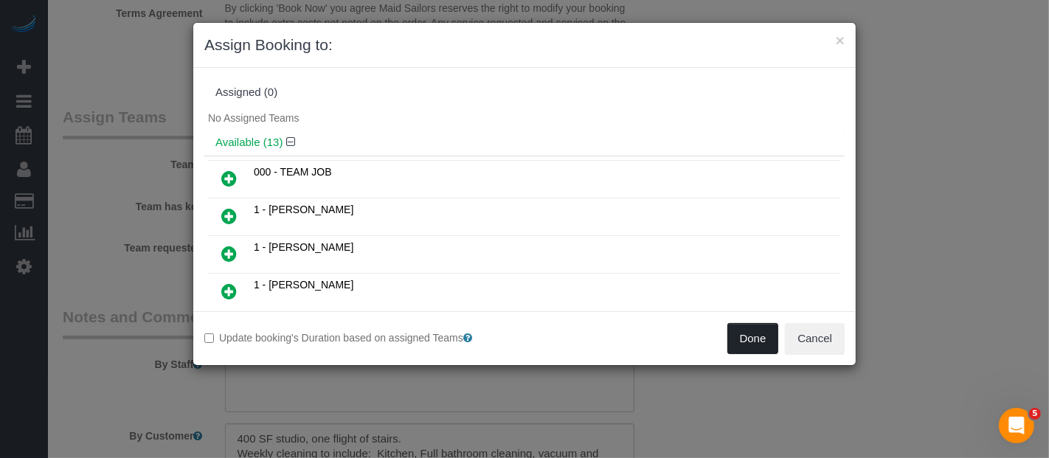
click at [756, 339] on button "Done" at bounding box center [753, 338] width 52 height 31
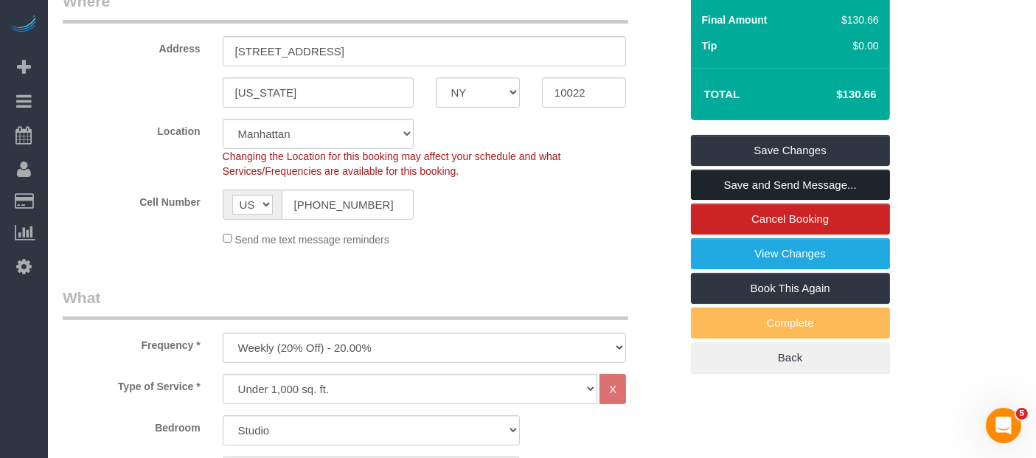
scroll to position [164, 0]
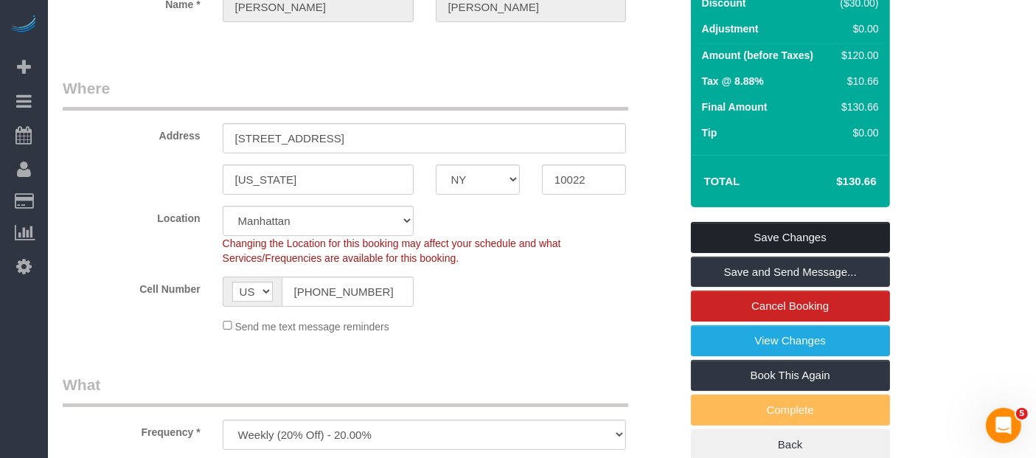
click at [828, 233] on link "Save Changes" at bounding box center [790, 237] width 199 height 31
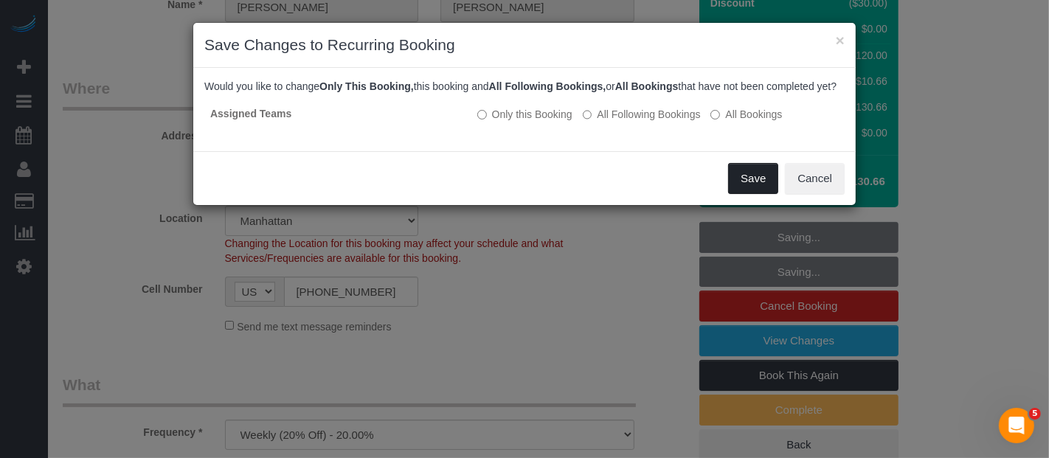
click at [754, 187] on button "Save" at bounding box center [753, 178] width 50 height 31
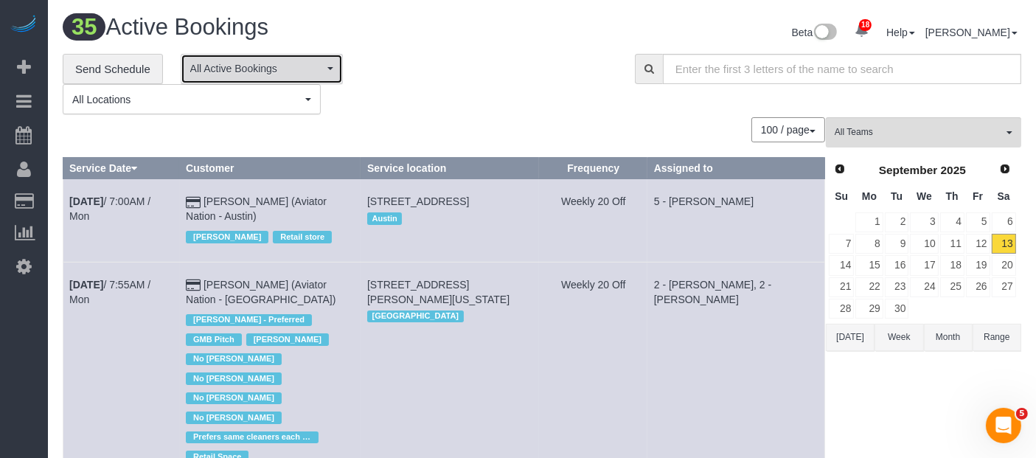
click at [303, 72] on span "All Active Bookings" at bounding box center [257, 68] width 134 height 15
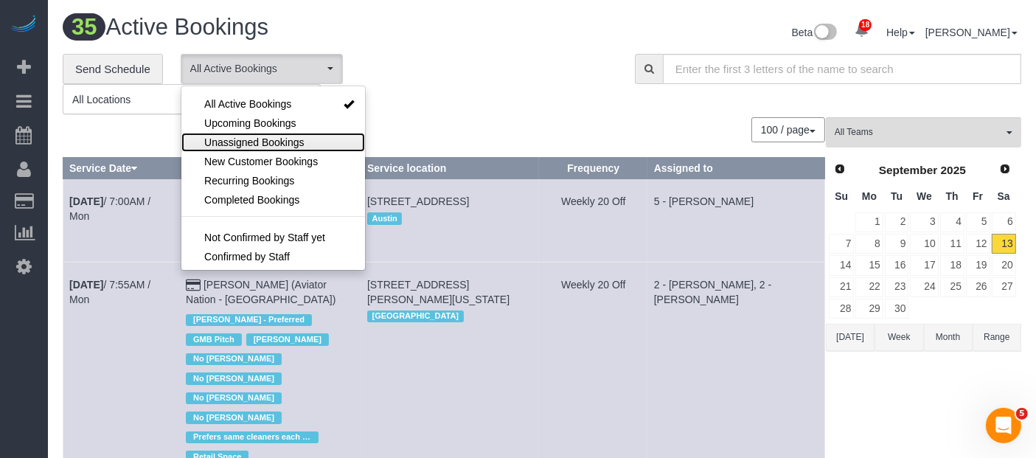
drag, startPoint x: 257, startPoint y: 139, endPoint x: 461, endPoint y: 104, distance: 207.3
click at [261, 138] on span "Unassigned Bookings" at bounding box center [254, 142] width 100 height 15
select select "**********"
drag, startPoint x: 468, startPoint y: 97, endPoint x: 477, endPoint y: 97, distance: 8.9
click at [468, 97] on div "**********" at bounding box center [338, 84] width 550 height 61
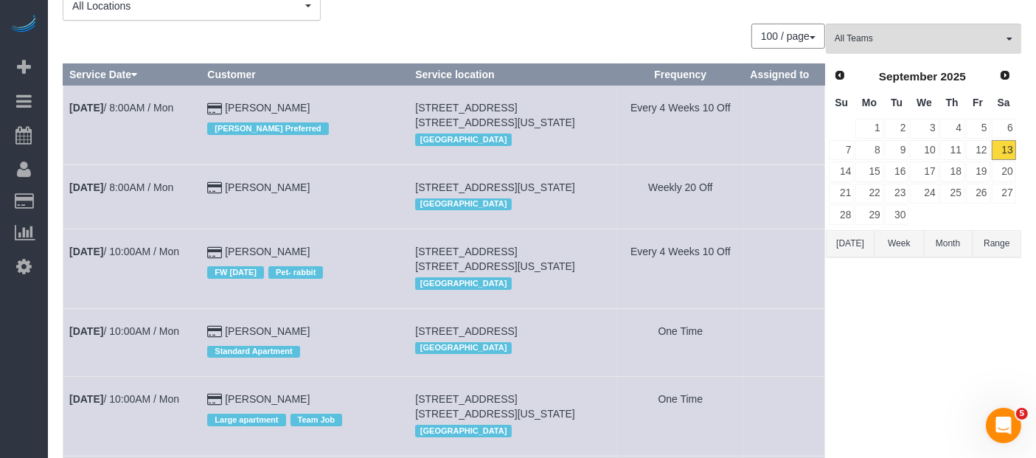
scroll to position [164, 0]
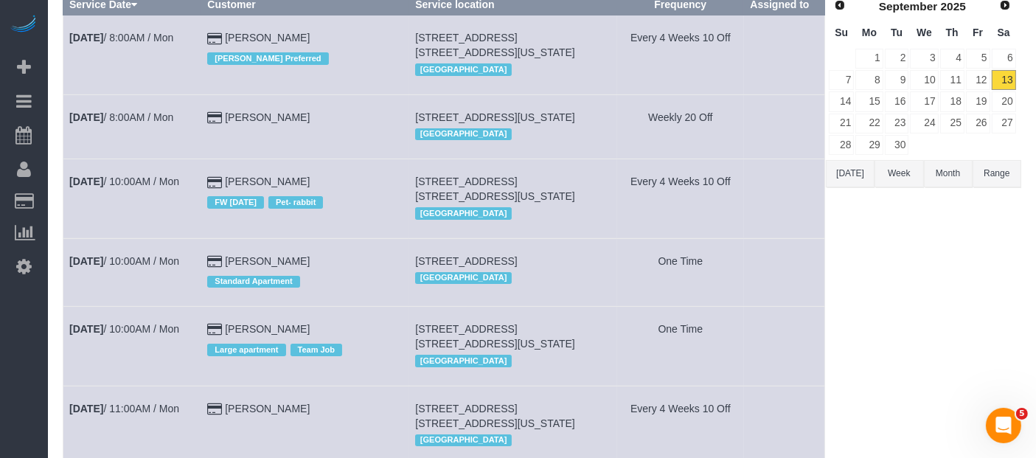
drag, startPoint x: 249, startPoint y: 106, endPoint x: 210, endPoint y: 122, distance: 41.4
click at [195, 127] on td "Sep 15th / 8:00AM / Mon" at bounding box center [132, 126] width 138 height 64
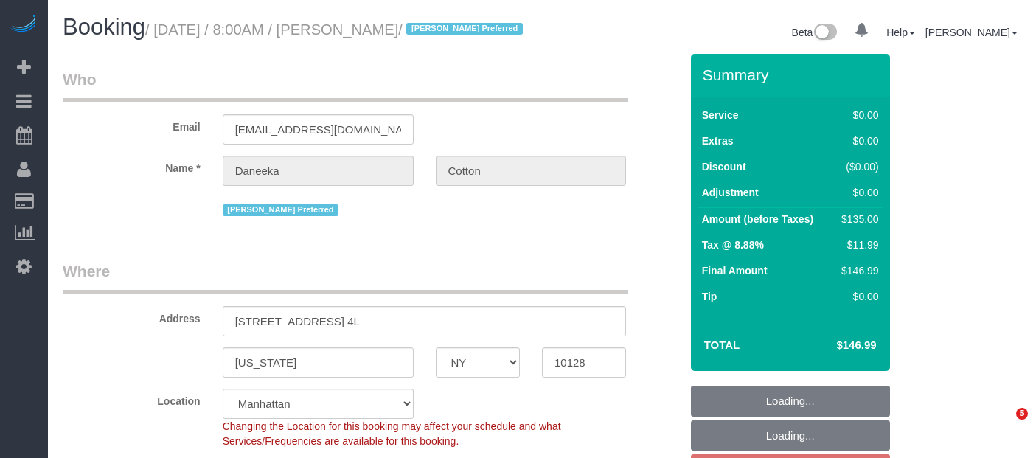
select select "NY"
select select "object:910"
select select "string:stripe-pm_1RoBkK4VGloSiKo75qHJLE3h"
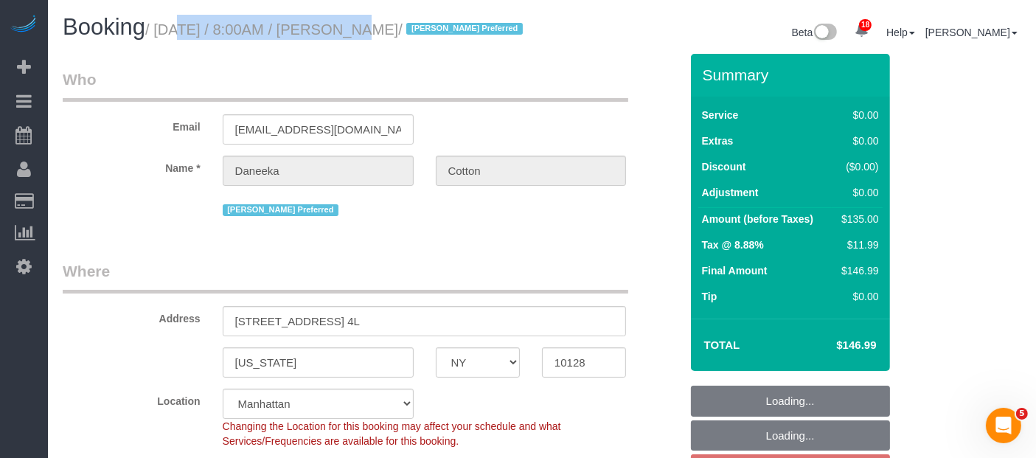
select select "number:89"
select select "number:77"
select select "number:15"
select select "number:5"
select select "spot1"
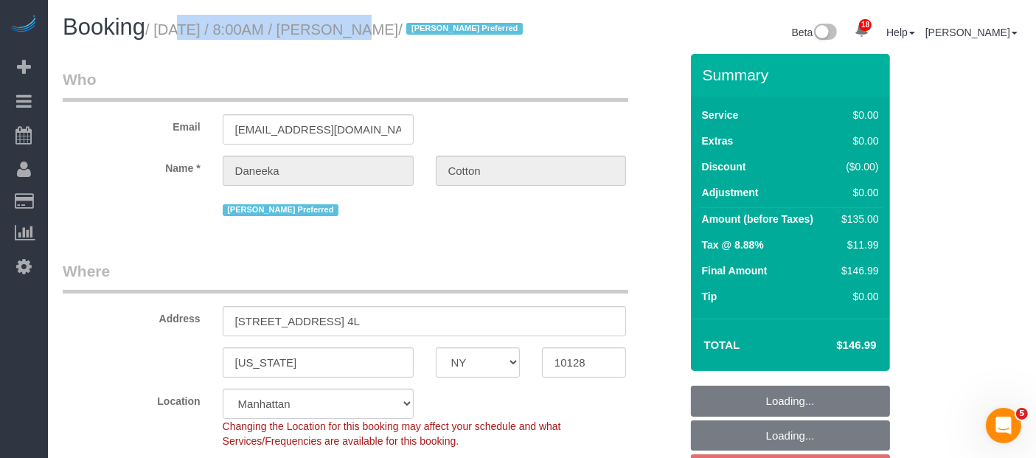
drag, startPoint x: 157, startPoint y: 30, endPoint x: 482, endPoint y: 30, distance: 324.6
click at [482, 30] on small "/ [DATE] / 8:00AM / [PERSON_NAME] / [PERSON_NAME] Preferred" at bounding box center [336, 29] width 382 height 16
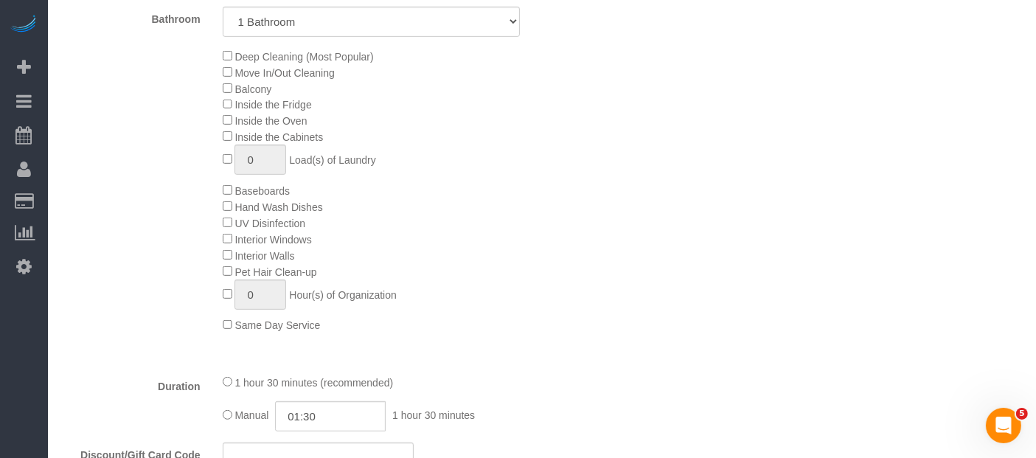
scroll to position [983, 0]
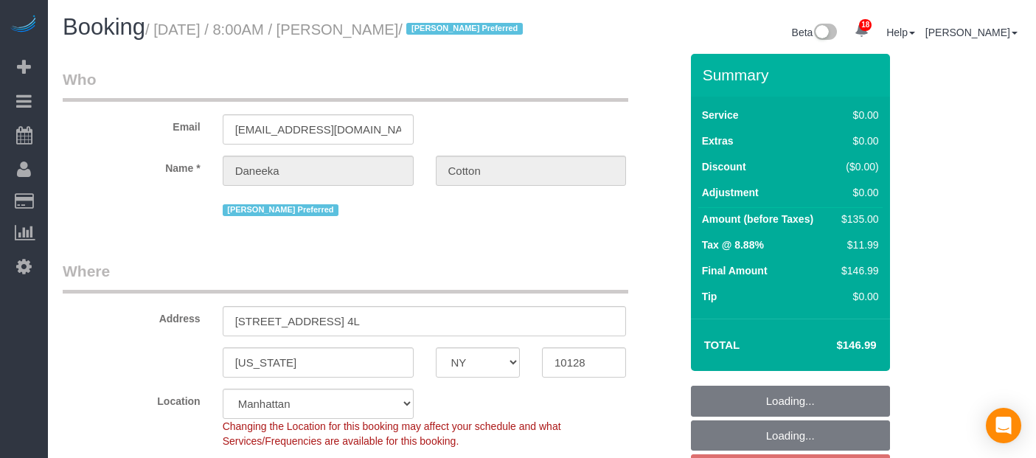
select select "NY"
select select "spot1"
select select "number:89"
select select "number:77"
select select "number:15"
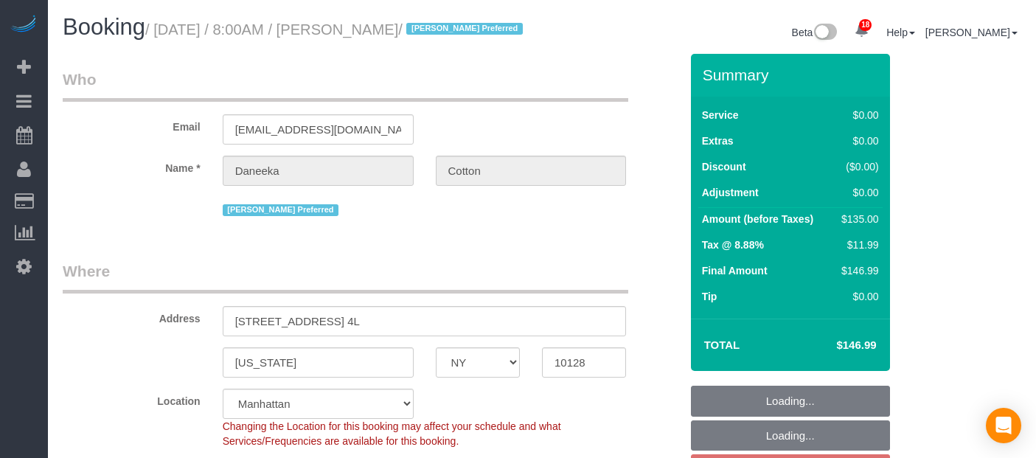
select select "number:5"
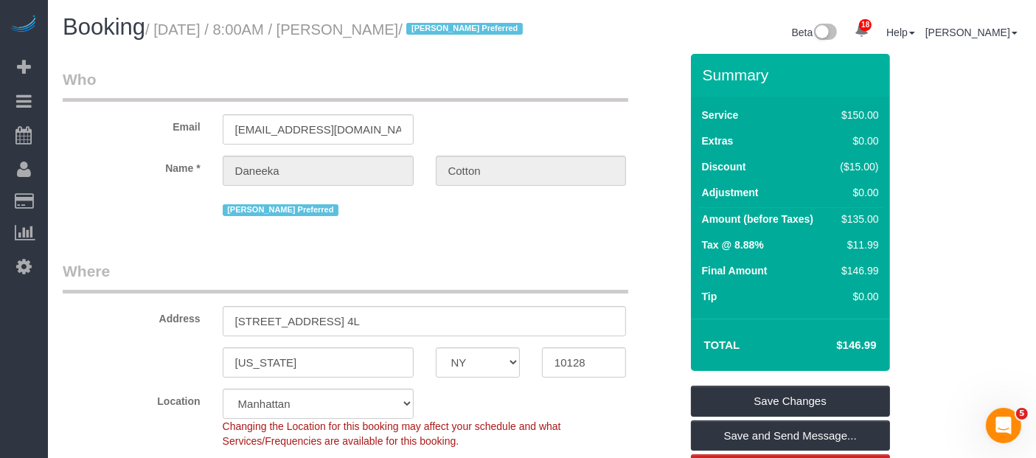
drag, startPoint x: 170, startPoint y: 26, endPoint x: 474, endPoint y: 34, distance: 303.3
click at [474, 34] on small "/ September 15, 2025 / 8:00AM / Daneeka Cotton / Kariluz Romero Preferred" at bounding box center [336, 29] width 382 height 16
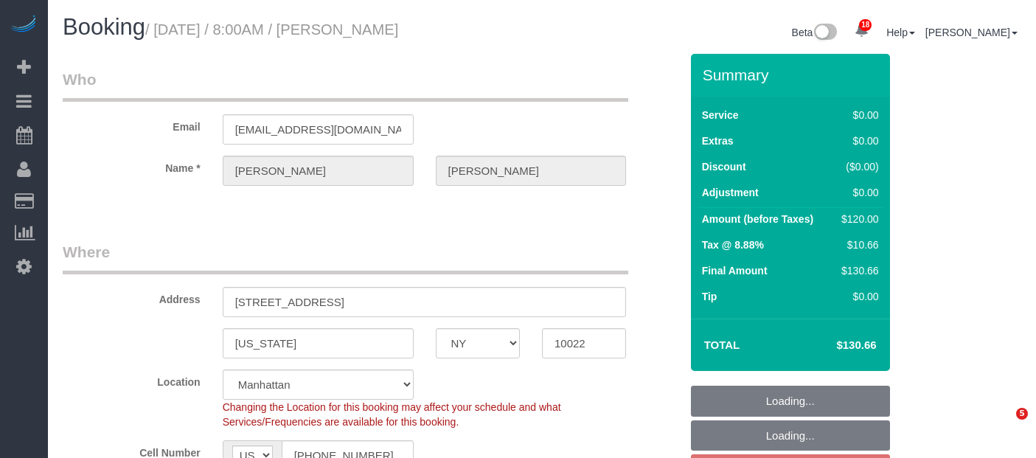
select select "NY"
select select "object:1450"
select select "string:stripe-pm_1RXRrg4VGloSiKo7FM9HbDbq"
select select "spot1"
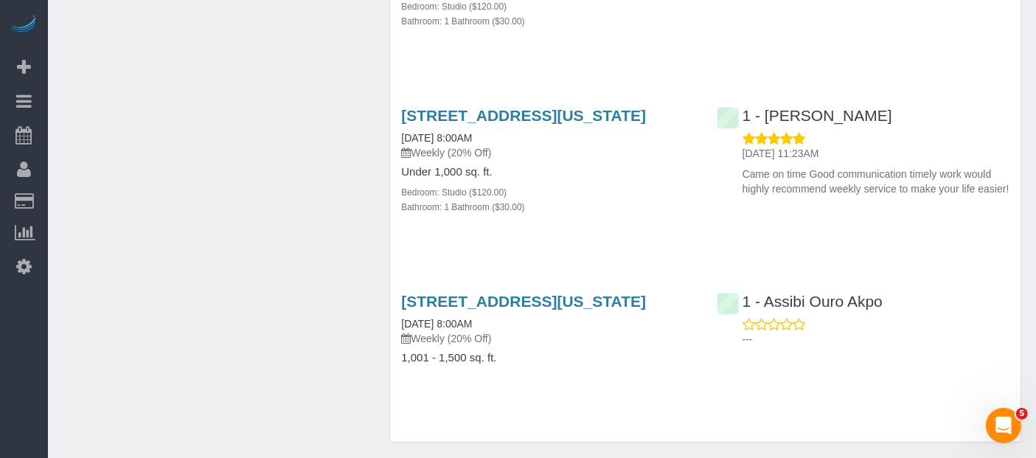
scroll to position [1557, 0]
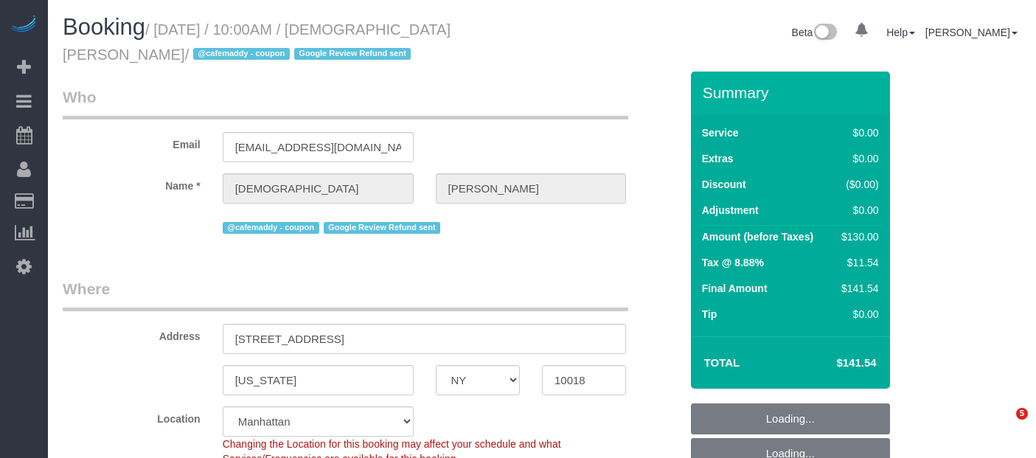
select select "NY"
select select "number:58"
select select "number:71"
select select "number:15"
select select "number:5"
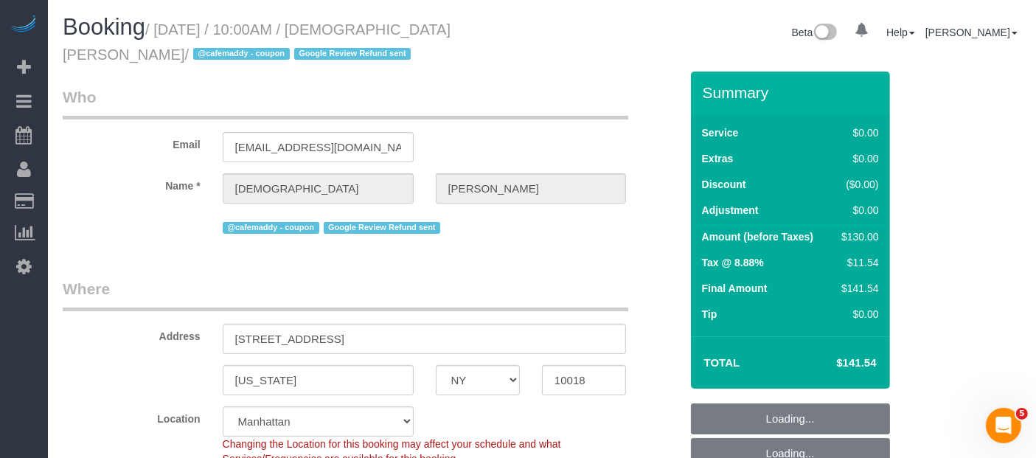
select select "string:stripe-pm_1S57In4VGloSiKo7UTkH29u6"
select select "string:[GEOGRAPHIC_DATA]"
select select "object:937"
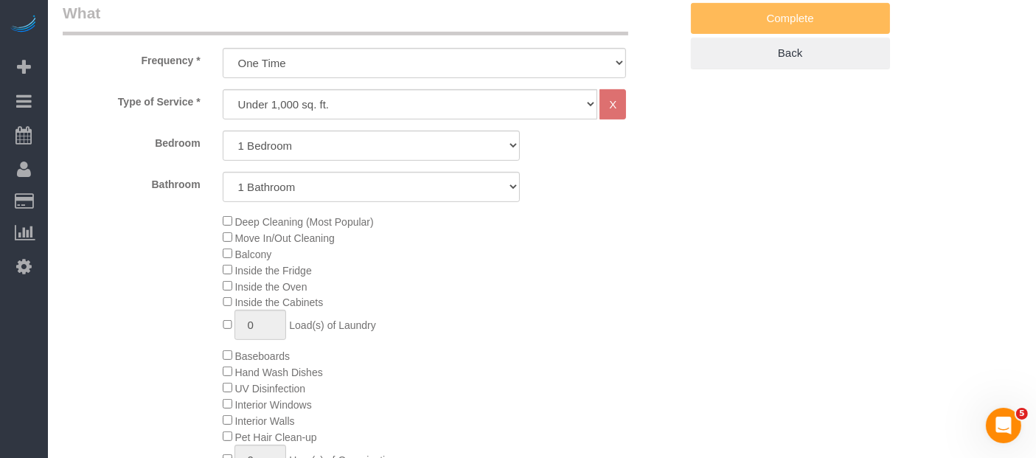
select select "spot1"
select select "1"
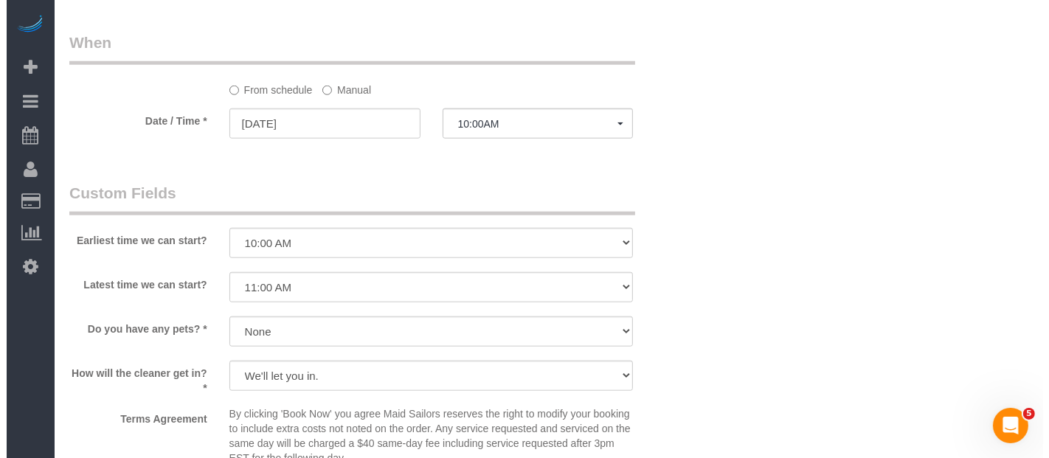
scroll to position [1885, 0]
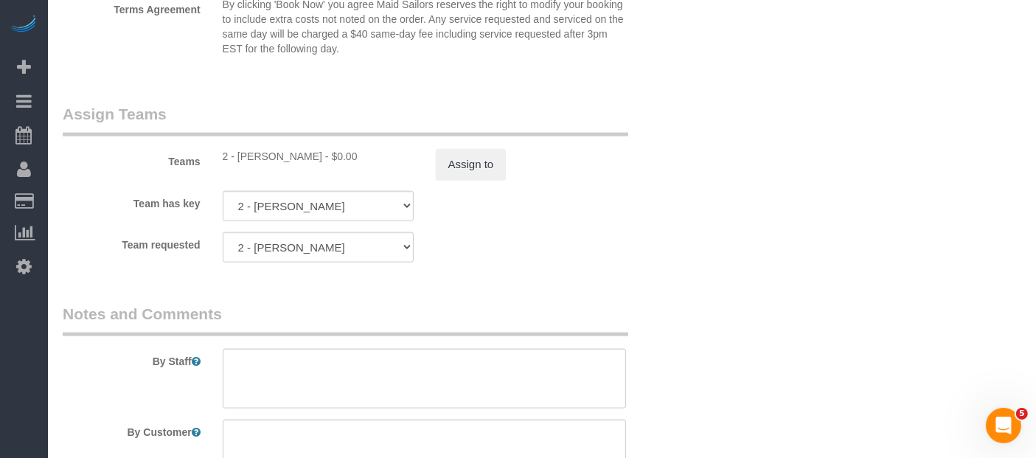
click at [451, 141] on div "Teams 2 - Marilu Quintero - $0.00 Assign to" at bounding box center [372, 141] width 640 height 77
click at [457, 158] on button "Assign to" at bounding box center [471, 164] width 71 height 31
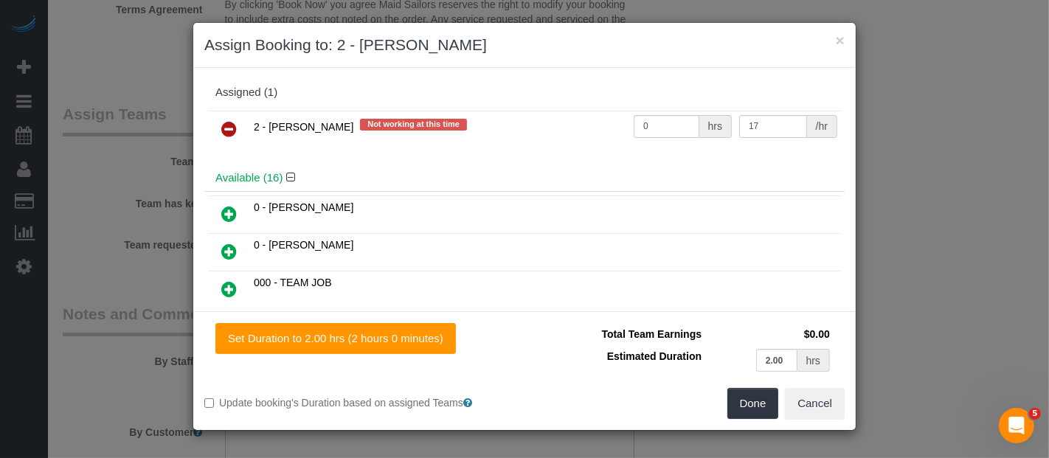
click at [226, 125] on icon at bounding box center [228, 129] width 15 height 18
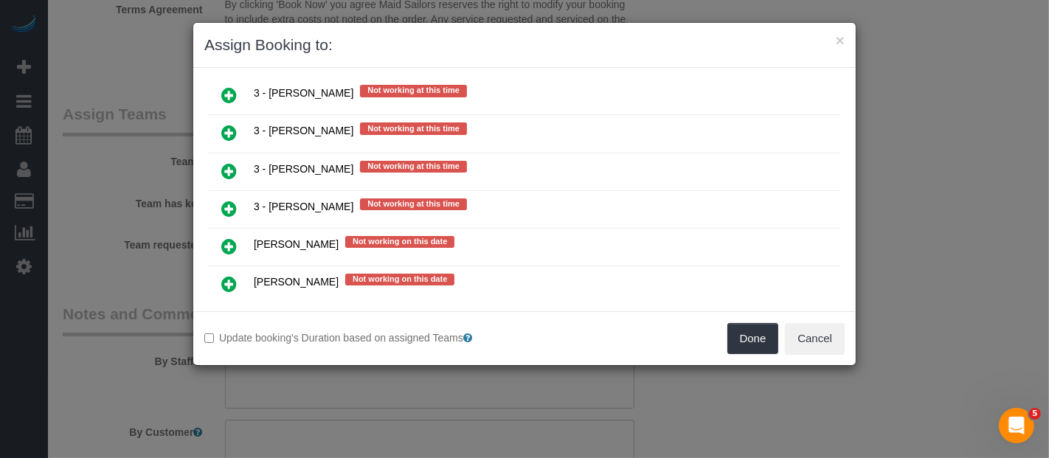
scroll to position [2951, 0]
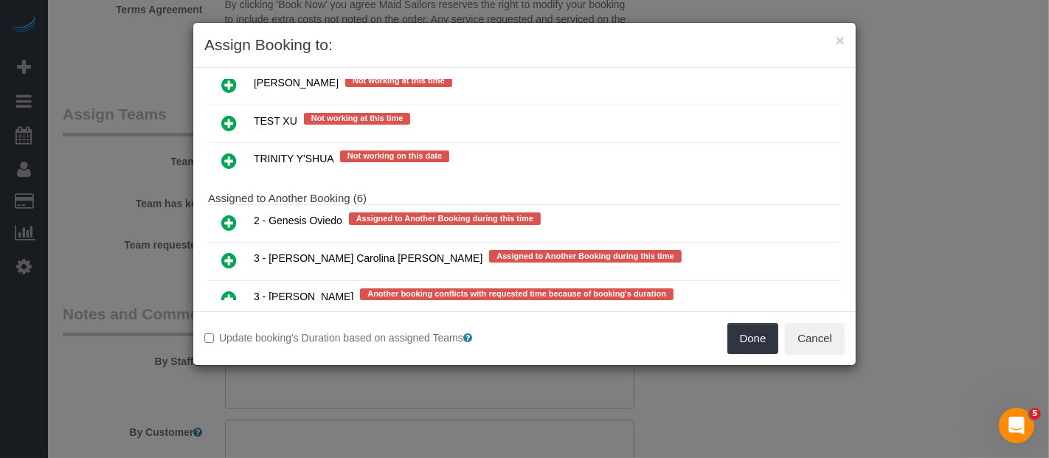
click at [229, 365] on icon at bounding box center [228, 374] width 15 height 18
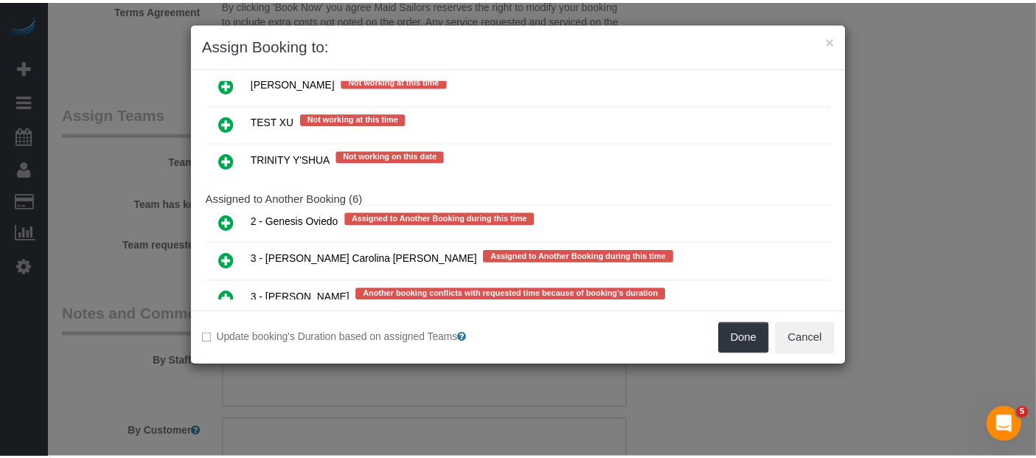
scroll to position [2962, 0]
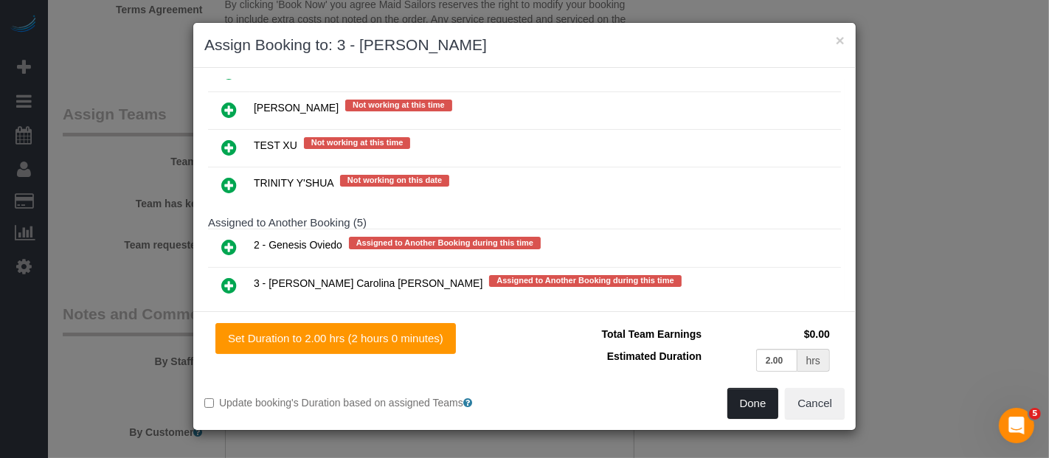
click at [747, 397] on button "Done" at bounding box center [753, 403] width 52 height 31
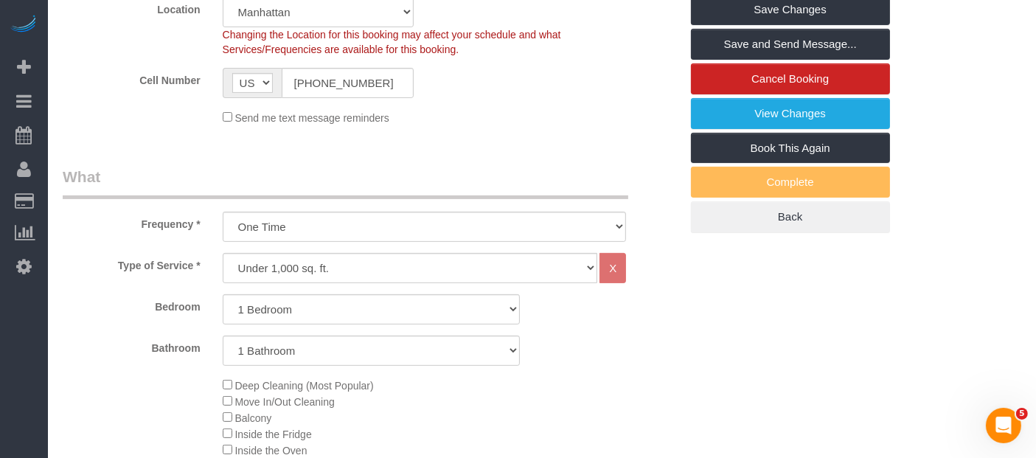
scroll to position [82, 0]
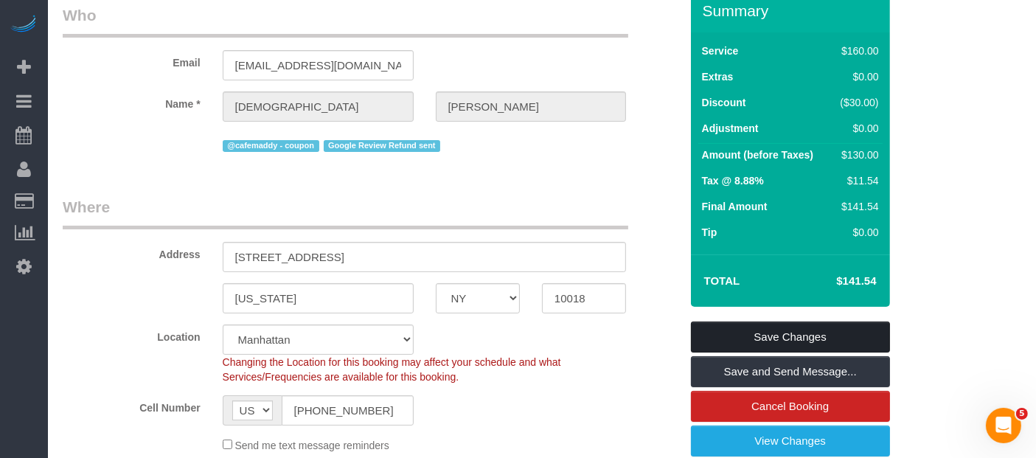
drag, startPoint x: 821, startPoint y: 324, endPoint x: 636, endPoint y: 268, distance: 193.5
click at [820, 323] on link "Save Changes" at bounding box center [790, 337] width 199 height 31
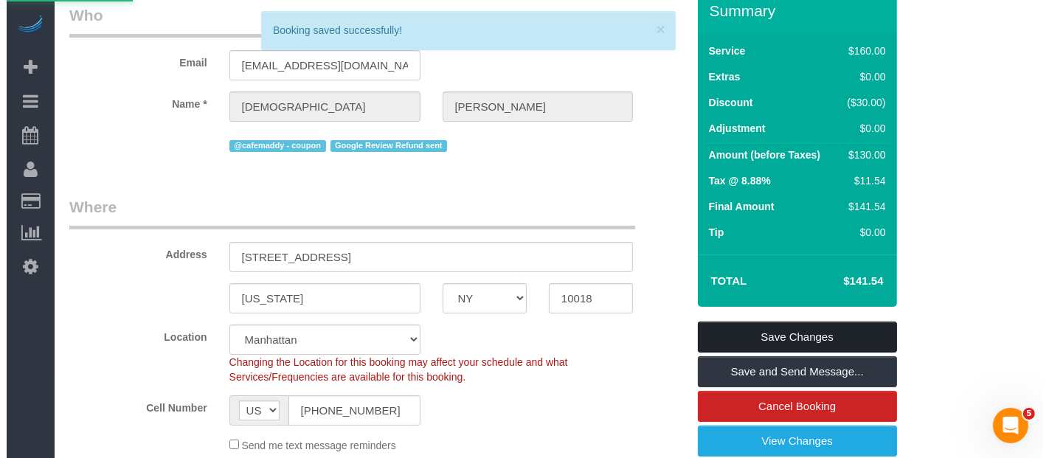
scroll to position [0, 0]
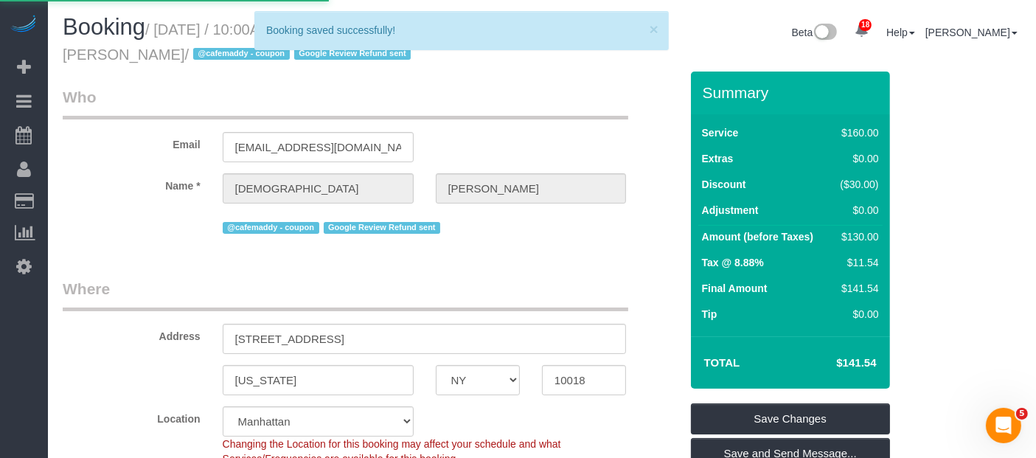
select select "**********"
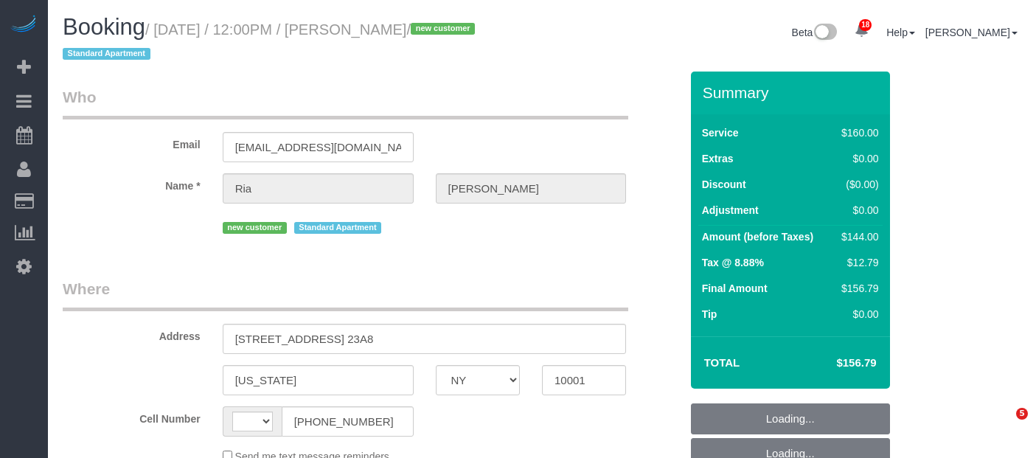
select select "NY"
select select "string:[GEOGRAPHIC_DATA]"
select select "number:89"
select select "number:90"
select select "number:15"
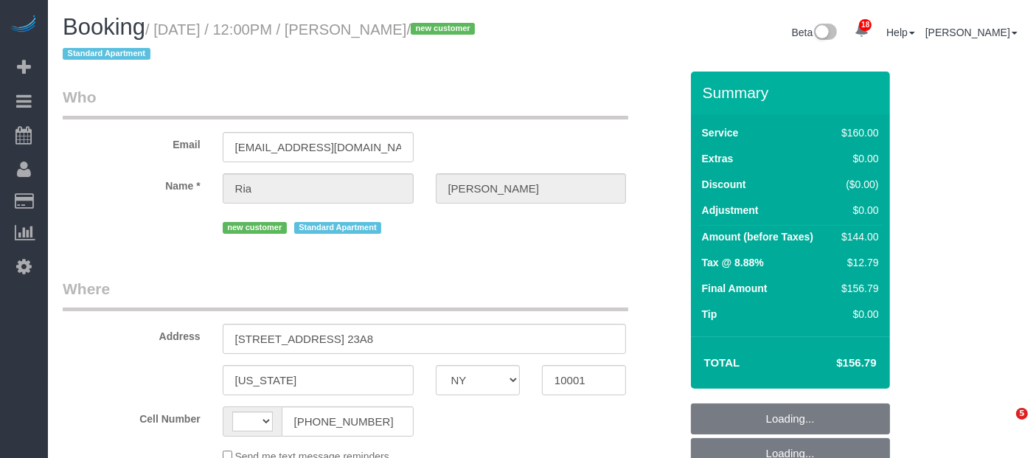
select select "number:5"
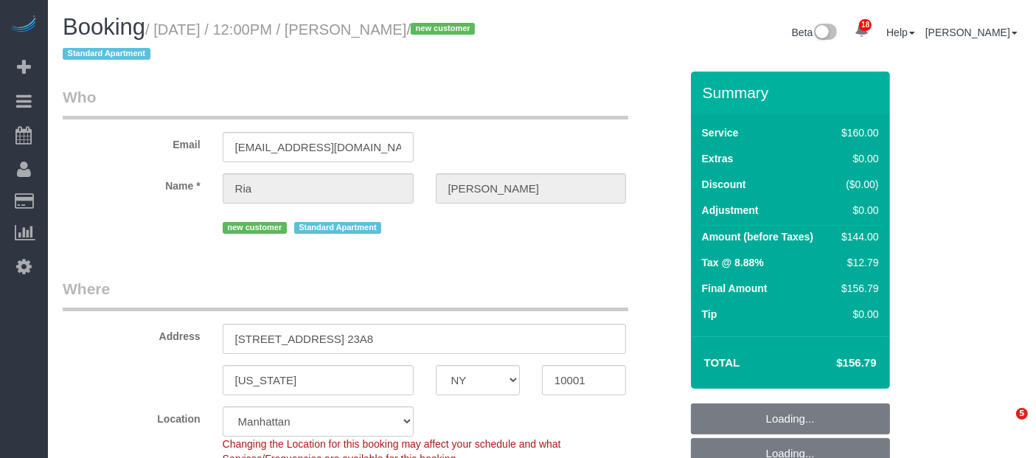
select select "string:stripe-pm_1S6YF14VGloSiKo7jDWSwls0"
select select "spot1"
select select "object:1494"
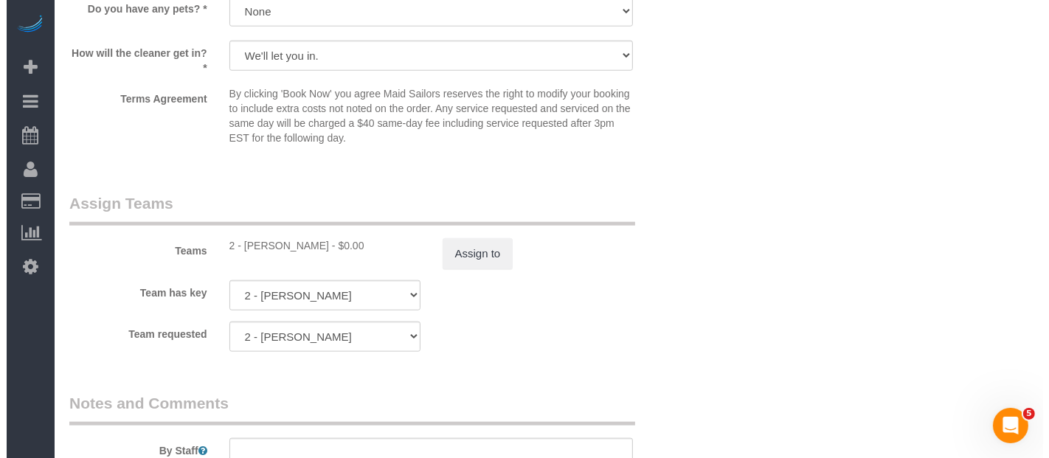
scroll to position [1557, 0]
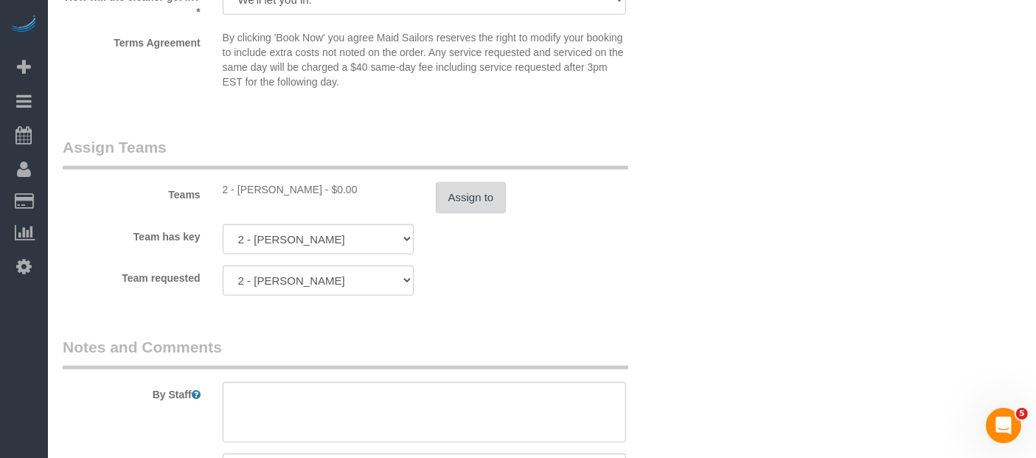
click at [458, 193] on button "Assign to" at bounding box center [471, 197] width 71 height 31
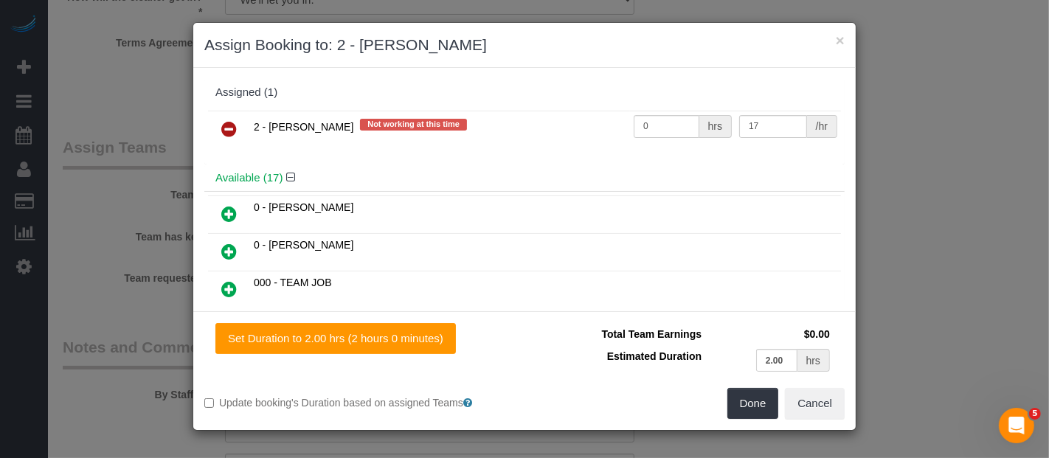
click at [226, 121] on icon at bounding box center [228, 129] width 15 height 18
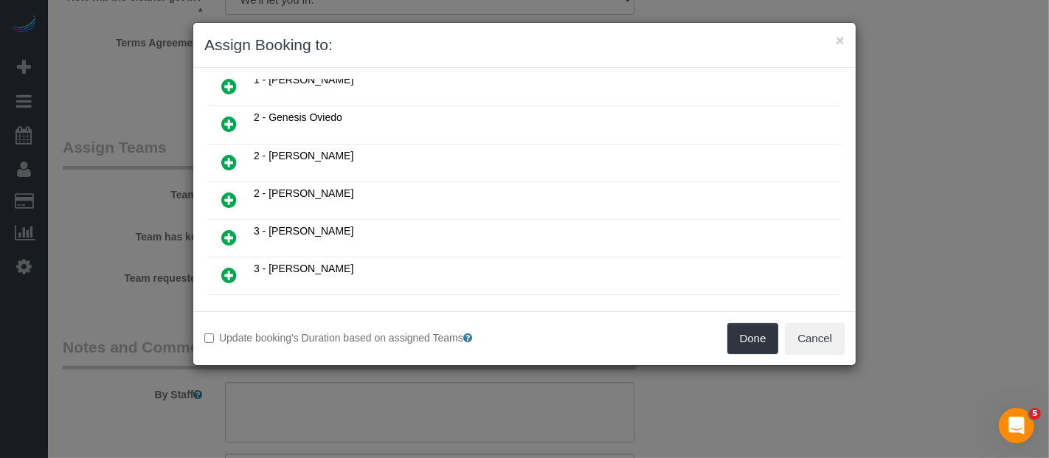
scroll to position [573, 0]
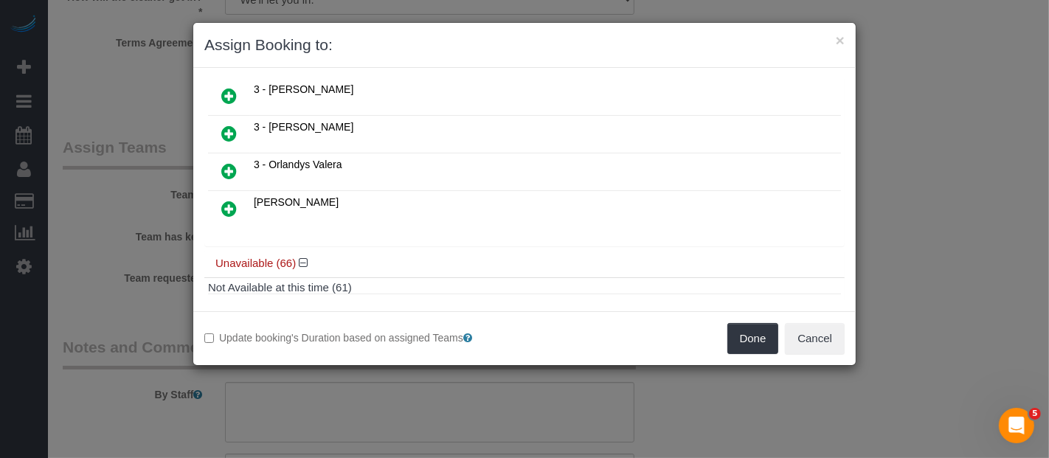
click at [230, 125] on icon at bounding box center [228, 134] width 15 height 18
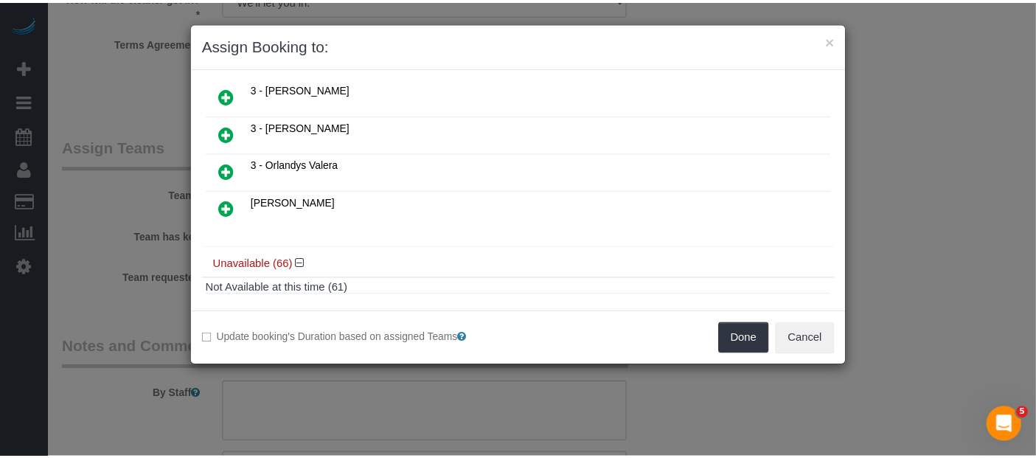
scroll to position [607, 0]
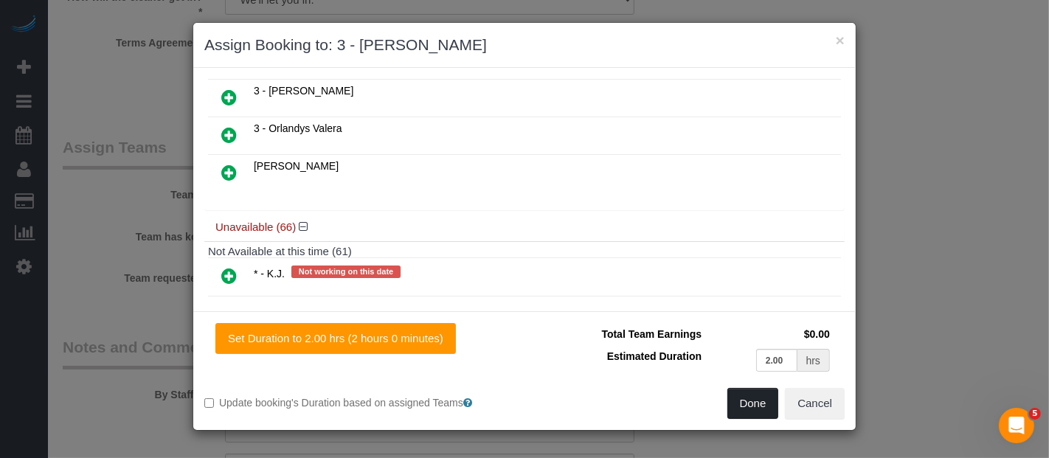
click at [766, 405] on button "Done" at bounding box center [753, 403] width 52 height 31
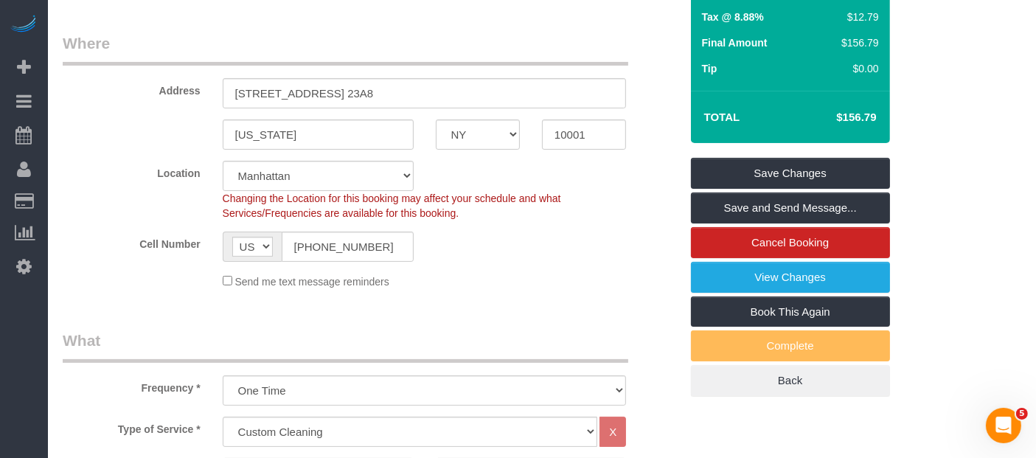
scroll to position [164, 0]
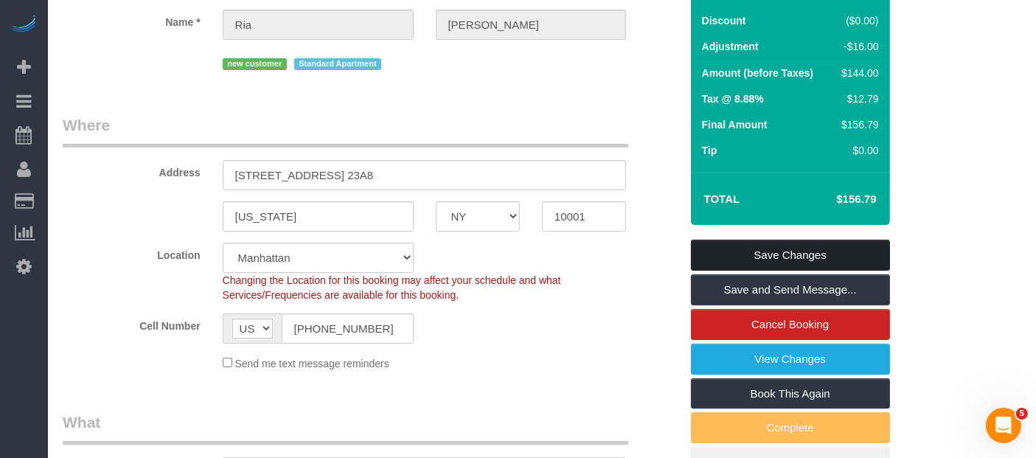
click at [798, 257] on link "Save Changes" at bounding box center [790, 255] width 199 height 31
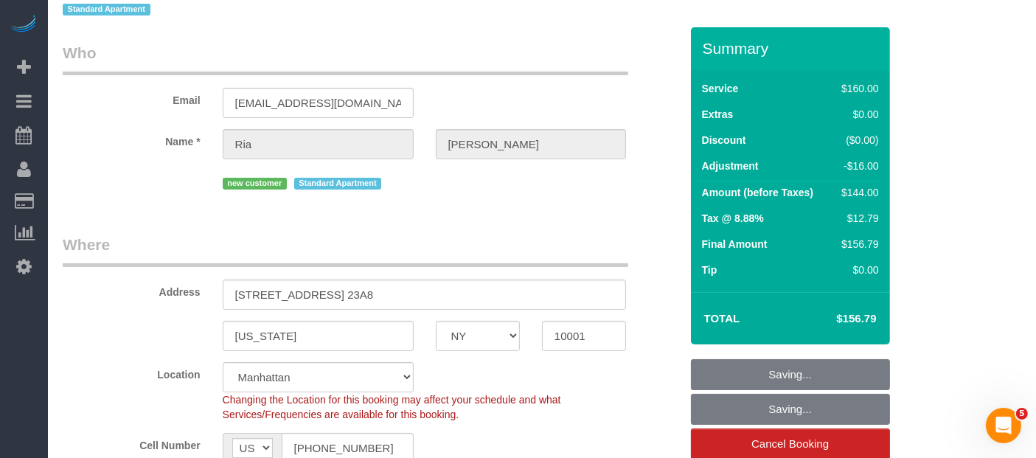
scroll to position [0, 0]
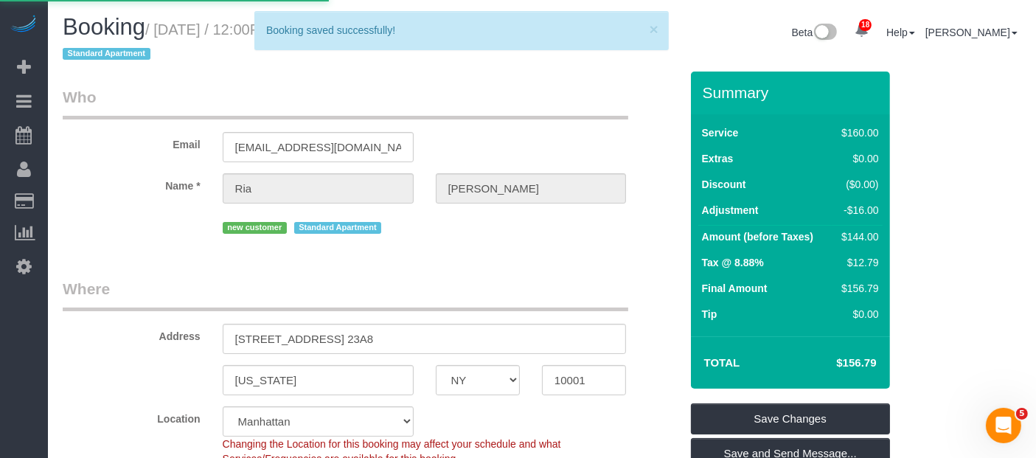
select select "**********"
